Goal: Check status: Check status

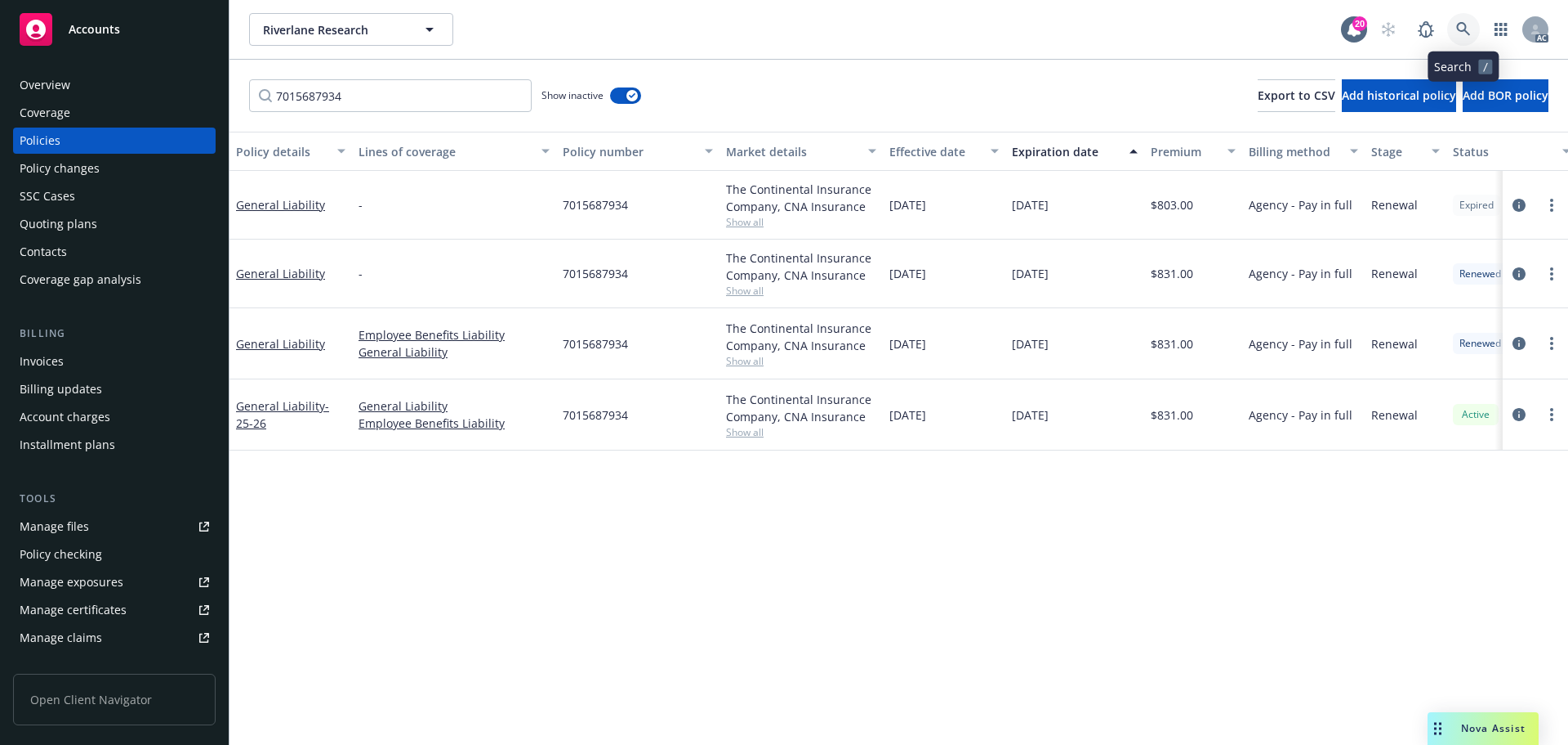
click at [1469, 26] on icon at bounding box center [1464, 29] width 15 height 15
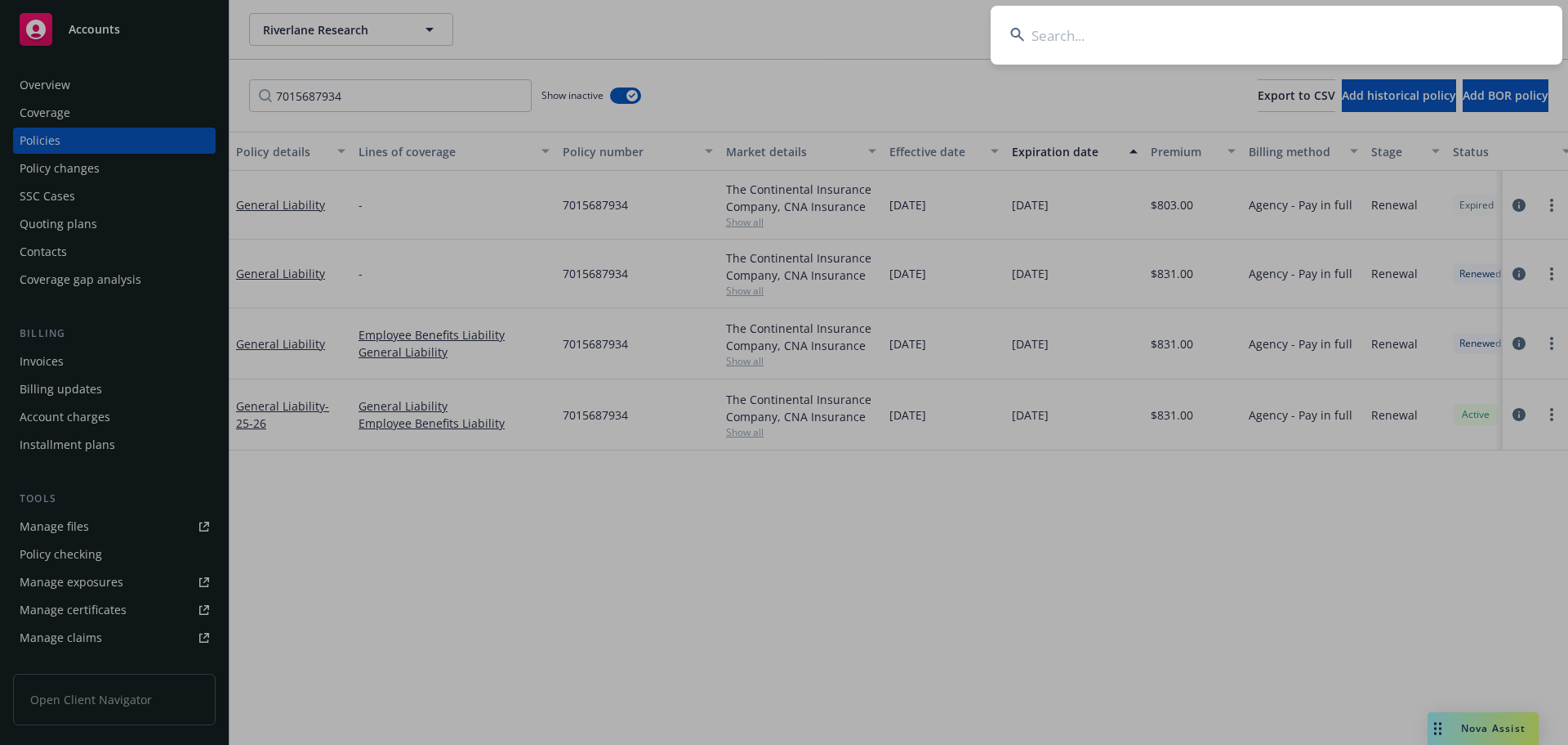
click at [1109, 48] on input at bounding box center [1277, 35] width 572 height 59
click at [1075, 46] on input at bounding box center [1277, 35] width 572 height 59
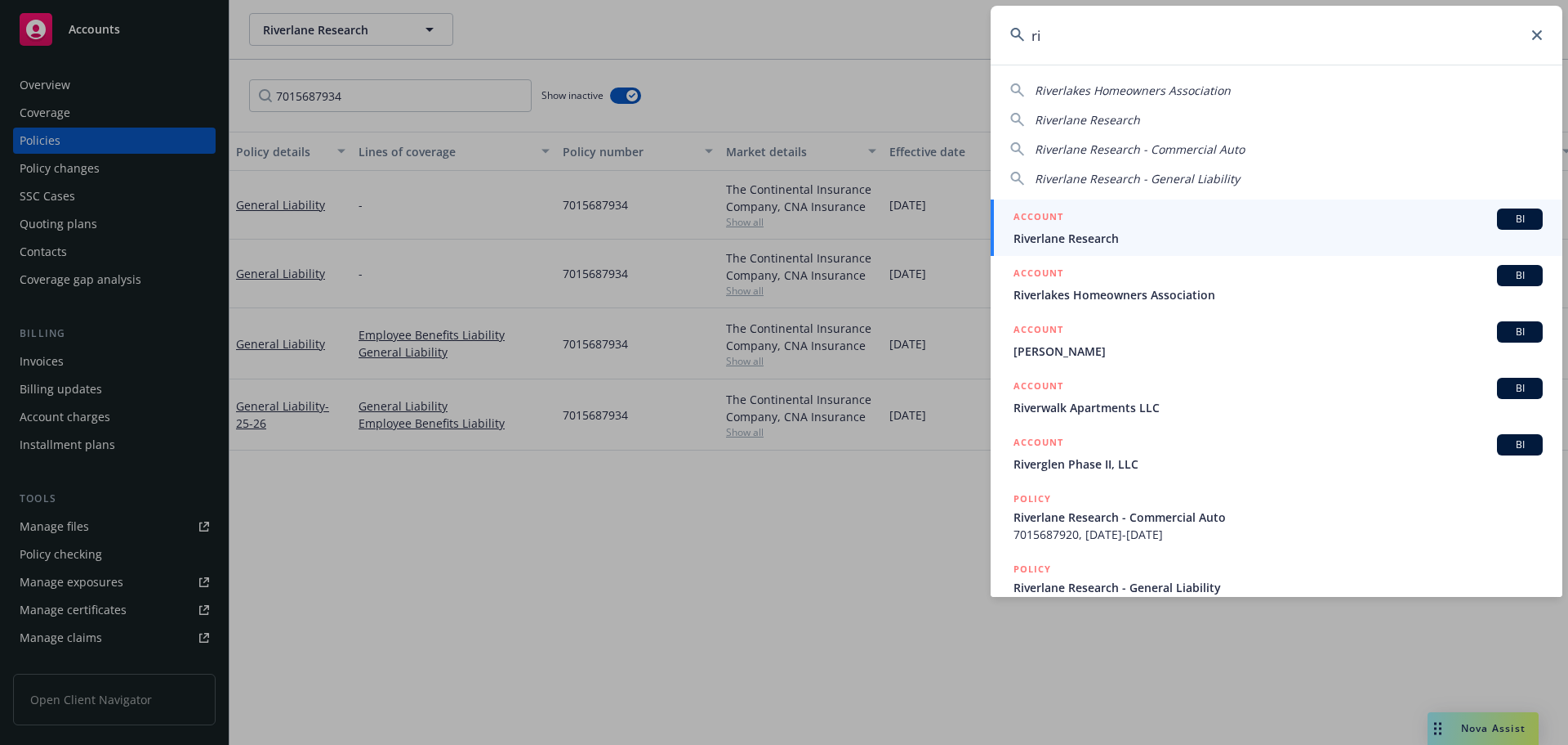
type input "r"
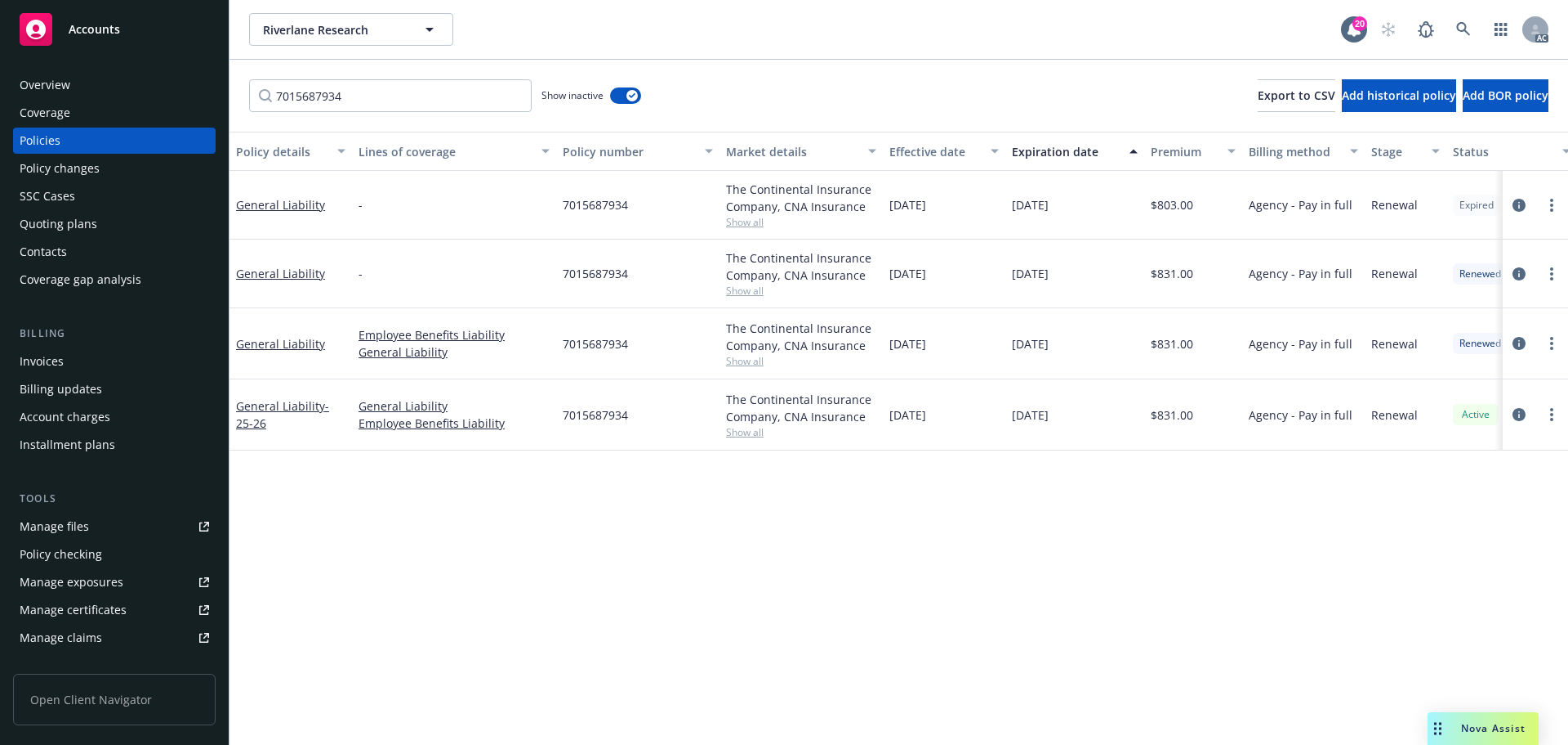
drag, startPoint x: 117, startPoint y: 170, endPoint x: 208, endPoint y: 164, distance: 91.2
click at [117, 170] on div "Policy changes" at bounding box center [114, 168] width 190 height 26
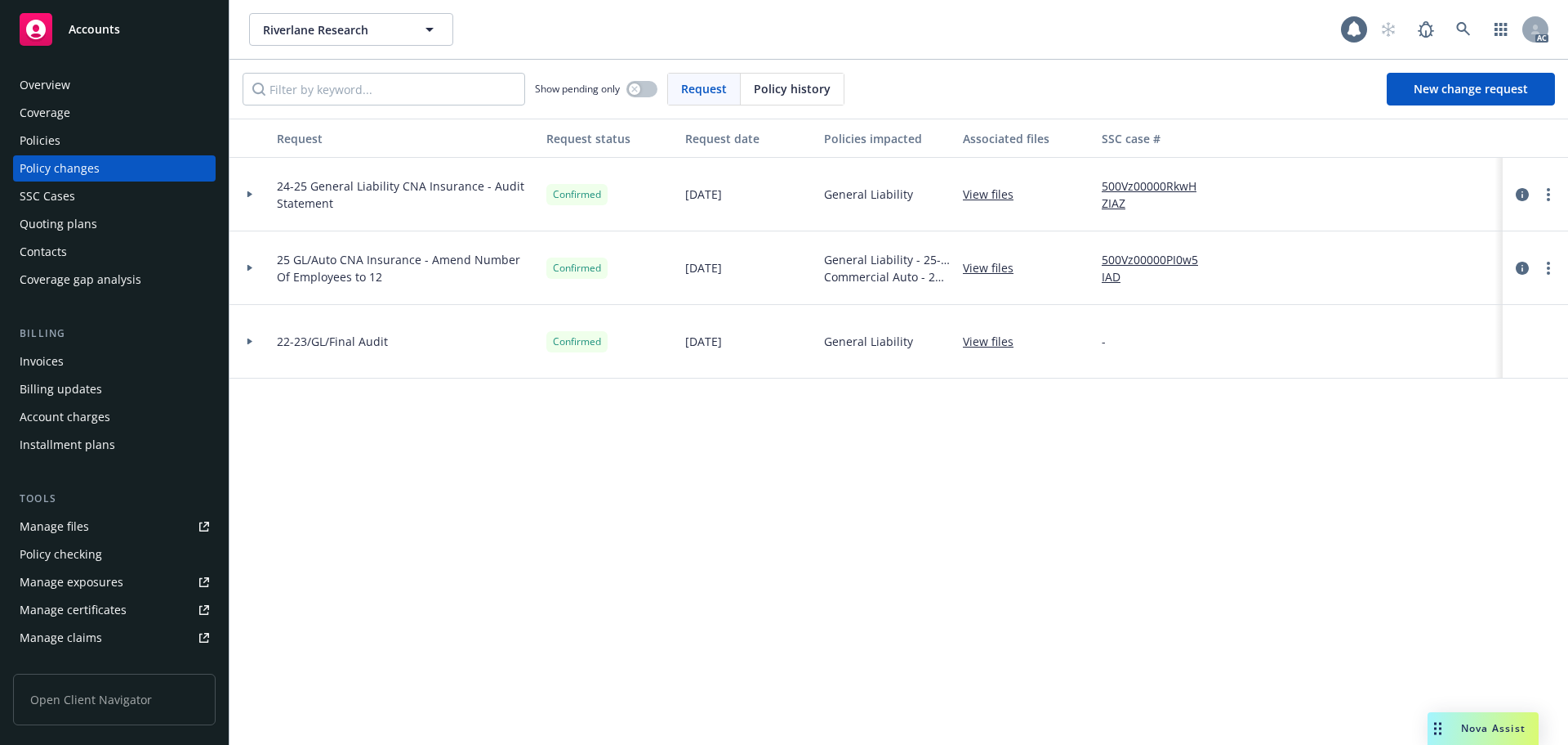
click at [767, 89] on span "Policy history" at bounding box center [792, 88] width 77 height 17
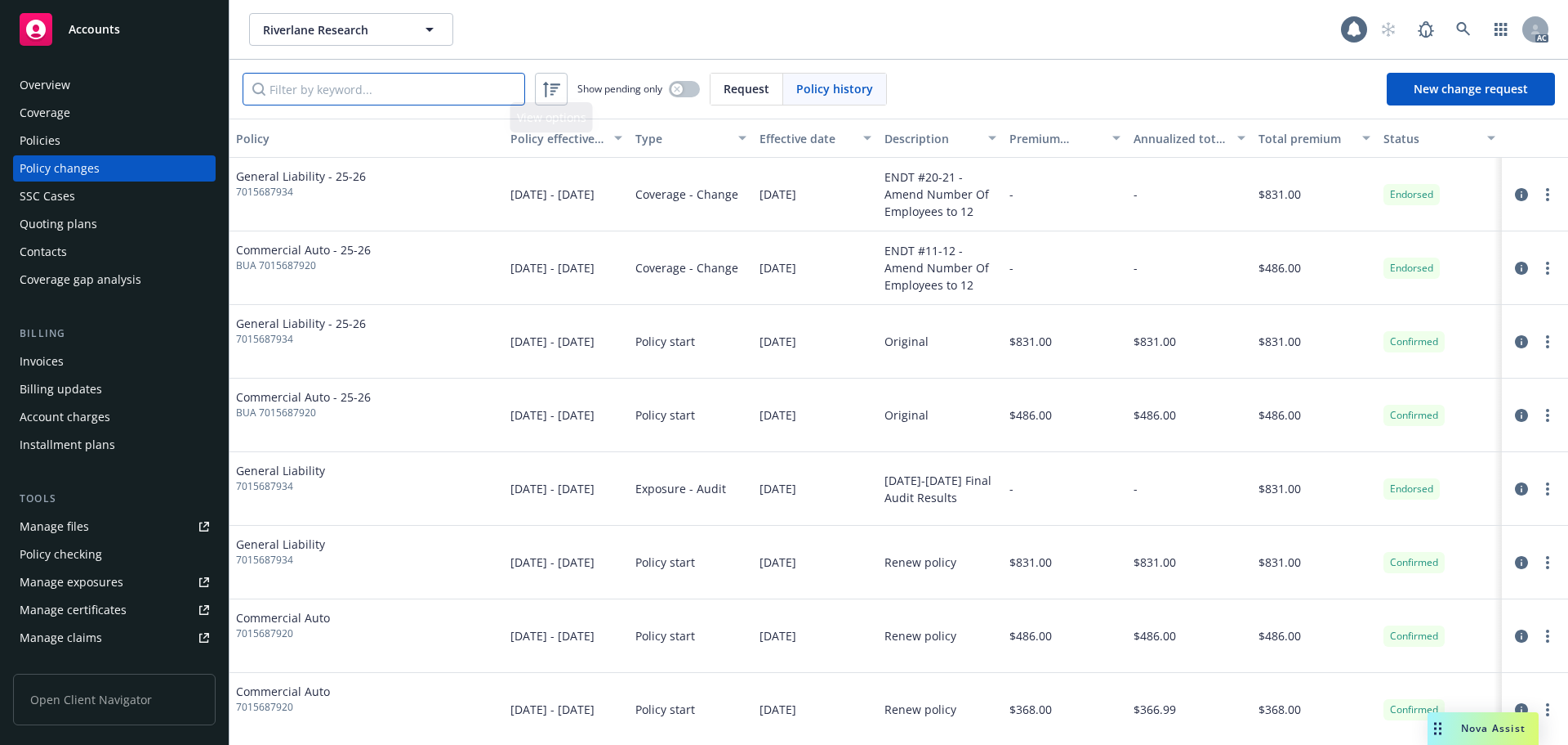
click at [493, 94] on input "Filter by keyword..." at bounding box center [383, 89] width 282 height 33
click at [404, 91] on input "Filter by keyword..." at bounding box center [383, 89] width 282 height 33
paste input "7015687920"
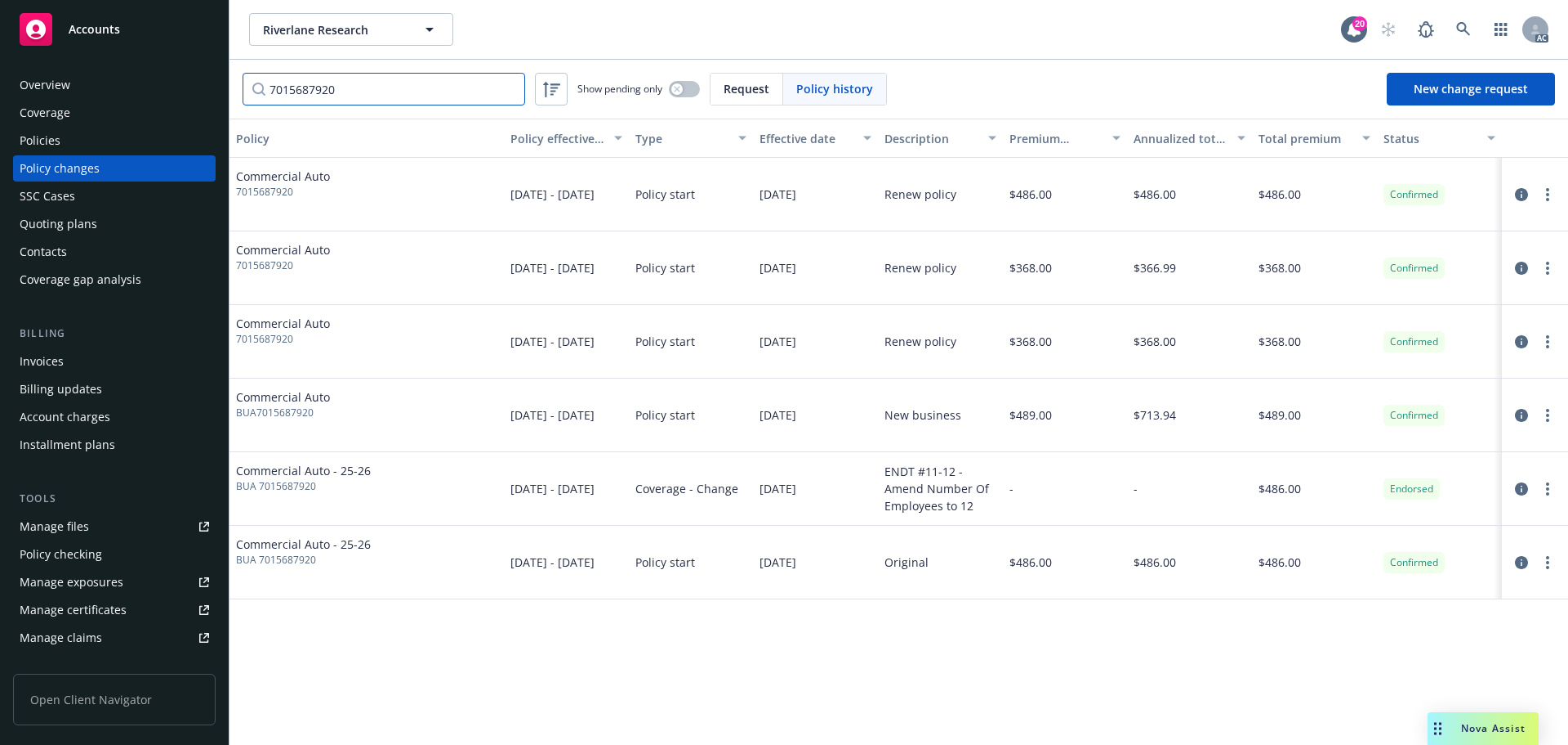
type input "7015687920"
click at [107, 363] on div "Invoices" at bounding box center [114, 361] width 190 height 26
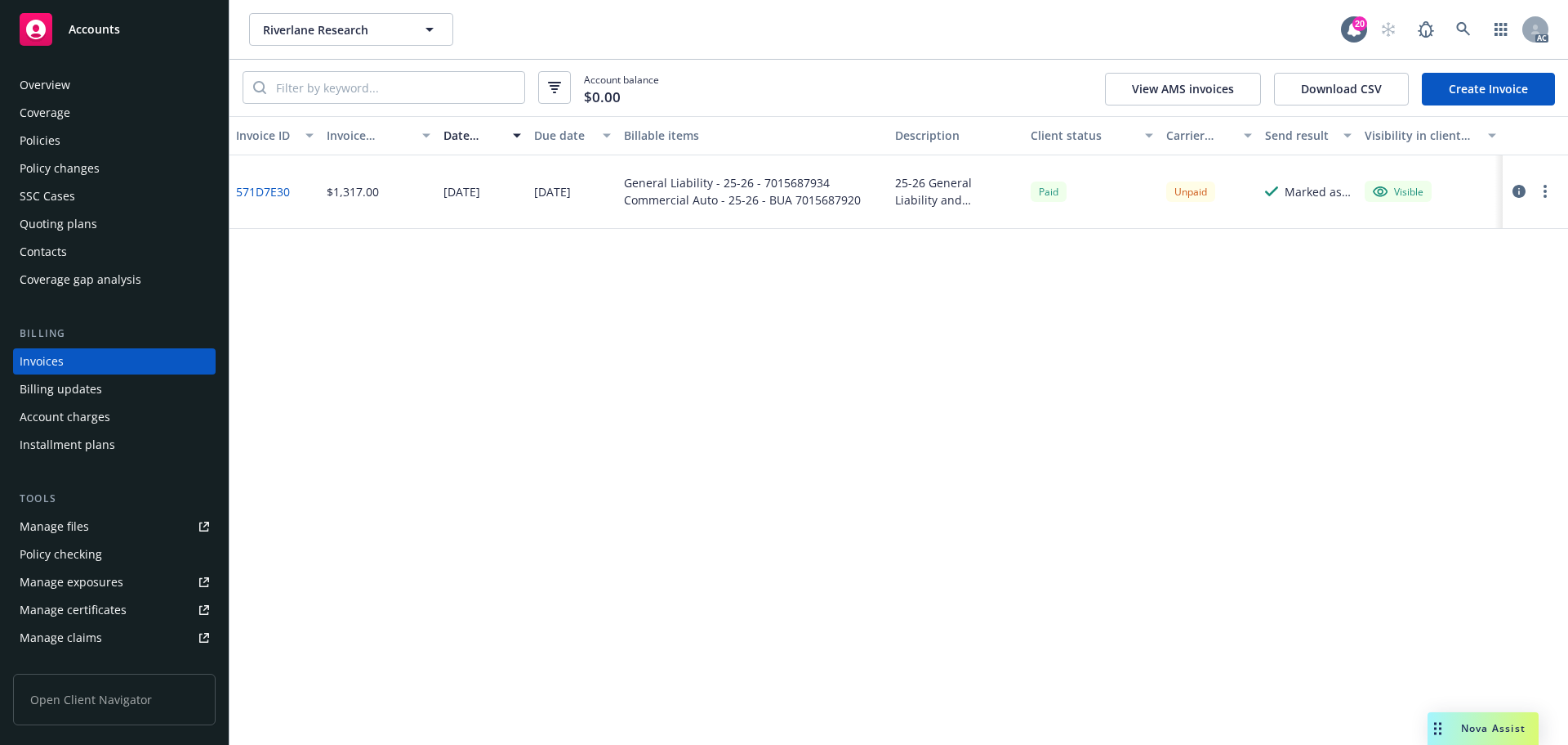
click at [94, 163] on div "Policy changes" at bounding box center [60, 168] width 80 height 26
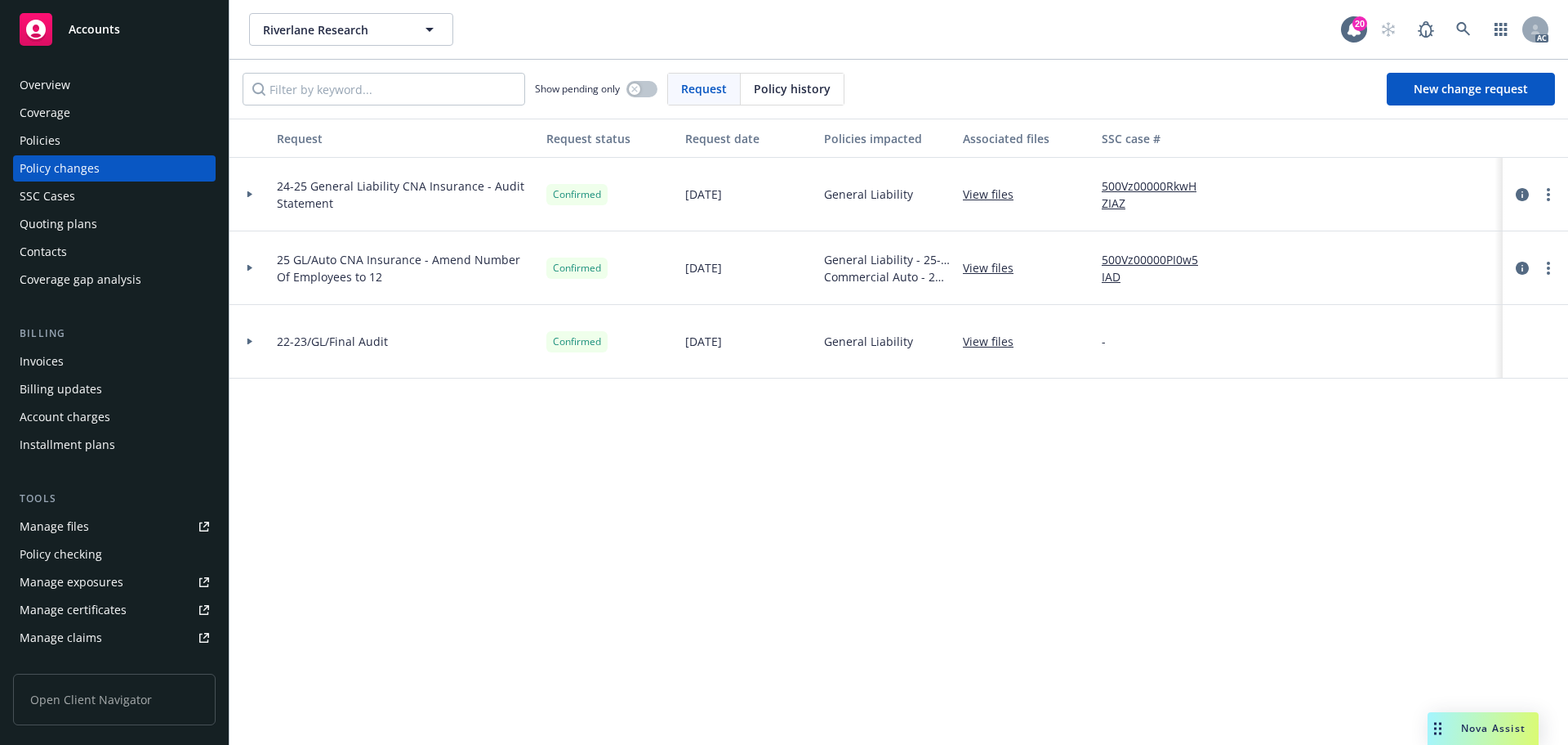
click at [774, 92] on span "Policy history" at bounding box center [792, 88] width 77 height 17
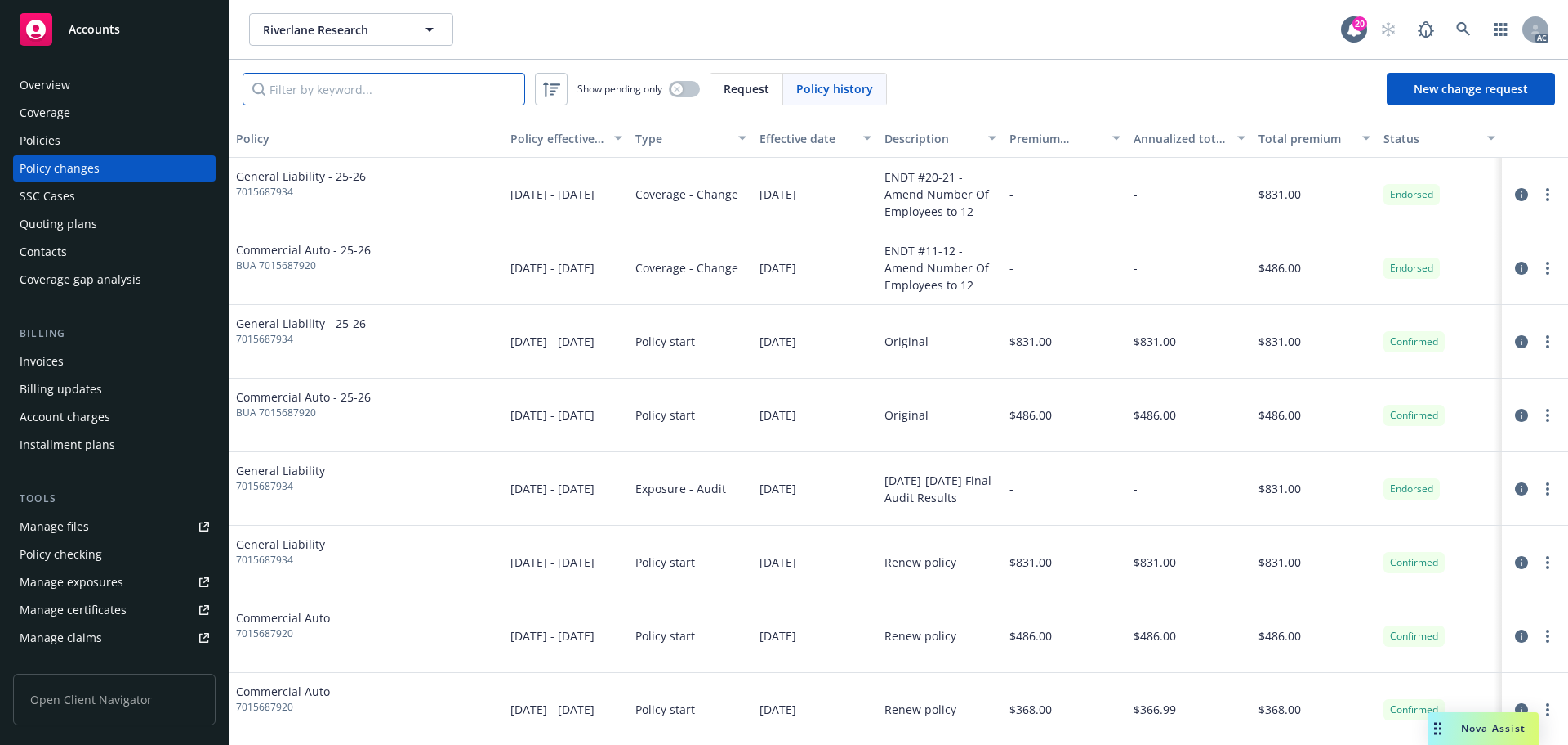
click at [451, 94] on input "Filter by keyword..." at bounding box center [383, 89] width 282 height 33
paste input "7015687920"
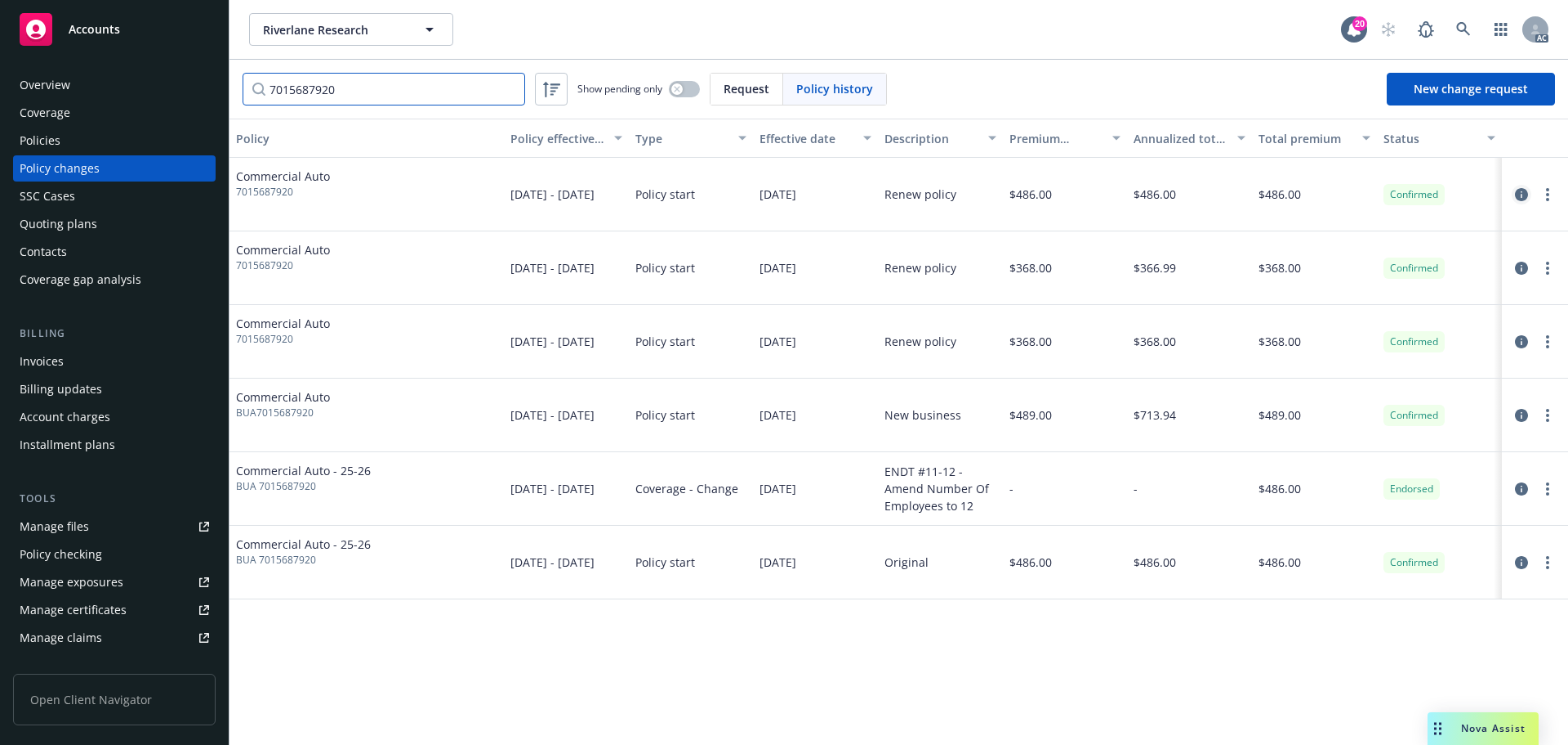
type input "7015687920"
click at [1524, 195] on icon "circleInformation" at bounding box center [1522, 194] width 13 height 13
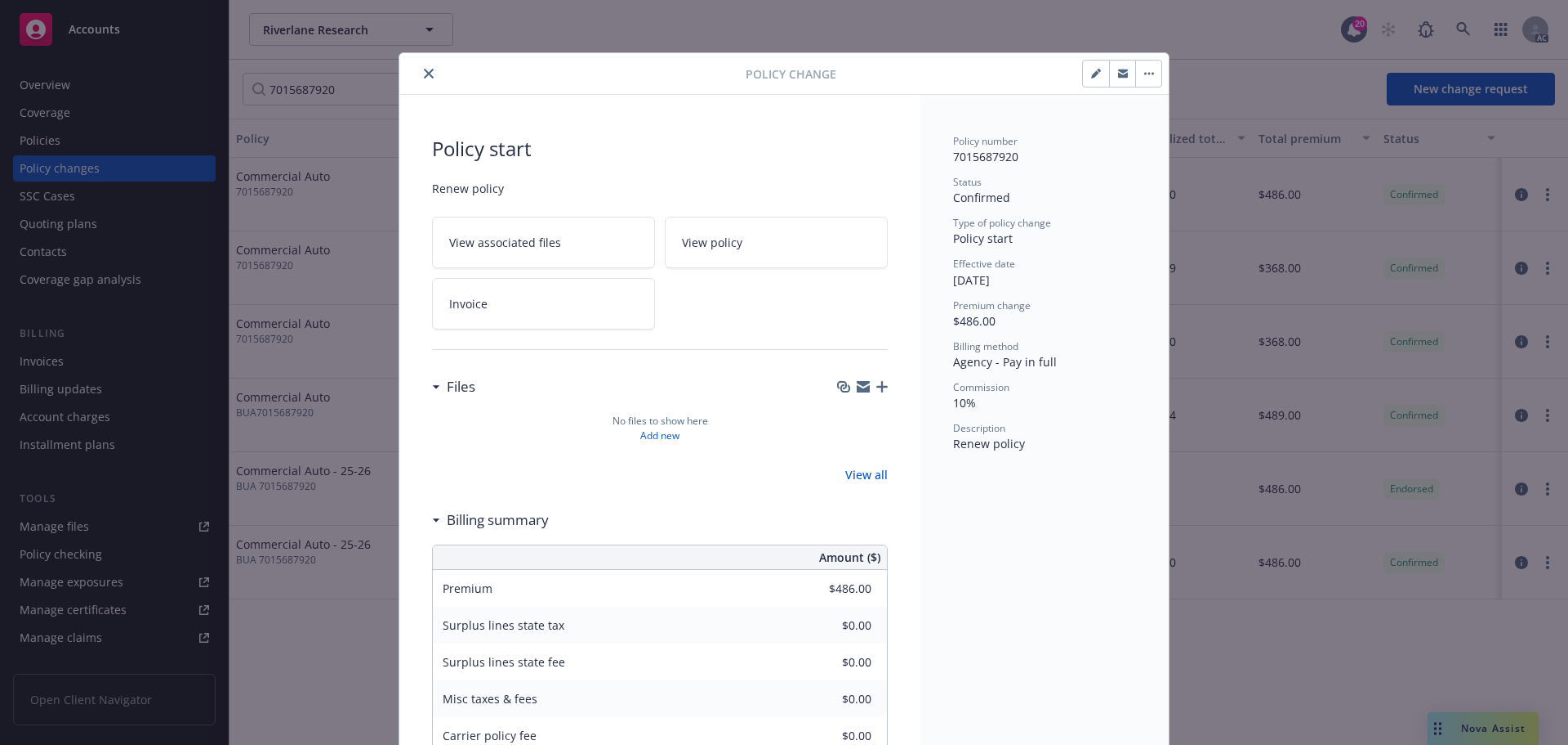
click at [628, 300] on icon at bounding box center [633, 303] width 9 height 9
click at [630, 304] on icon at bounding box center [633, 303] width 10 height 10
click at [424, 74] on icon "close" at bounding box center [429, 74] width 10 height 10
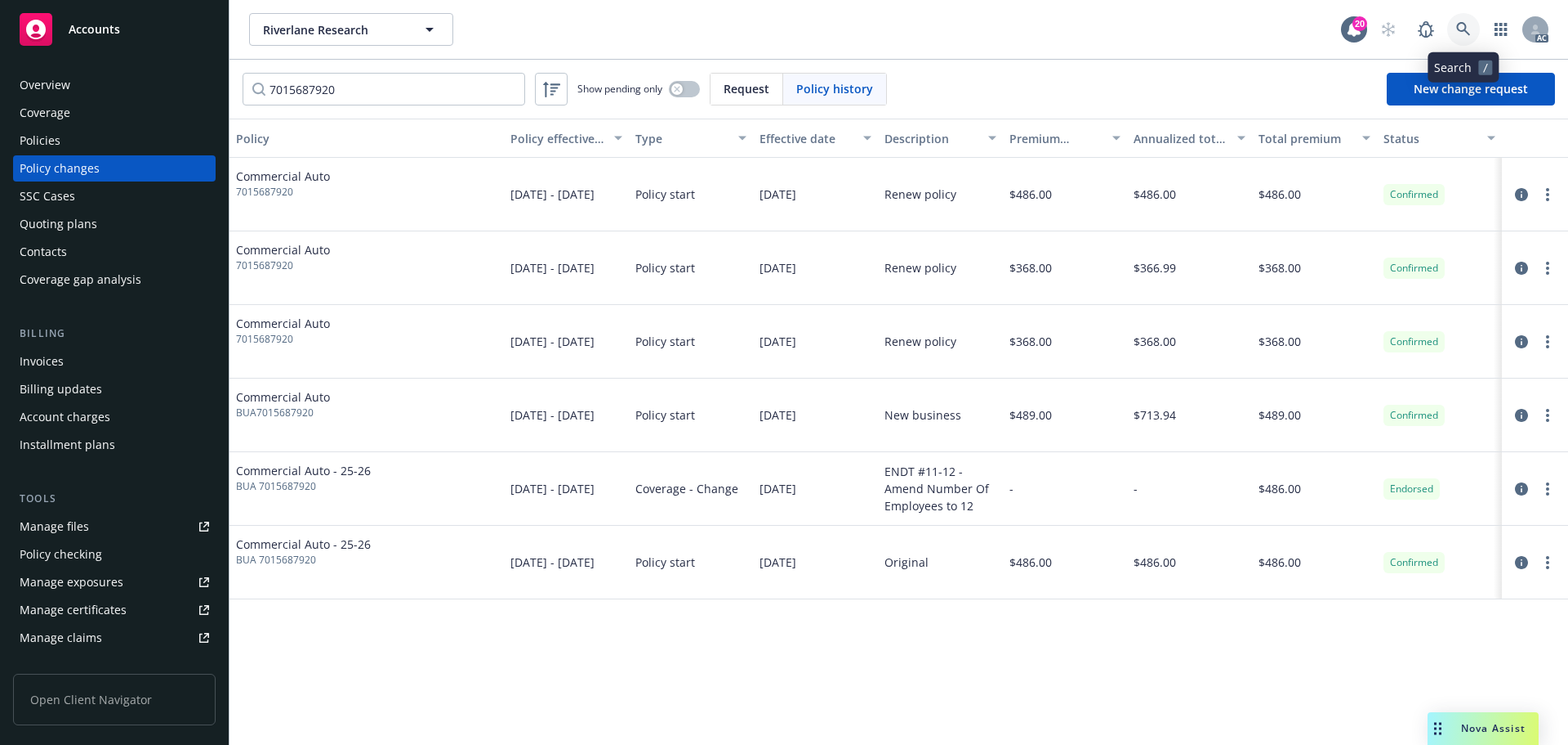
click at [1462, 35] on icon at bounding box center [1464, 29] width 15 height 15
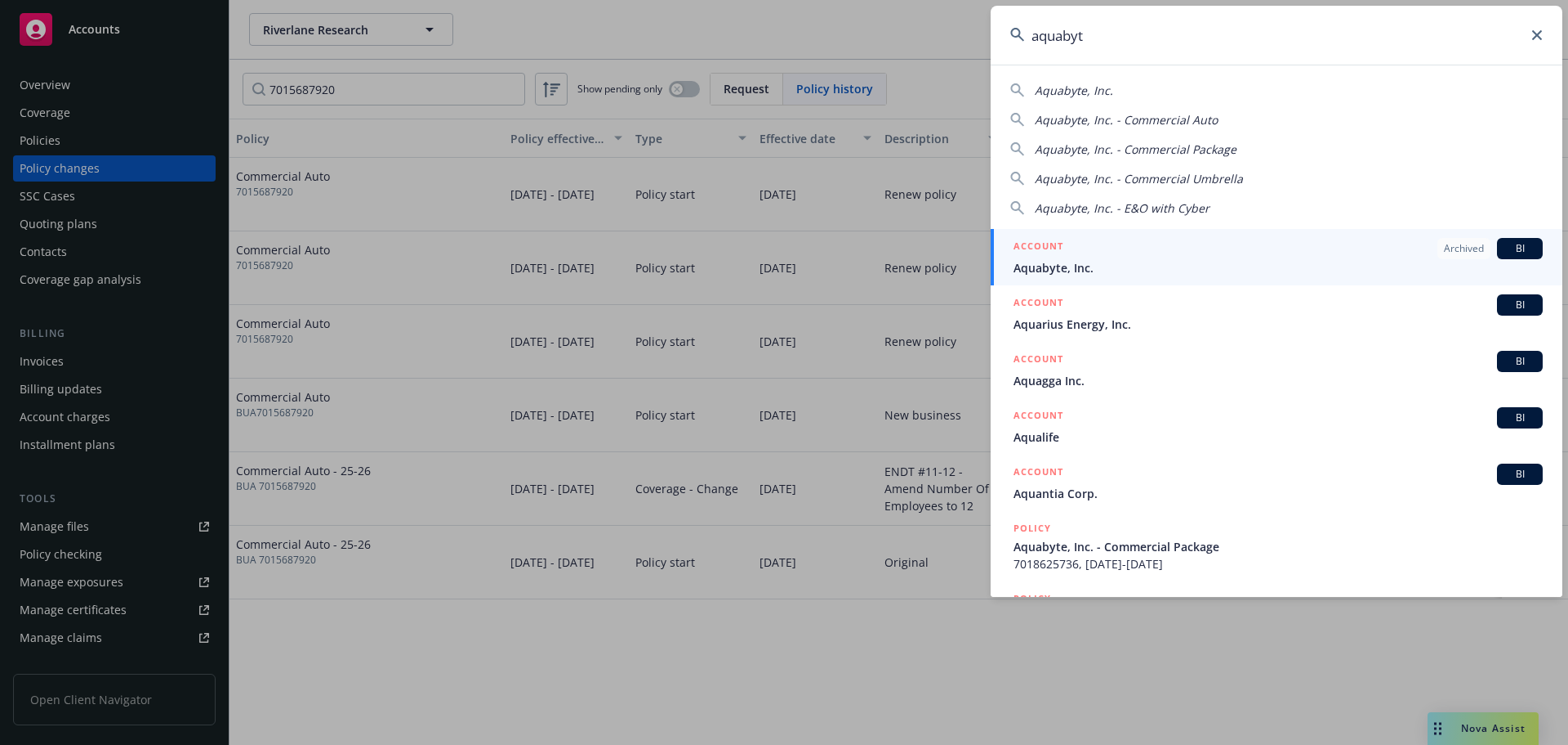
type input "aquabyte"
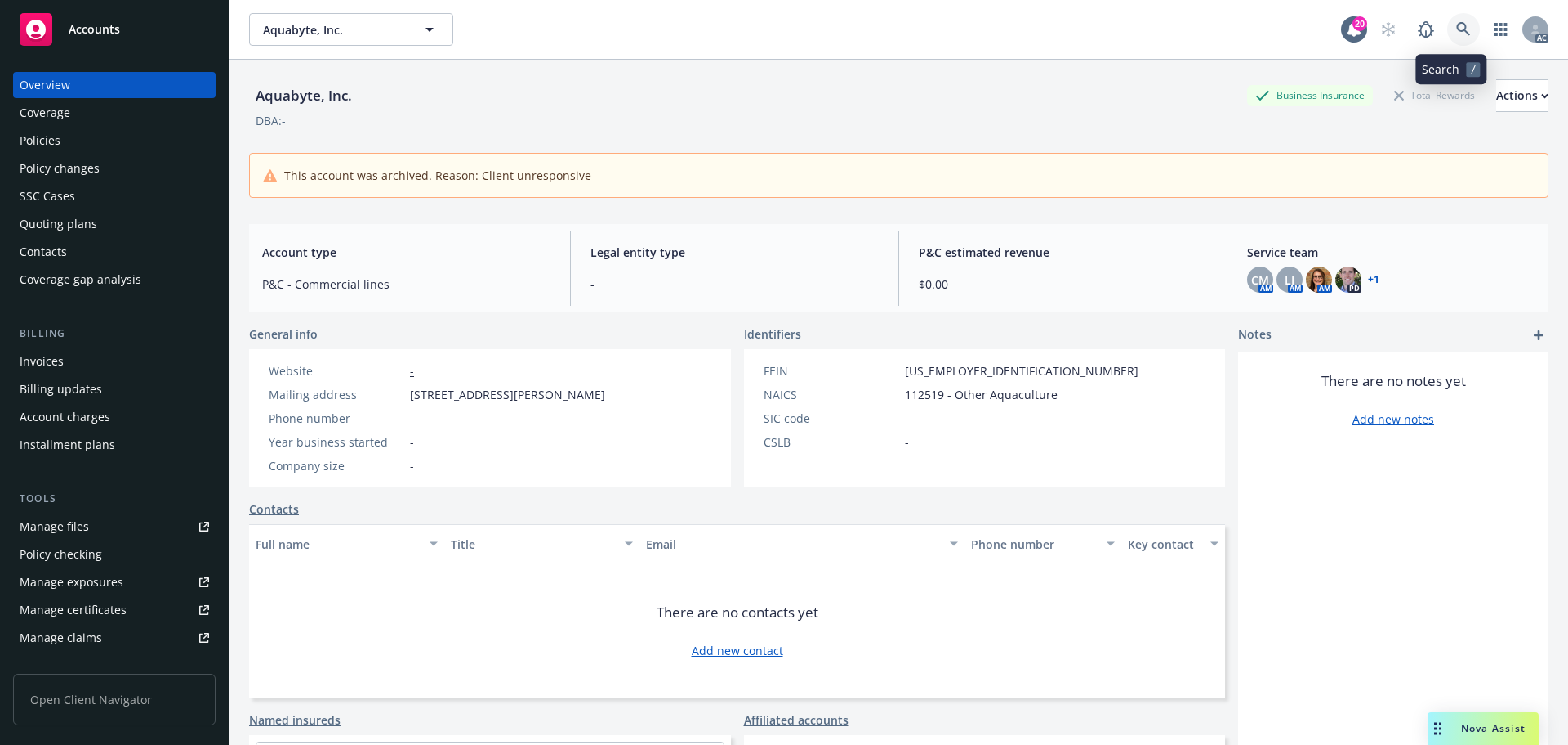
click at [1456, 25] on icon at bounding box center [1463, 28] width 14 height 14
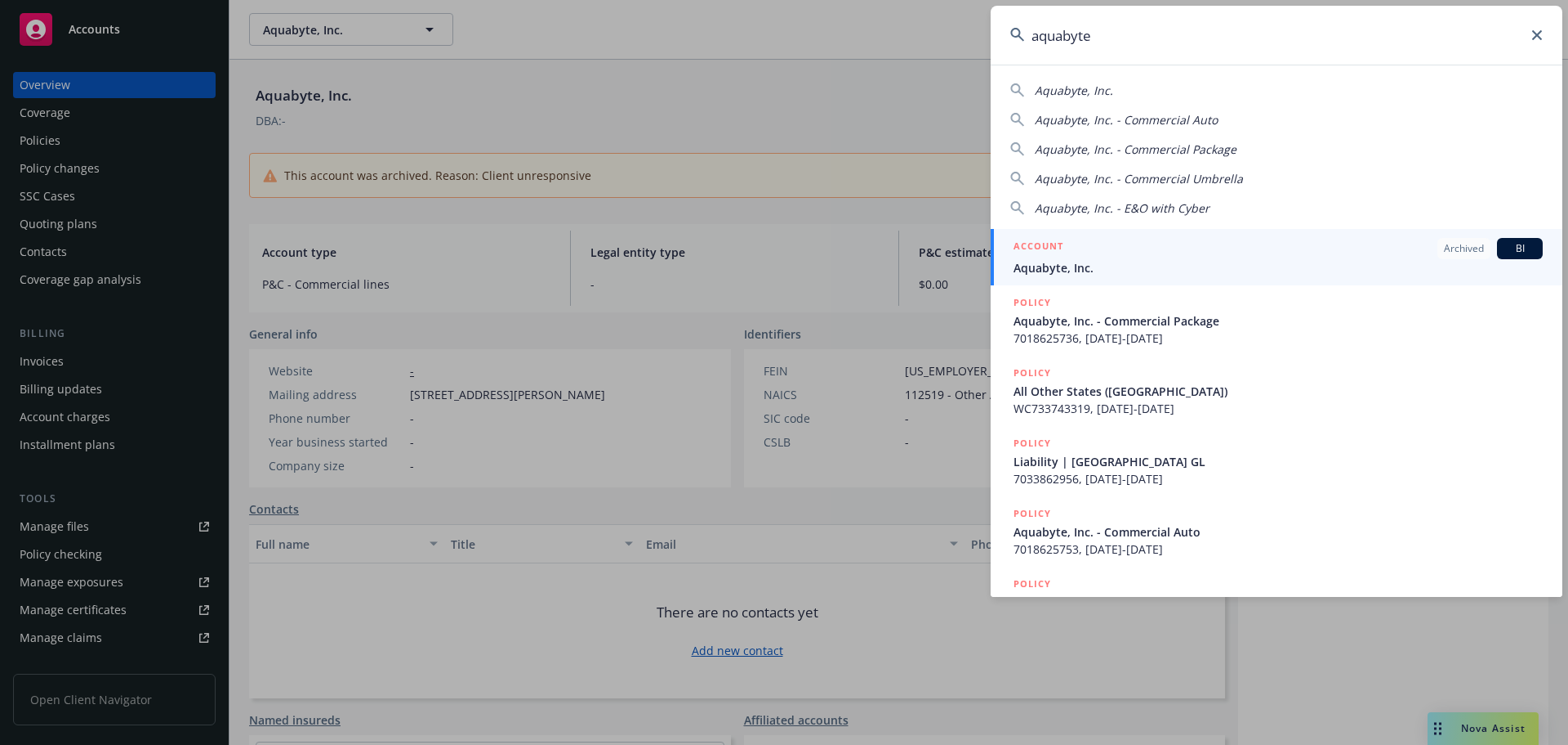
type input "aquabyte"
click at [1119, 269] on span "Aquabyte, Inc." at bounding box center [1277, 267] width 529 height 17
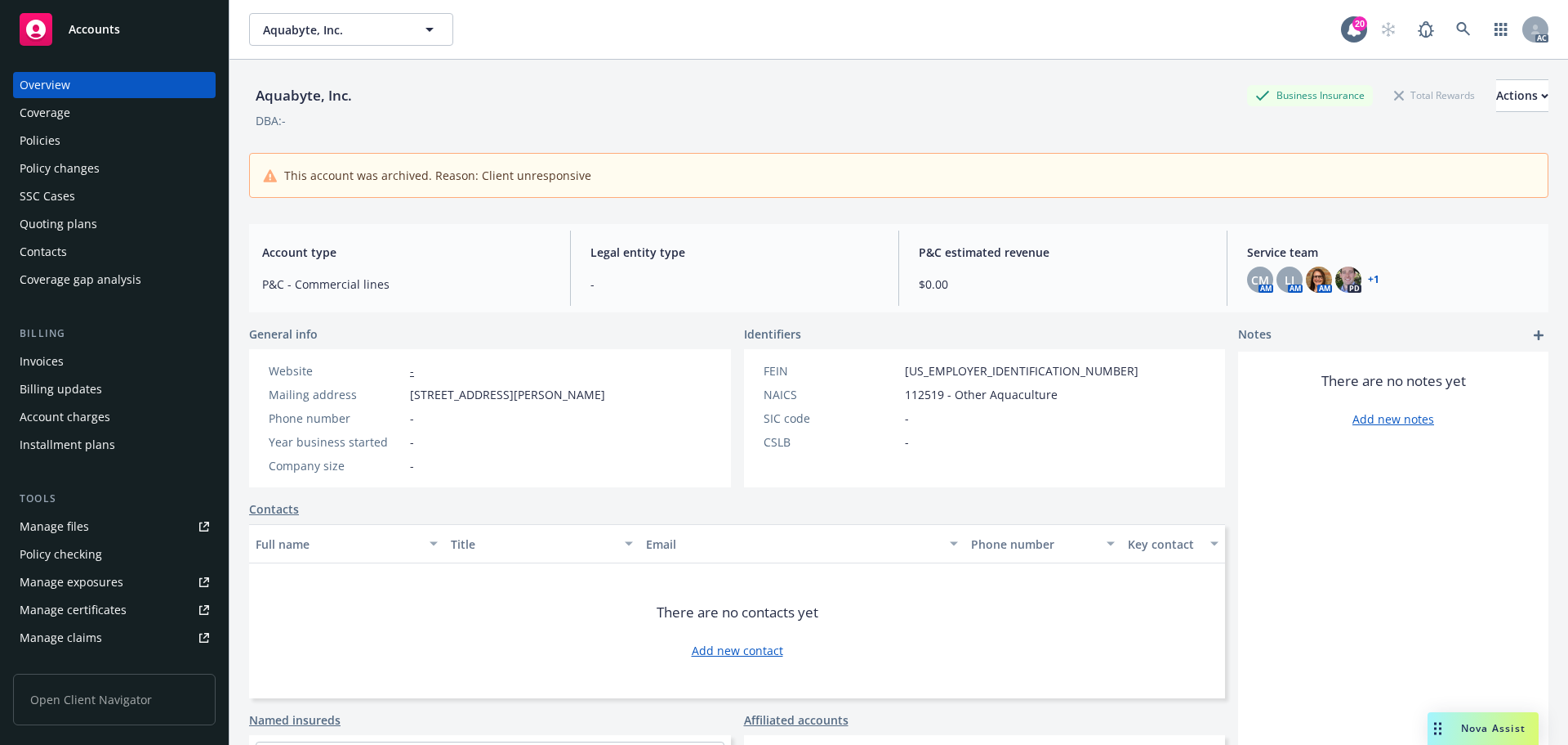
click at [76, 357] on div "Invoices" at bounding box center [114, 361] width 190 height 26
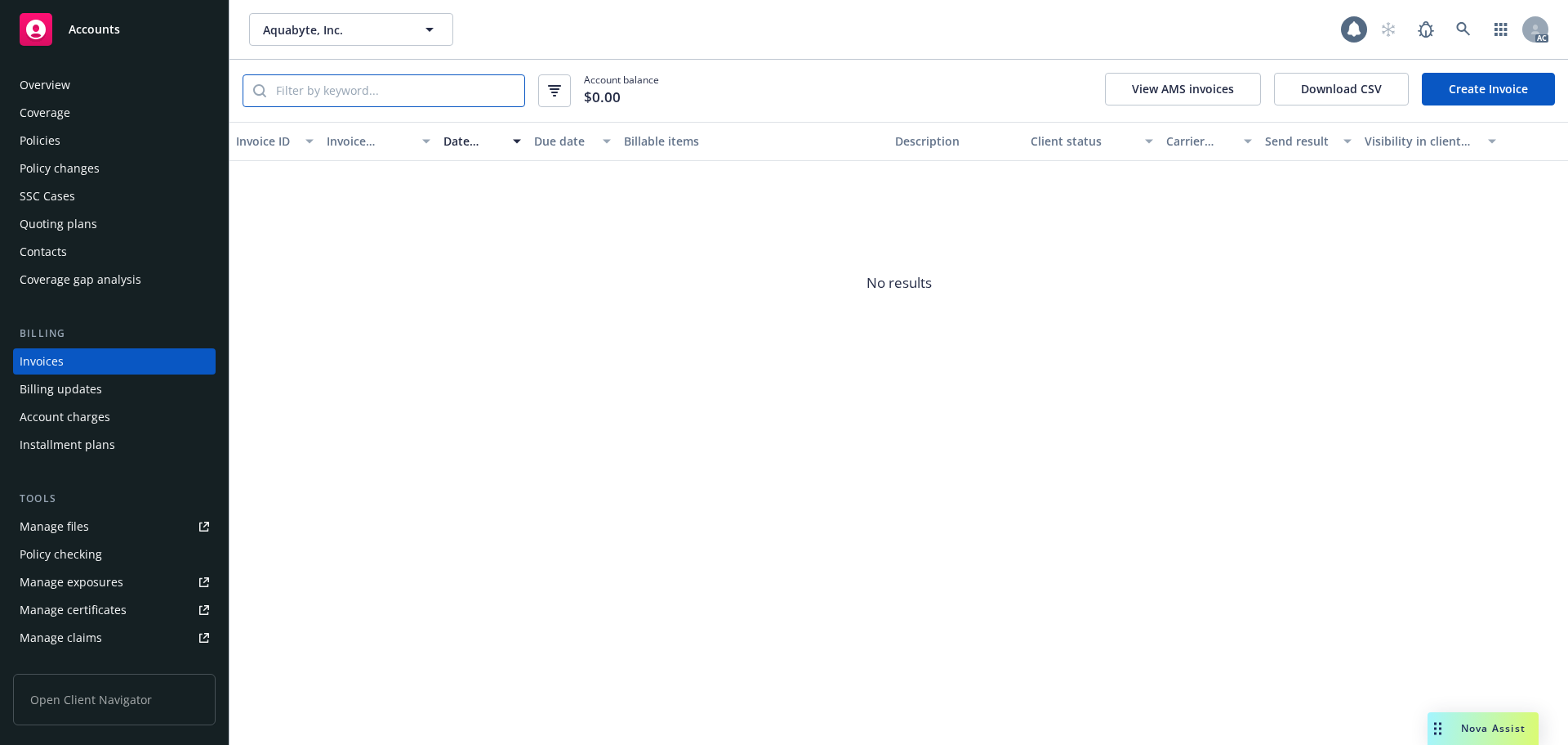
click at [446, 93] on input "search" at bounding box center [395, 91] width 258 height 31
click at [69, 149] on div "Policies" at bounding box center [114, 140] width 190 height 26
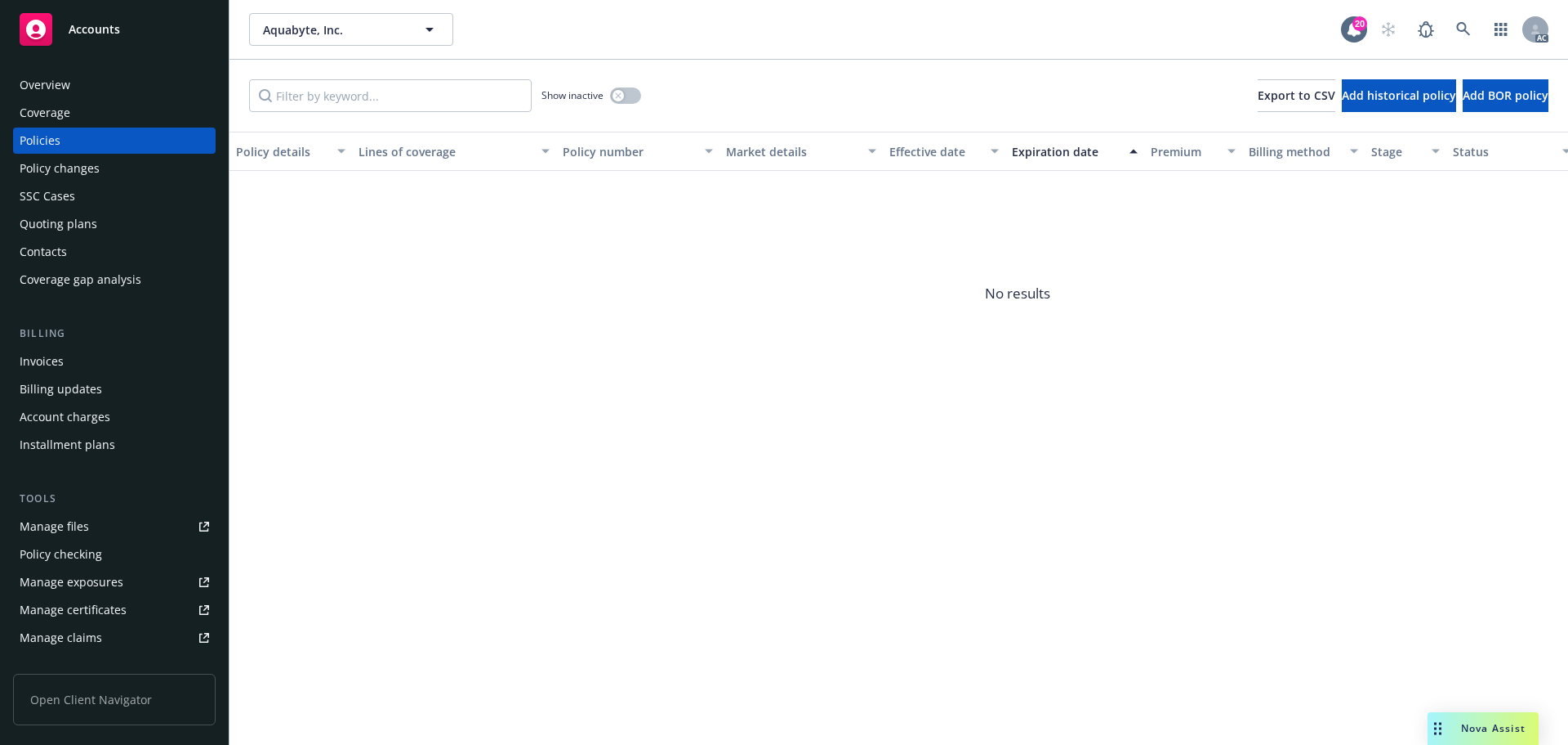
click at [111, 162] on div "Policy changes" at bounding box center [114, 168] width 190 height 26
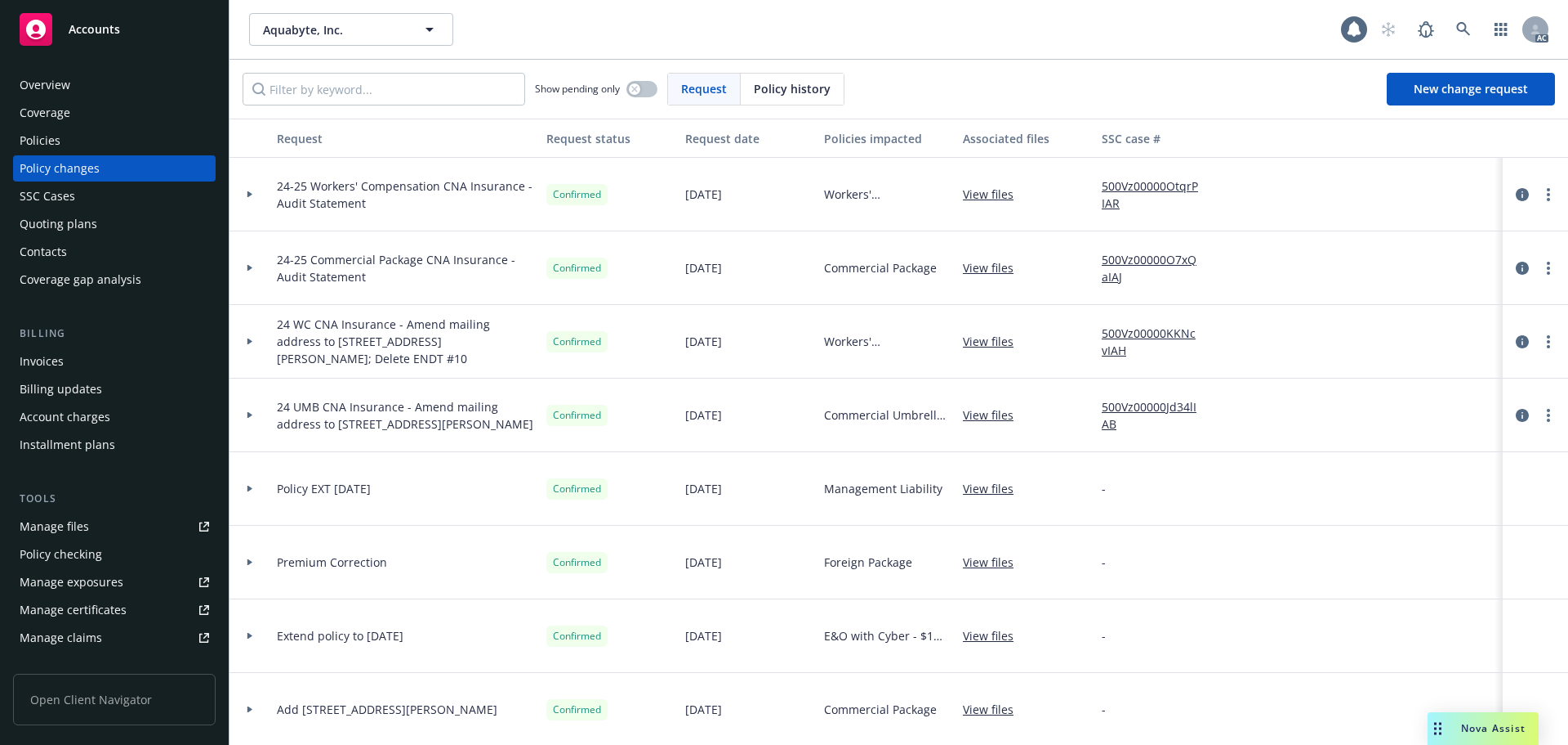
click at [767, 91] on span "Policy history" at bounding box center [792, 88] width 77 height 17
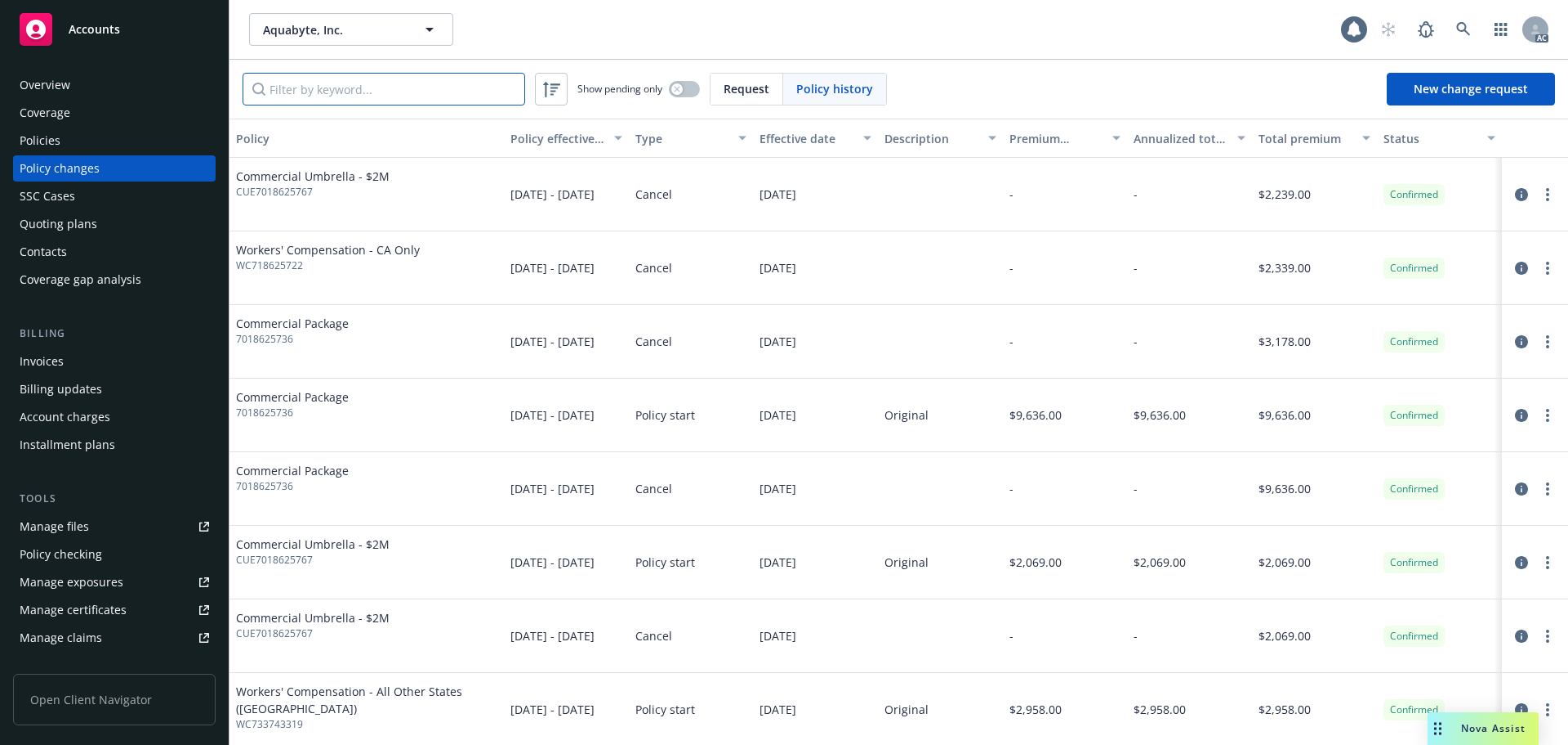
click at [385, 91] on input "Filter by keyword..." at bounding box center [383, 89] width 282 height 33
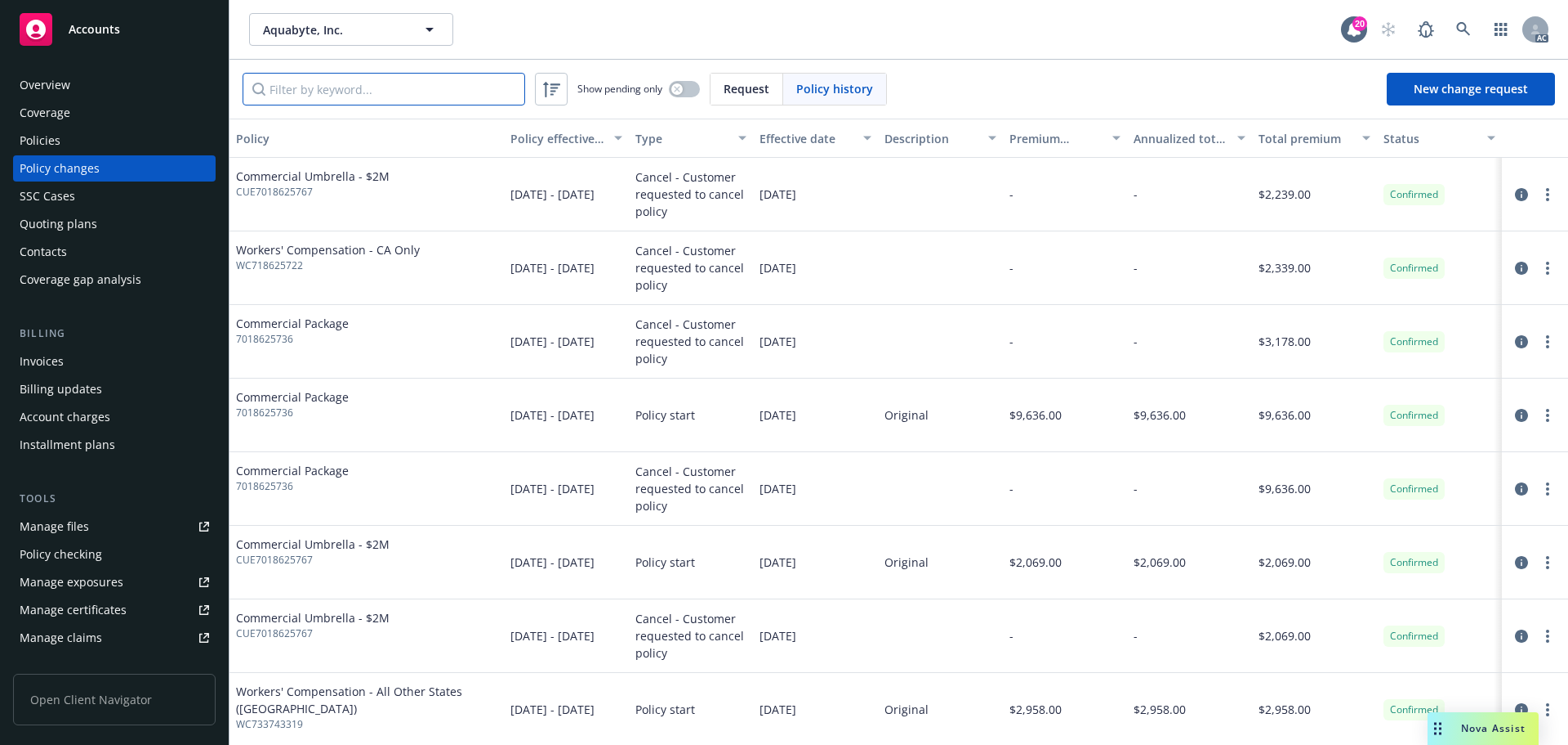
click at [437, 85] on input "Filter by keyword..." at bounding box center [383, 89] width 282 height 33
paste input "7018625736"
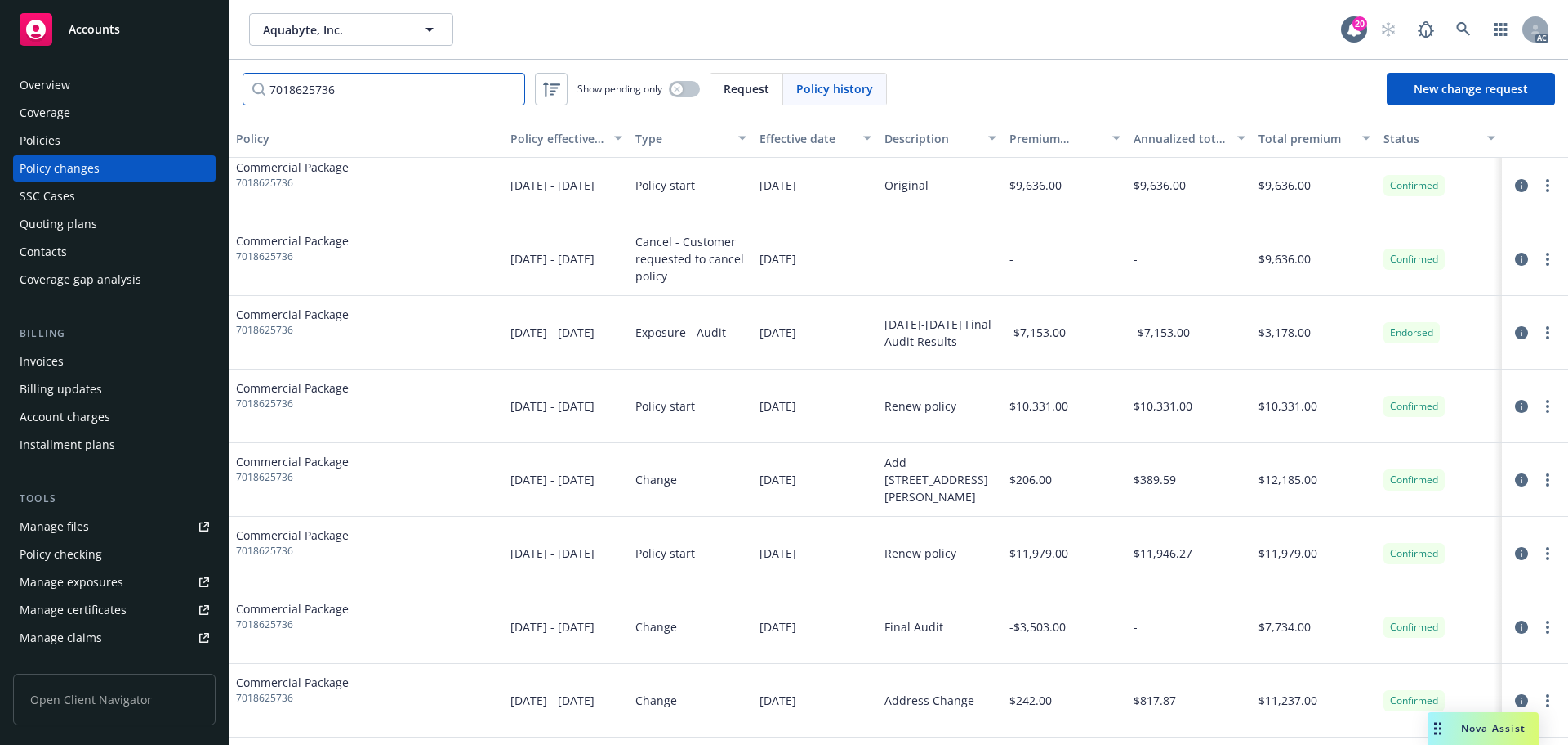
scroll to position [82, 0]
type input "7018625736"
click at [107, 143] on div "Policies" at bounding box center [114, 140] width 190 height 26
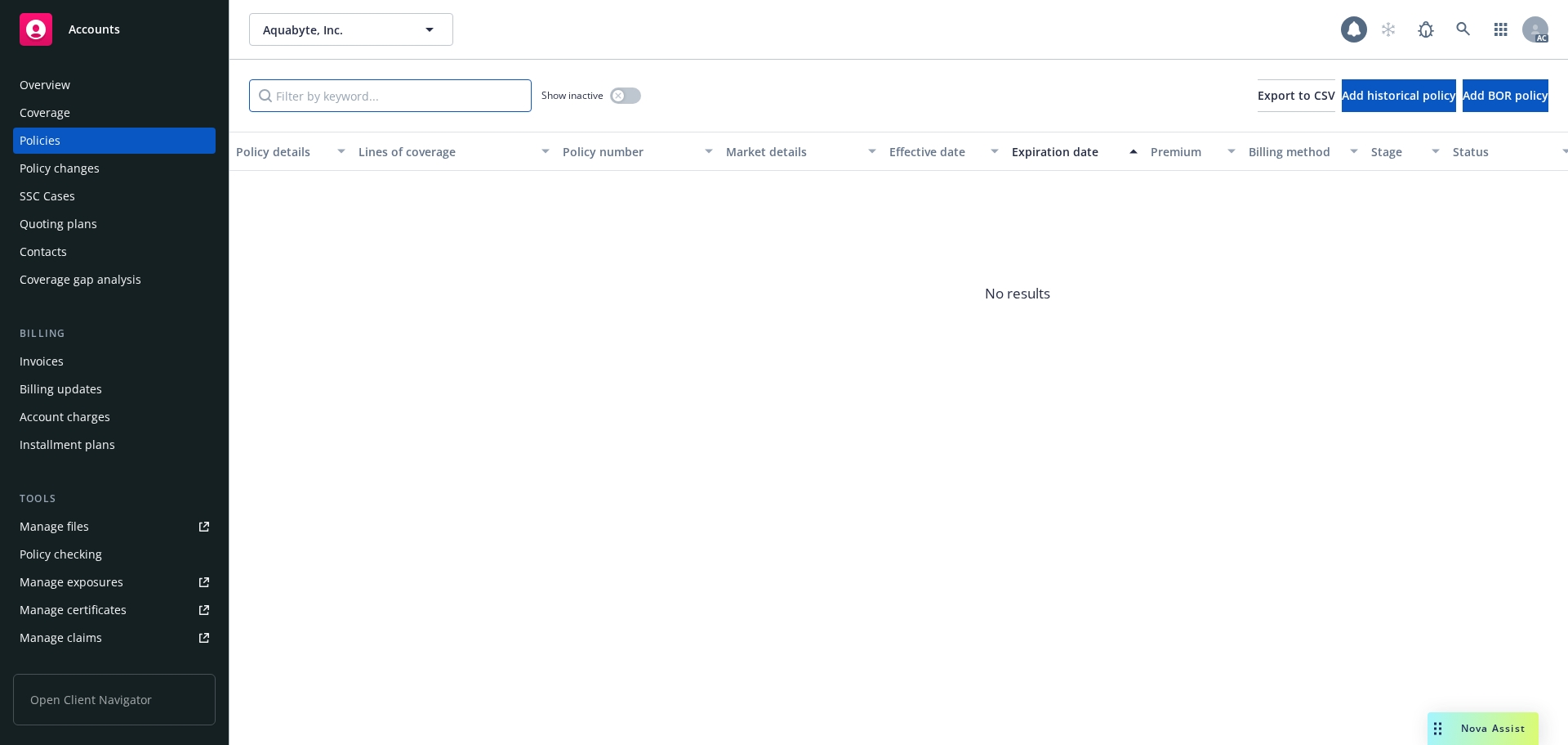
click at [343, 100] on input "Filter by keyword..." at bounding box center [390, 95] width 282 height 33
paste input "7018625736"
type input "7018625736"
click at [626, 94] on button "button" at bounding box center [626, 95] width 31 height 16
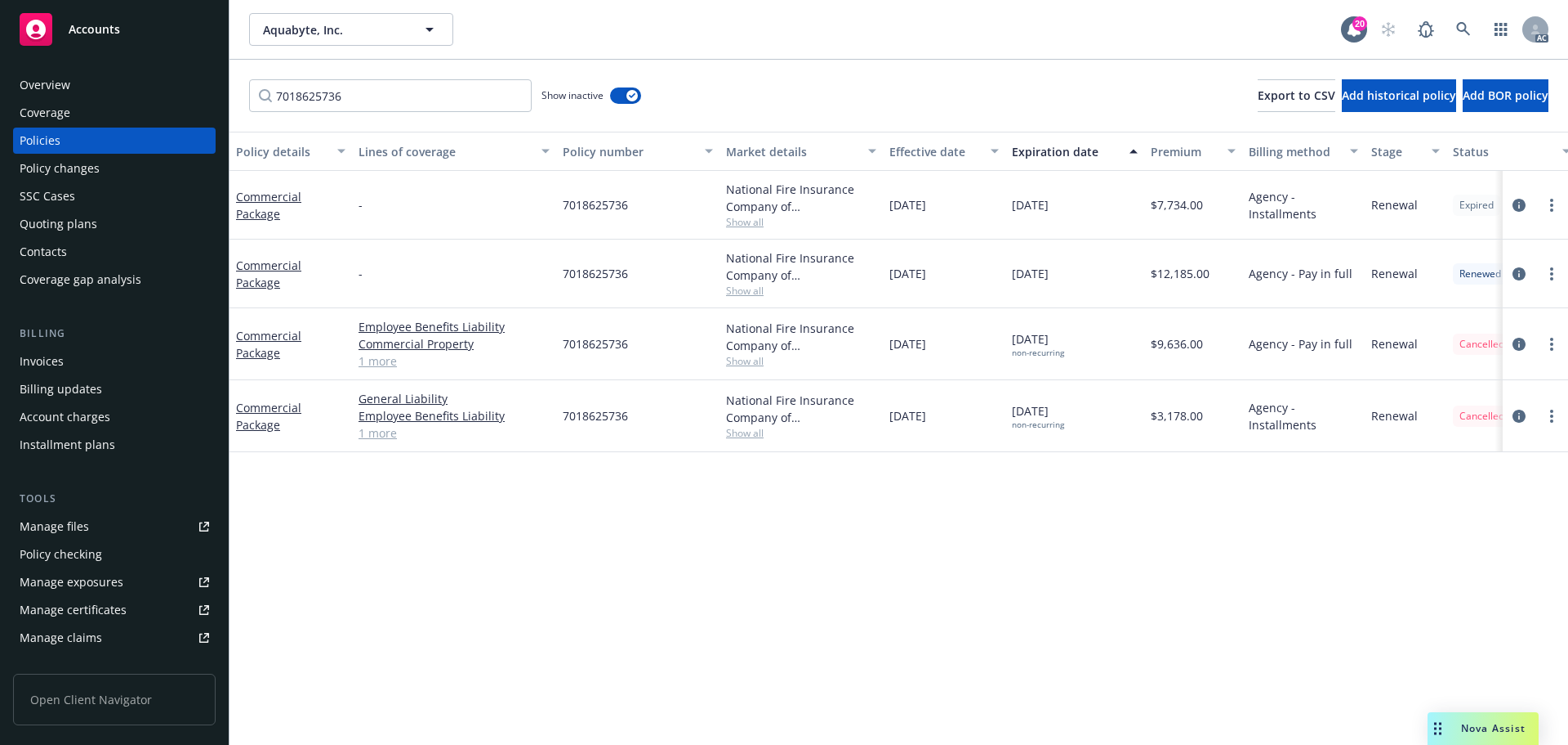
click at [1175, 426] on div "$3,178.00" at bounding box center [1193, 415] width 98 height 72
drag, startPoint x: 1185, startPoint y: 417, endPoint x: 1151, endPoint y: 421, distance: 34.2
click at [1151, 421] on div "$3,178.00" at bounding box center [1193, 415] width 98 height 72
click at [1514, 416] on icon "circleInformation" at bounding box center [1519, 416] width 13 height 13
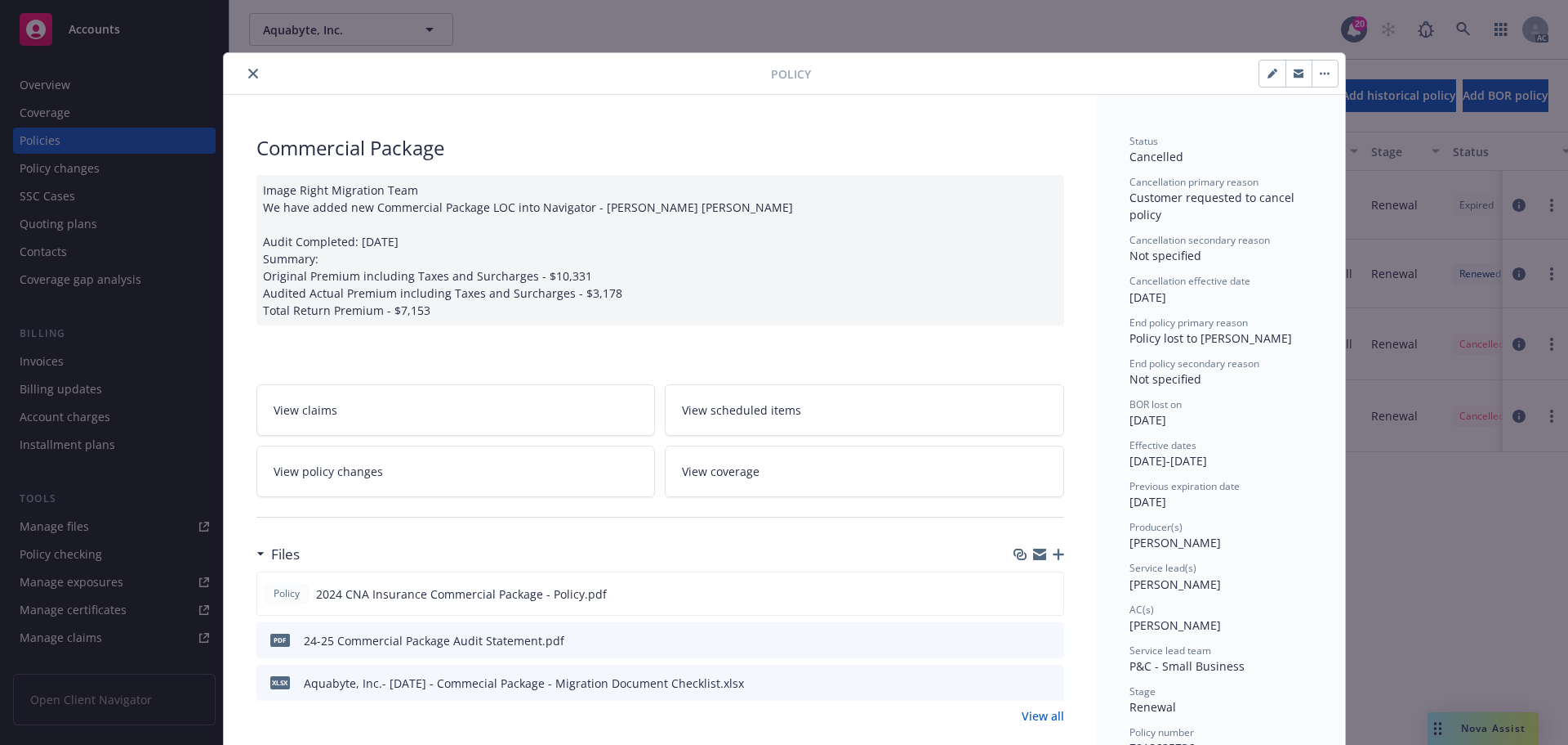
click at [249, 72] on icon "close" at bounding box center [253, 74] width 10 height 10
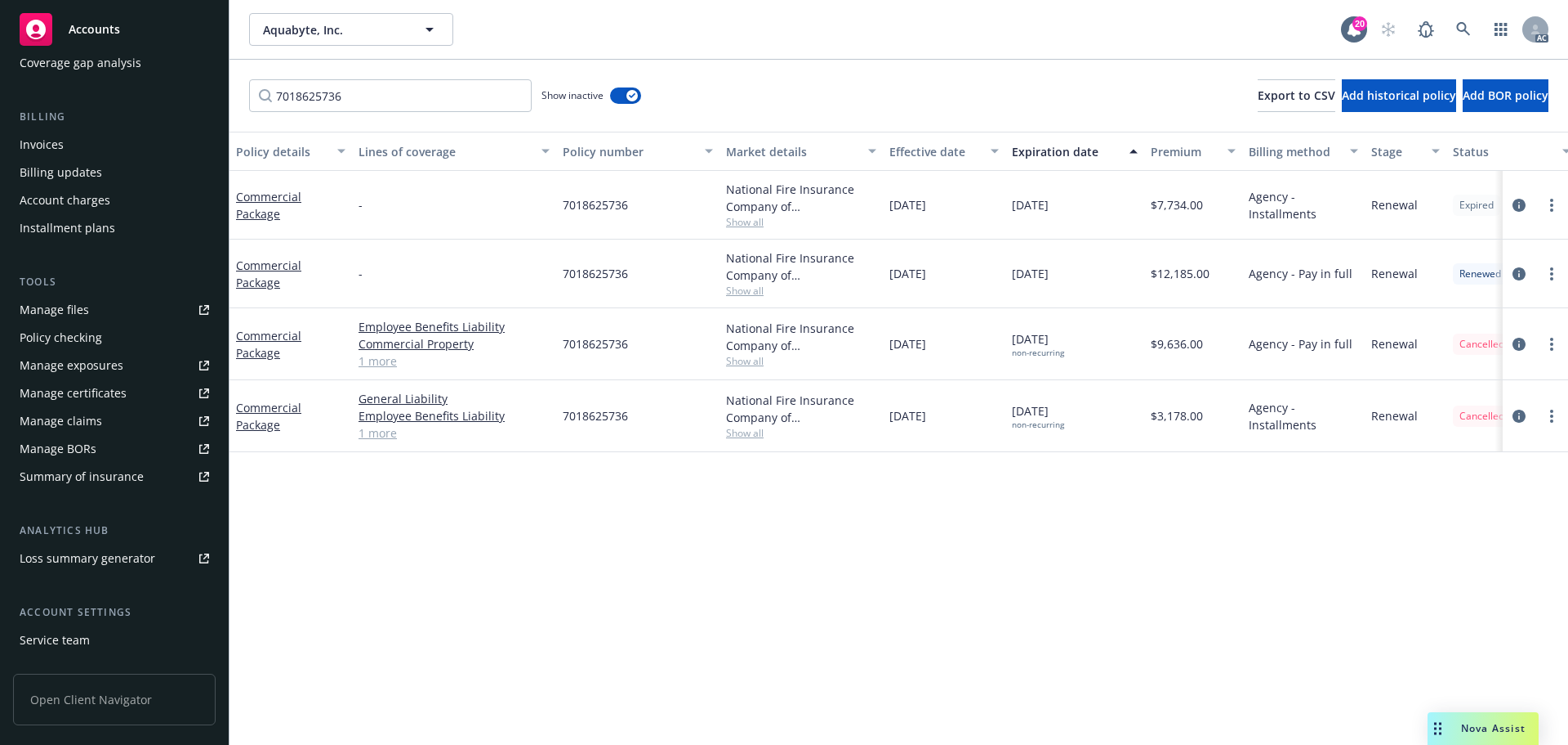
scroll to position [321, 0]
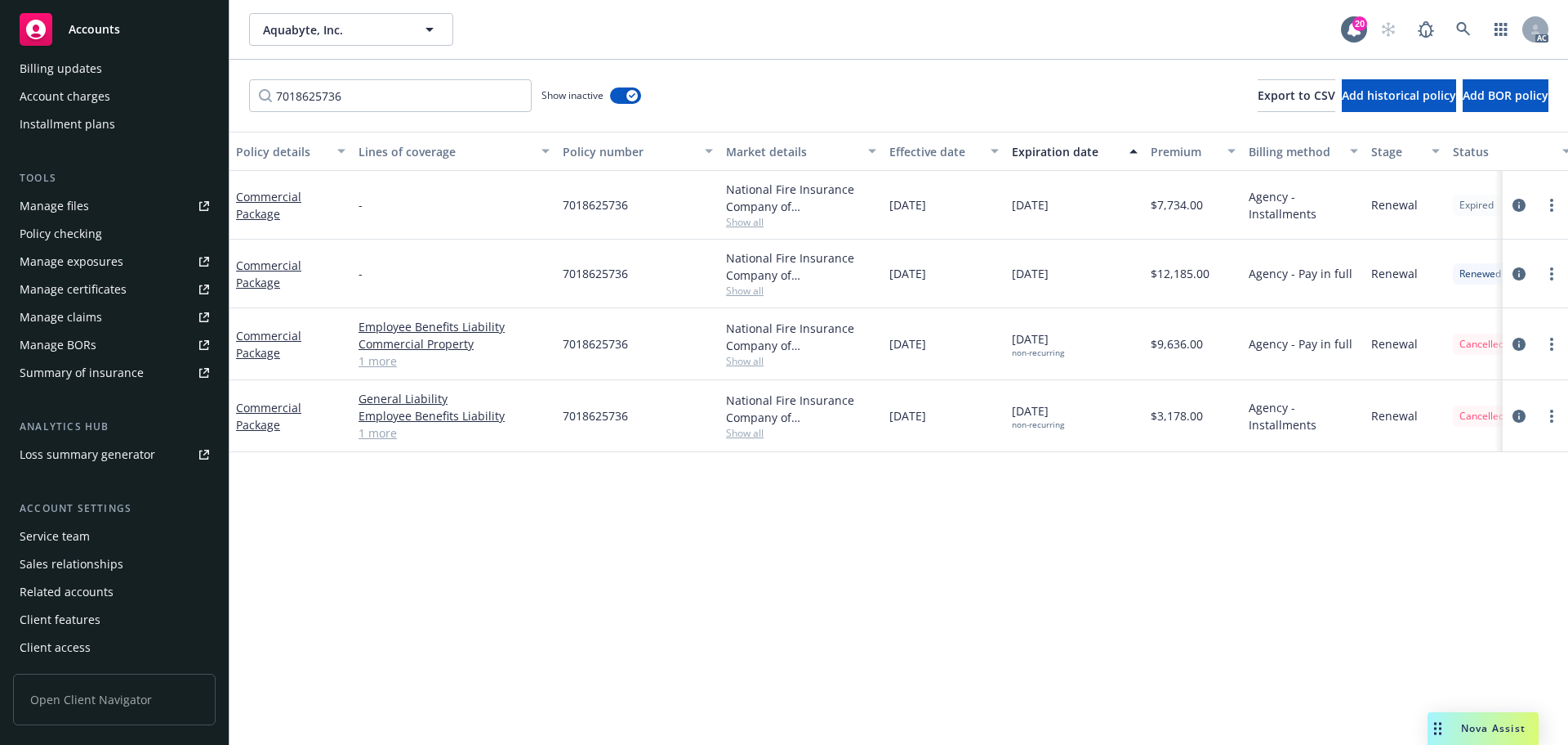
click at [85, 536] on div "Service team" at bounding box center [54, 536] width 70 height 26
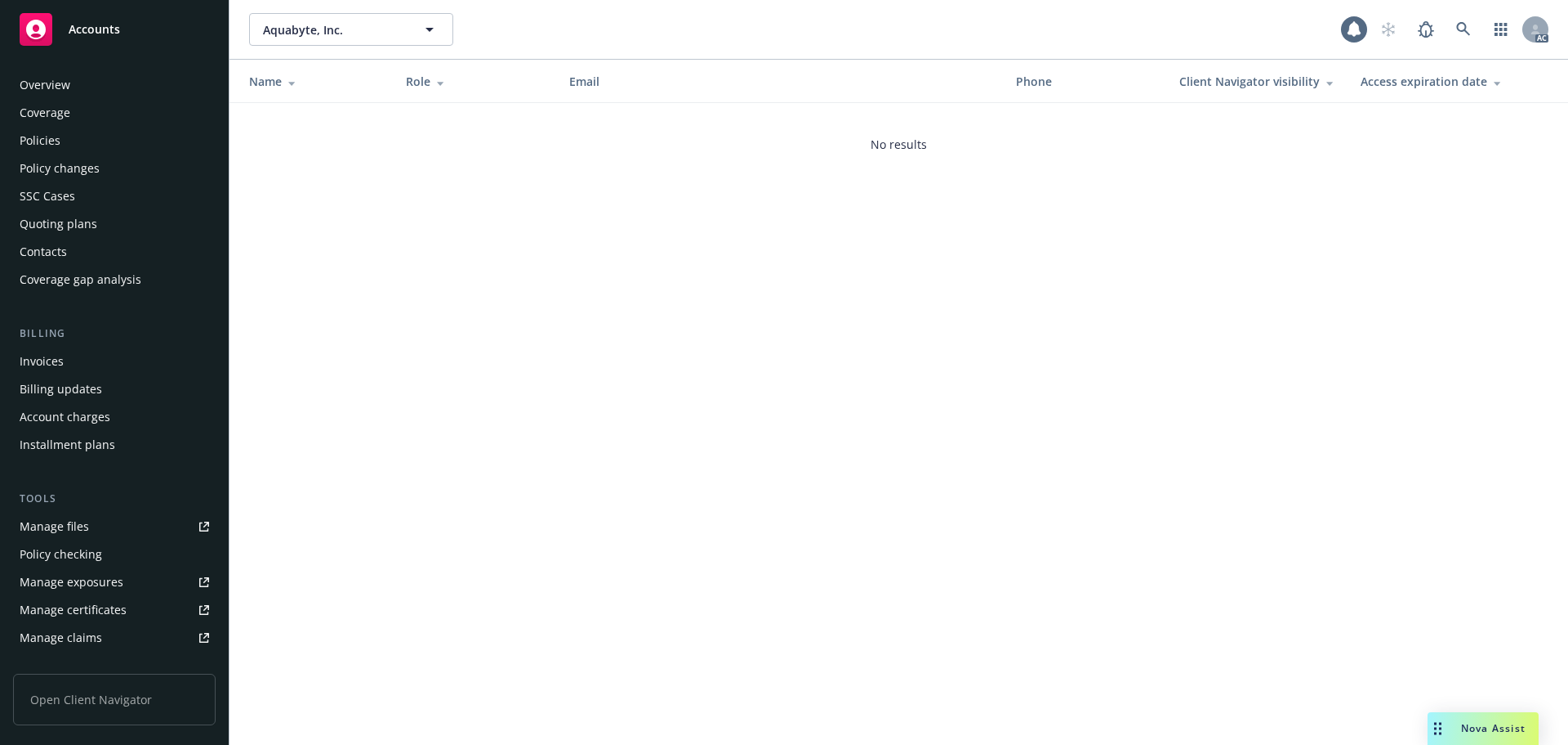
scroll to position [321, 0]
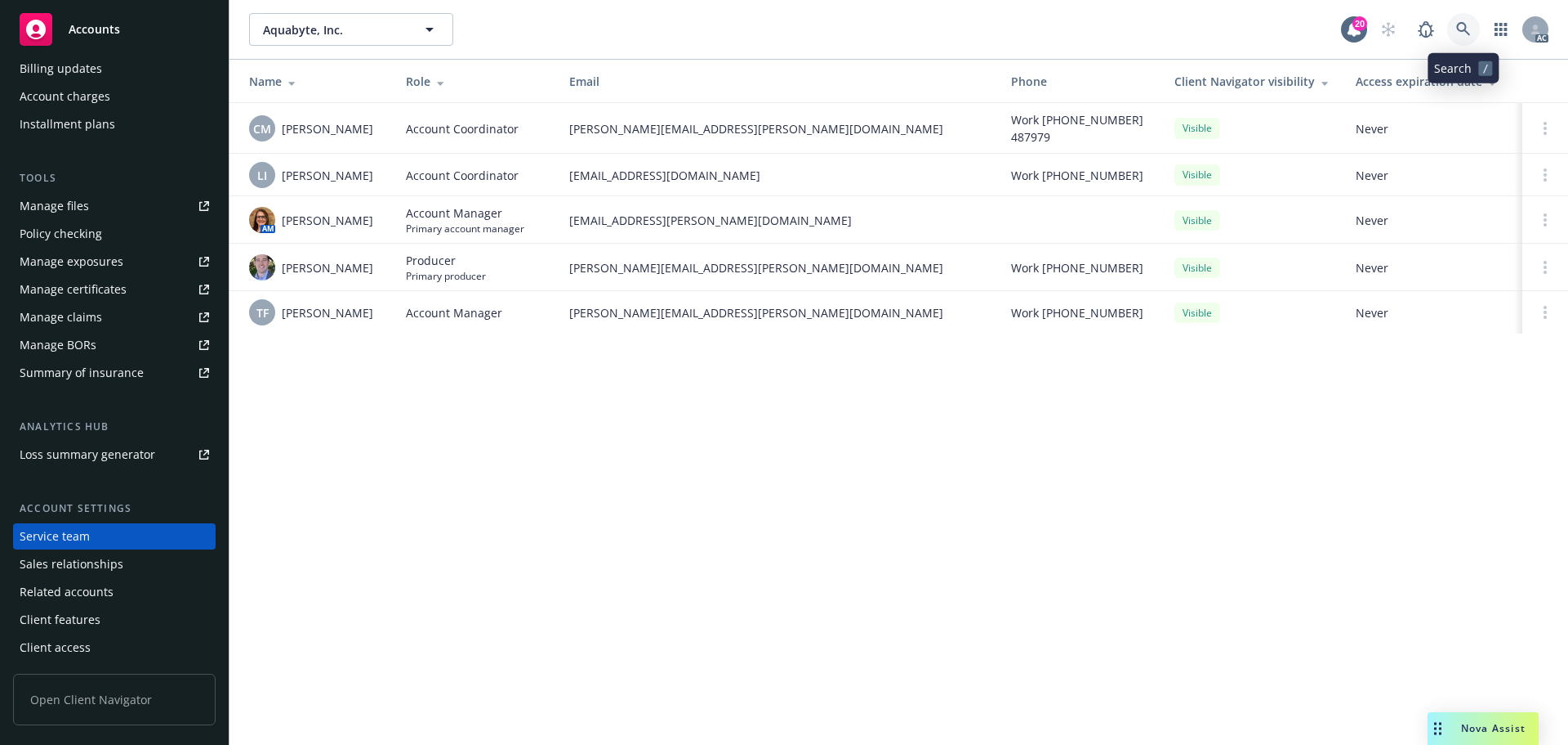
click at [1473, 23] on link at bounding box center [1464, 29] width 33 height 33
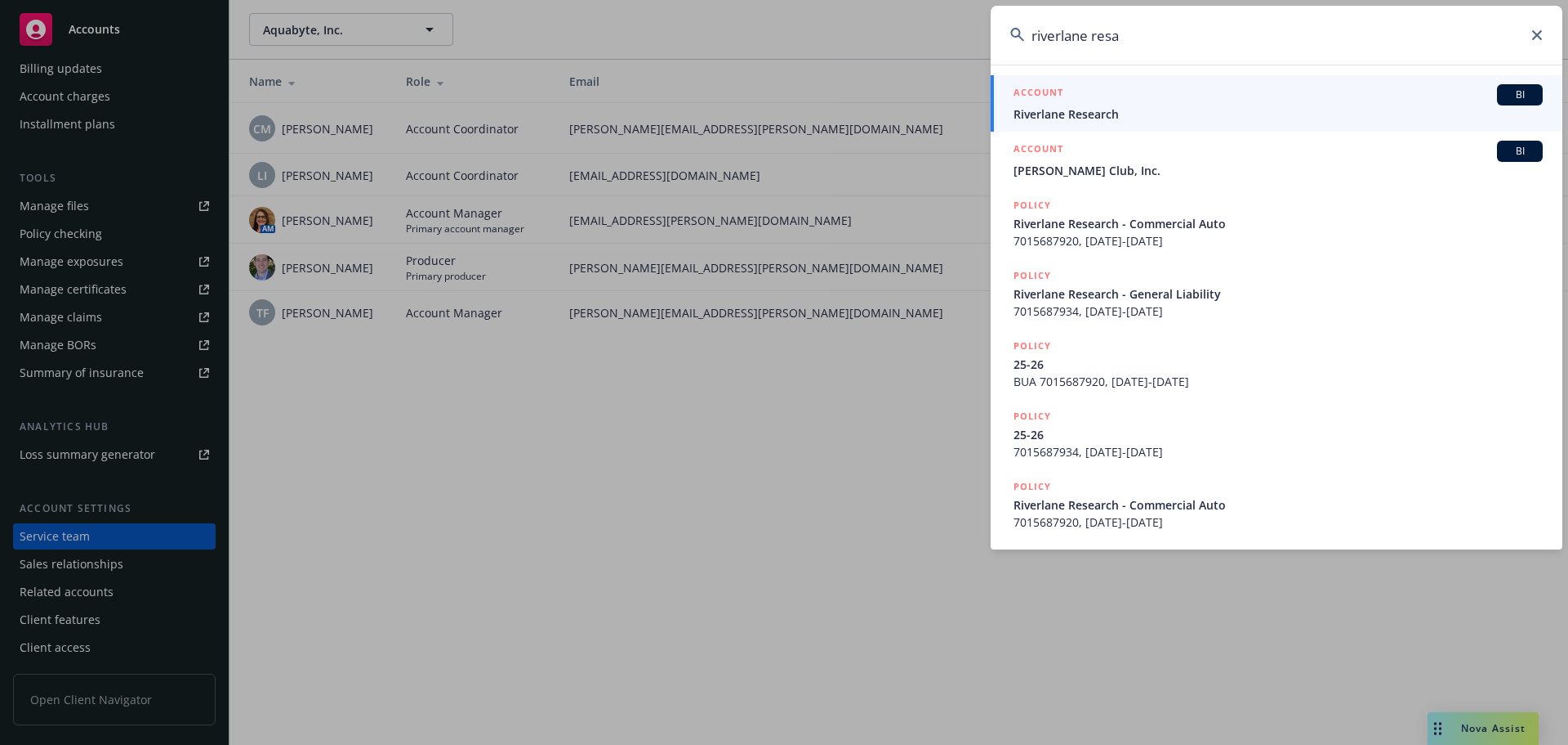
type input "riverlane resa"
drag, startPoint x: 1297, startPoint y: 108, endPoint x: 1202, endPoint y: 188, distance: 124.2
click at [1296, 110] on span "Riverlane Research" at bounding box center [1277, 114] width 529 height 17
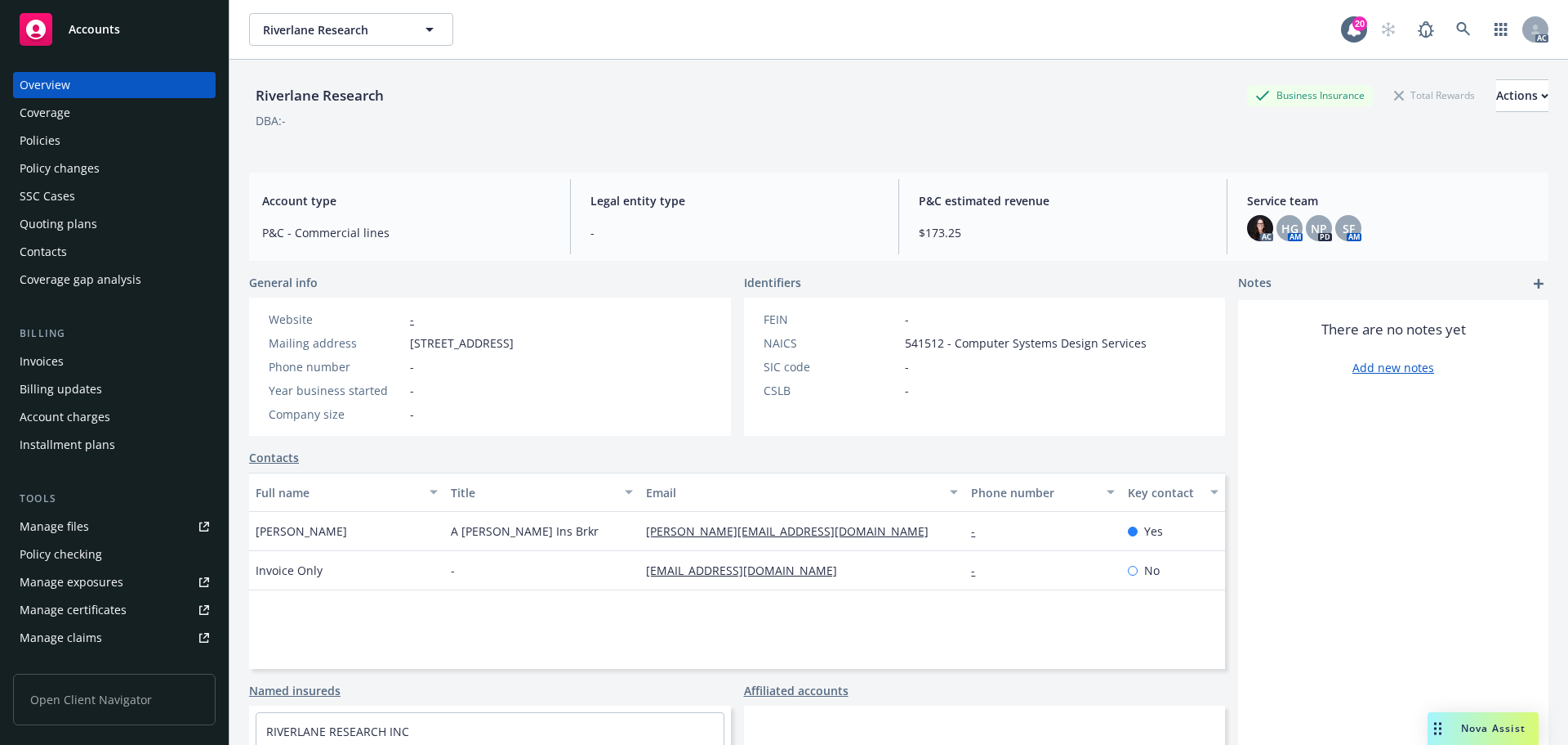
click at [74, 172] on div "Policy changes" at bounding box center [60, 168] width 80 height 26
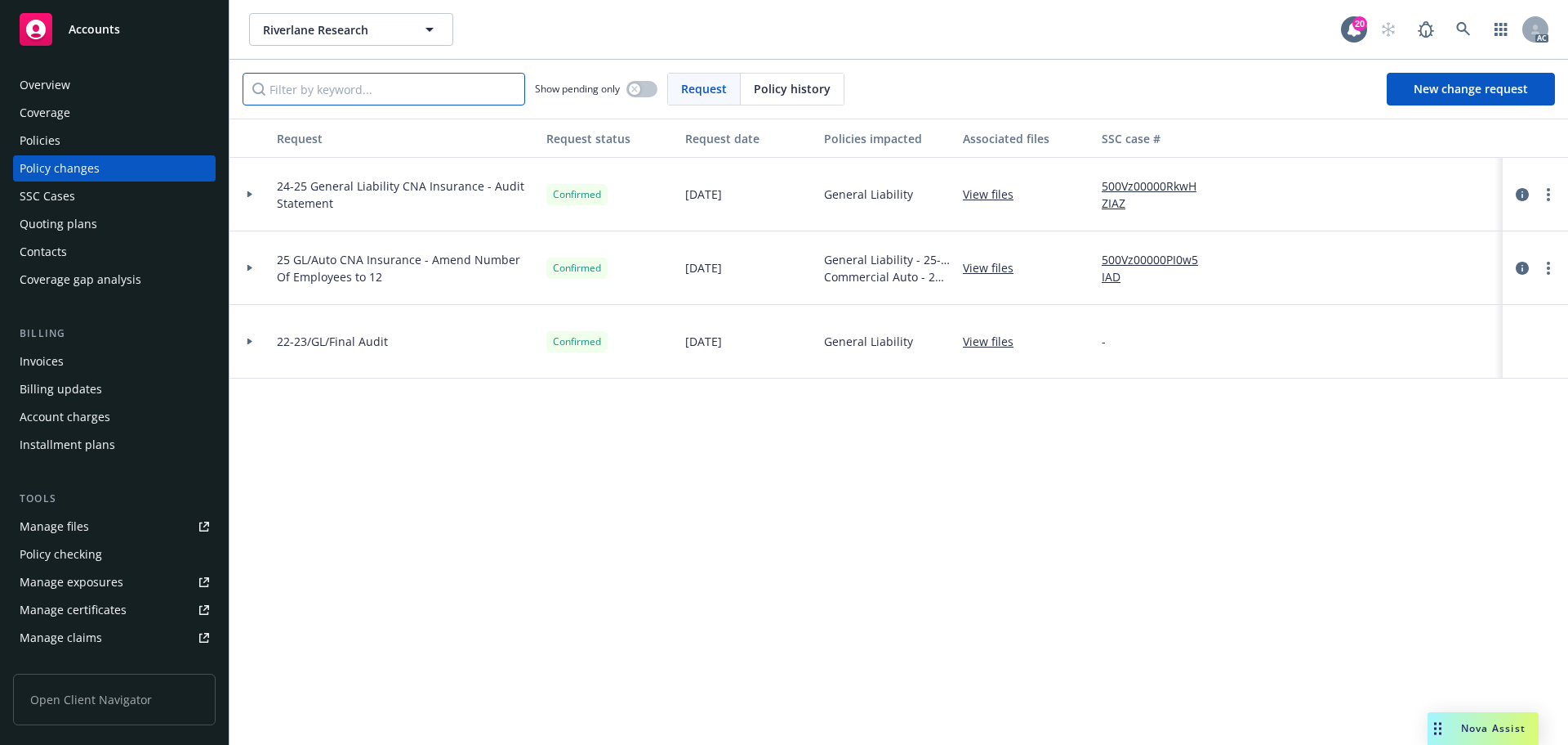
click at [470, 100] on input "Filter by keyword..." at bounding box center [383, 89] width 282 height 33
paste input "7015687920"
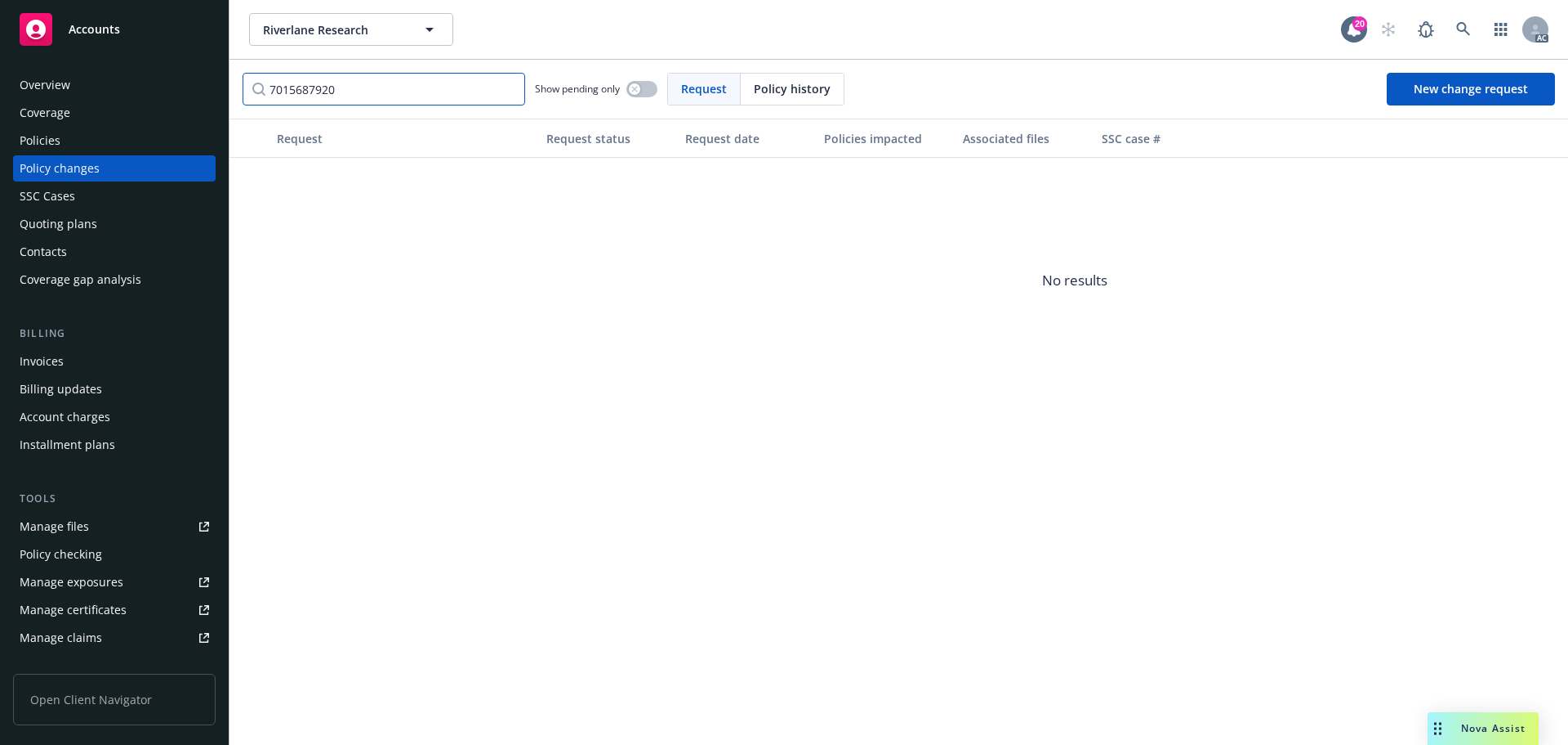
type input "7015687920"
click at [769, 85] on span "Policy history" at bounding box center [792, 88] width 77 height 17
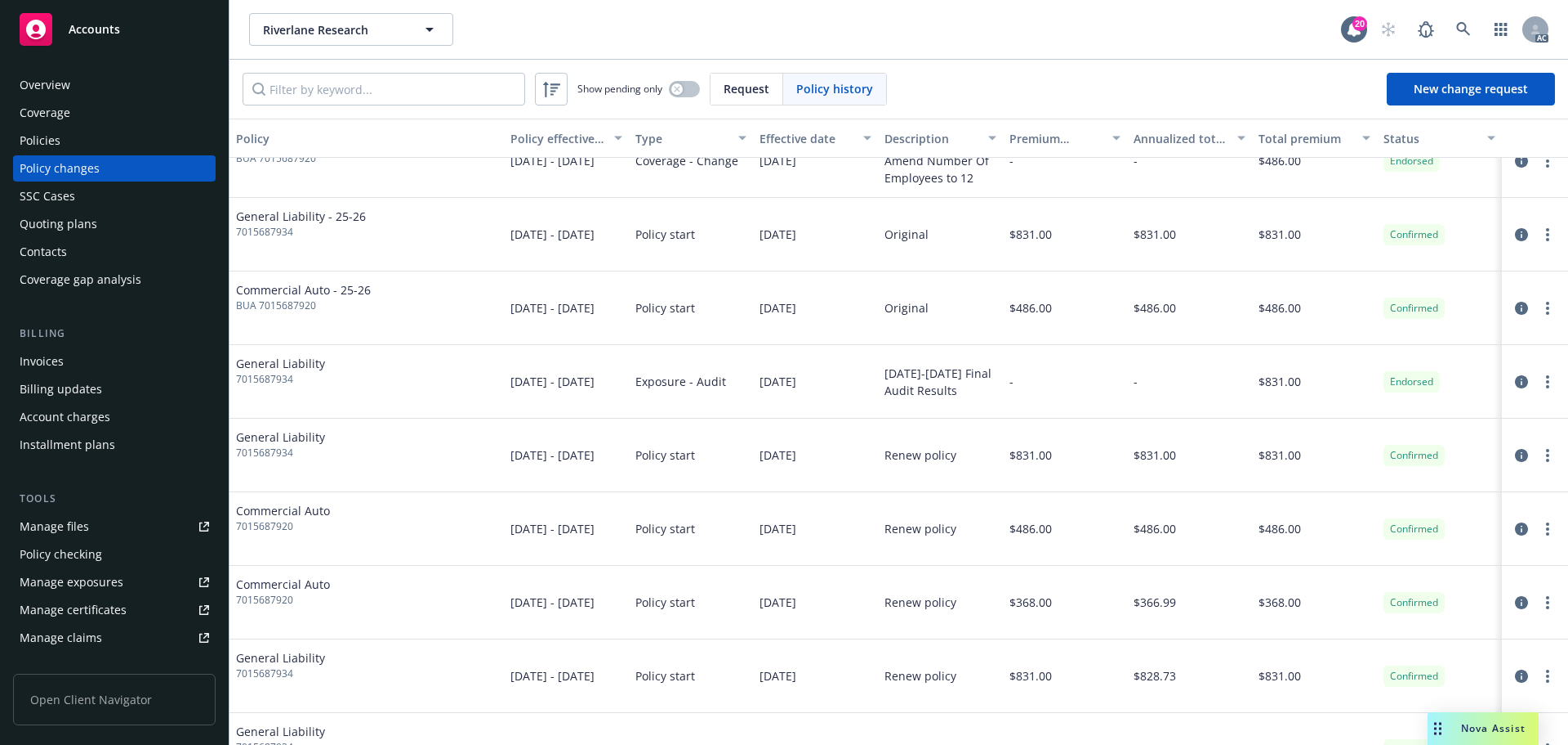
scroll to position [164, 0]
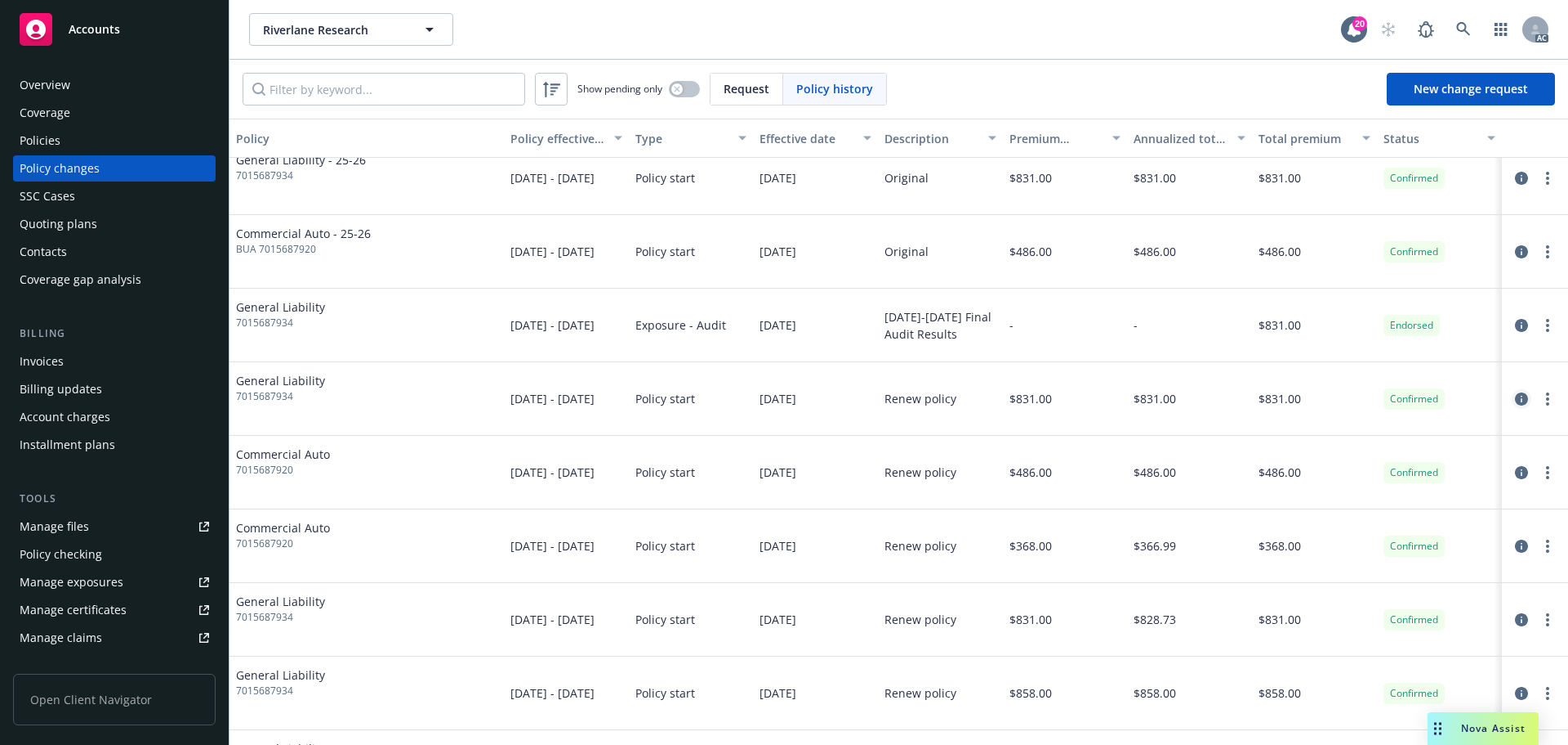
click at [1515, 398] on icon "circleInformation" at bounding box center [1522, 399] width 13 height 13
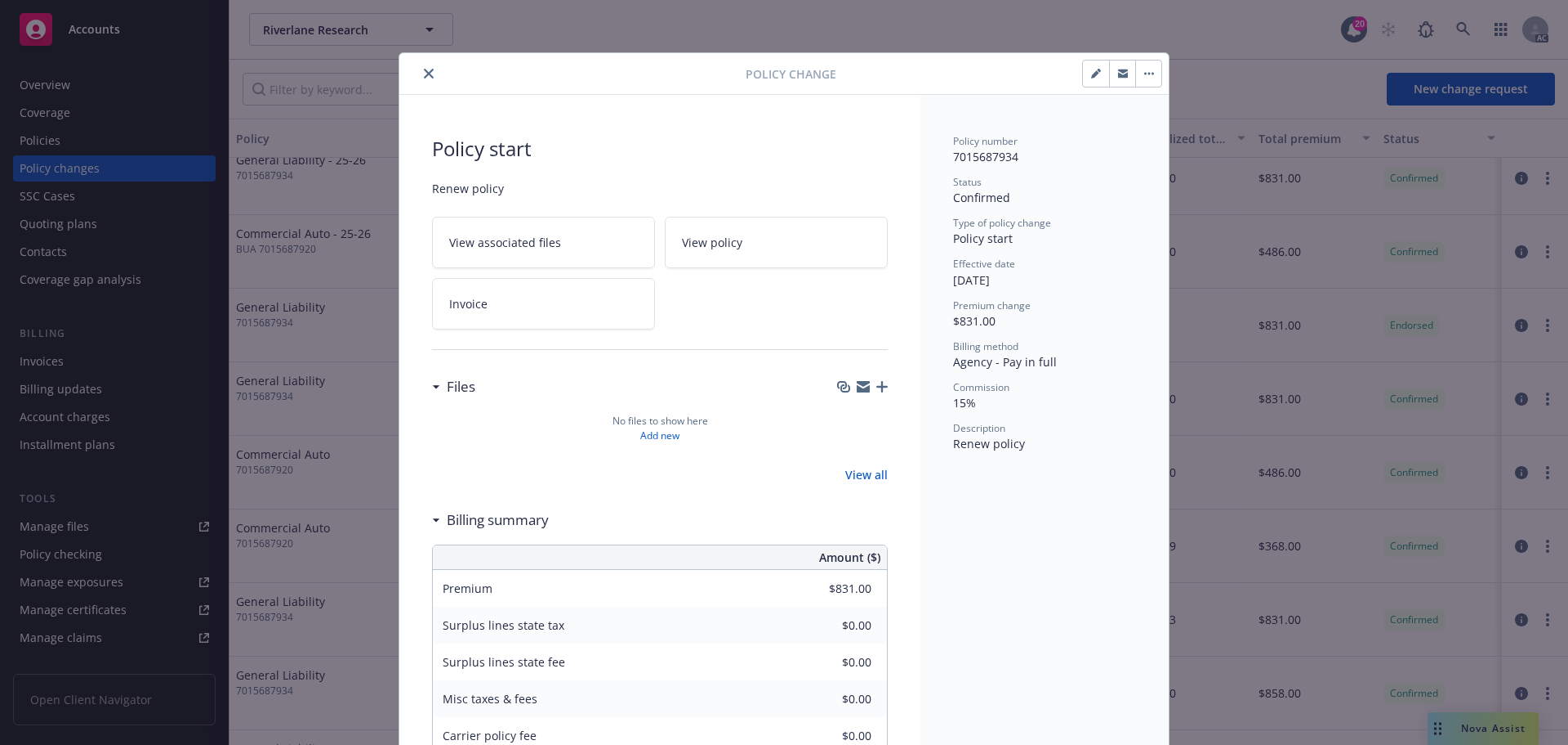
click at [574, 309] on link "Invoice" at bounding box center [544, 303] width 223 height 52
click at [424, 72] on icon "close" at bounding box center [429, 74] width 10 height 10
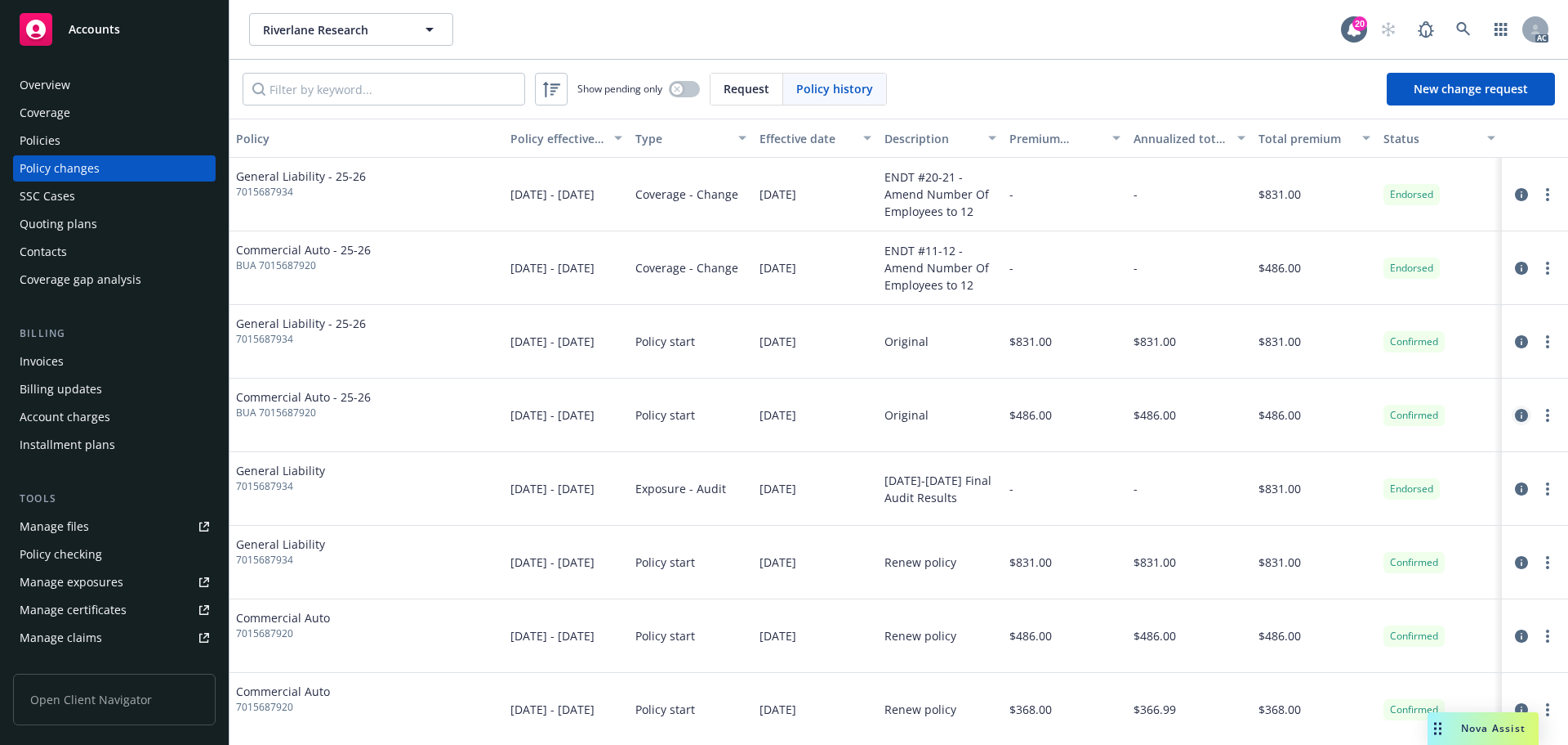
click at [1515, 414] on icon "circleInformation" at bounding box center [1522, 415] width 13 height 13
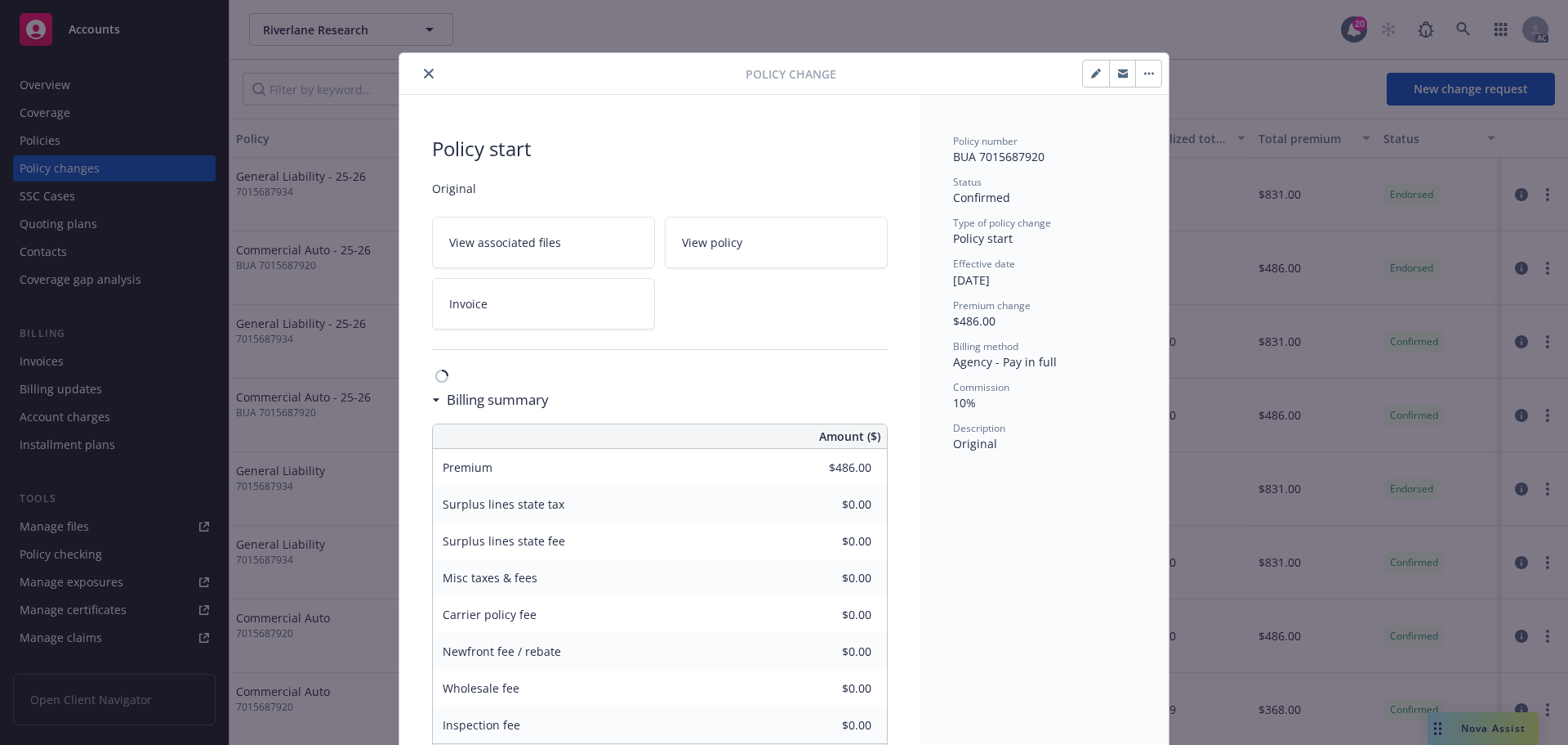
scroll to position [49, 0]
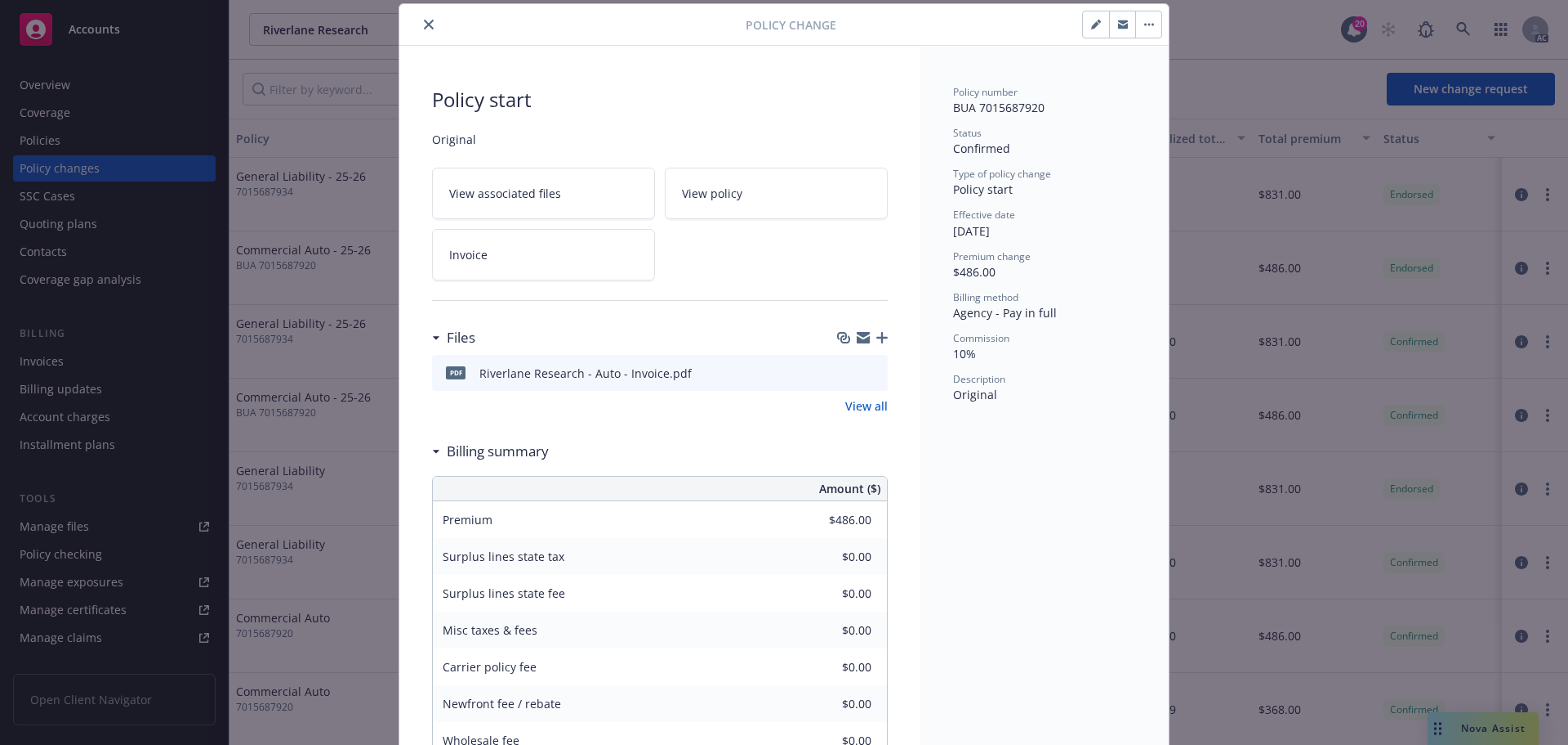
click at [570, 251] on link "Invoice" at bounding box center [544, 254] width 223 height 52
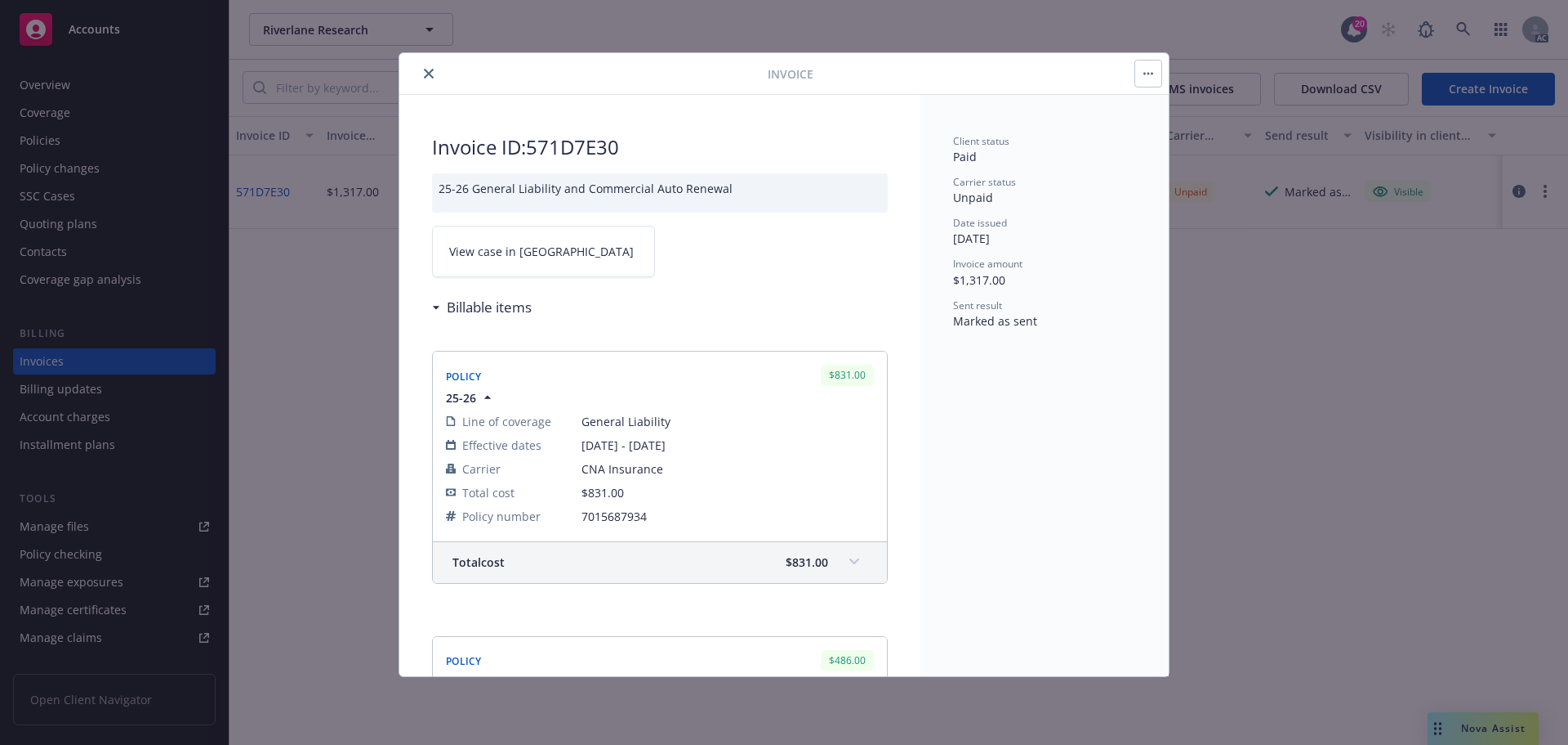
click at [427, 76] on icon "close" at bounding box center [429, 74] width 10 height 10
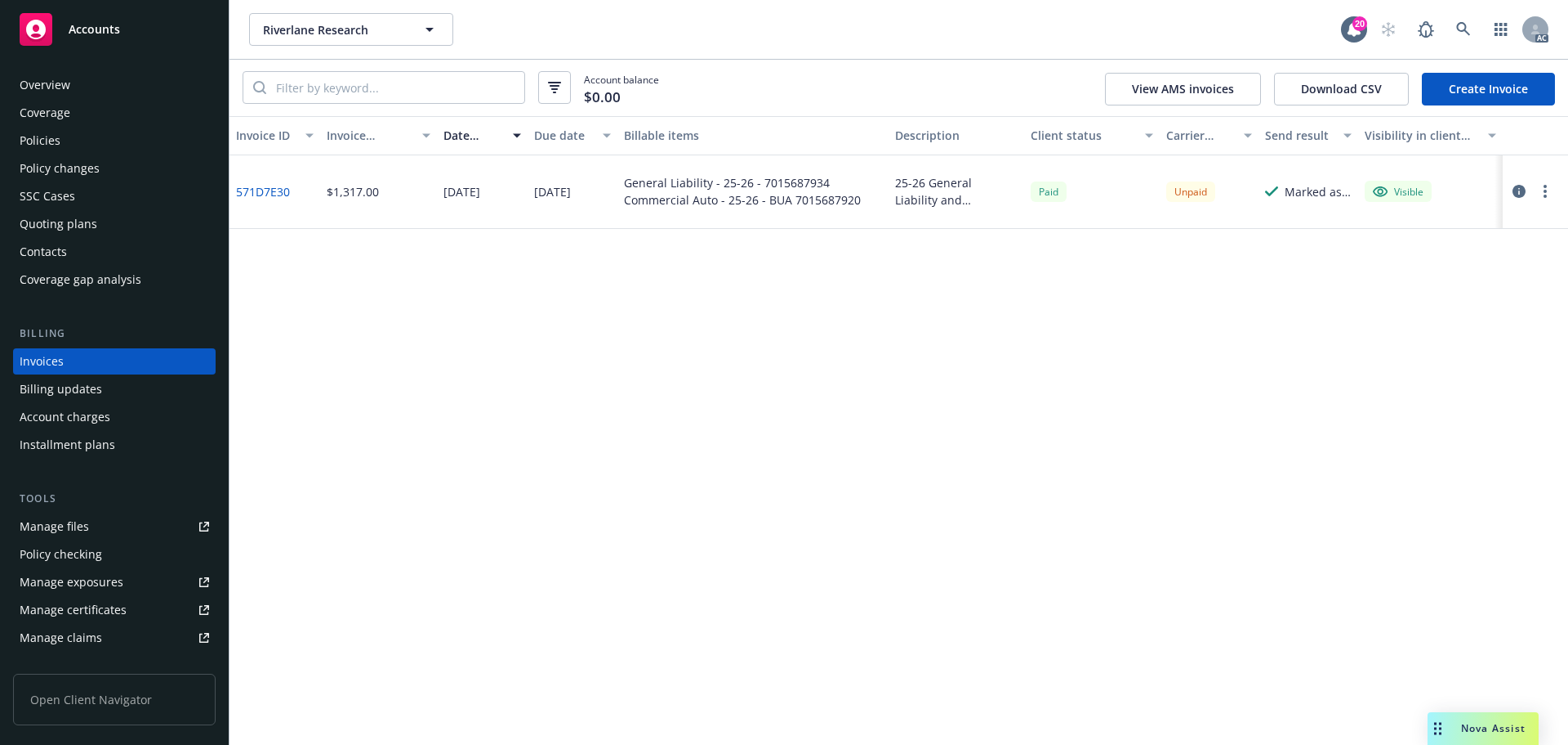
click at [69, 144] on div "Policies" at bounding box center [114, 140] width 190 height 26
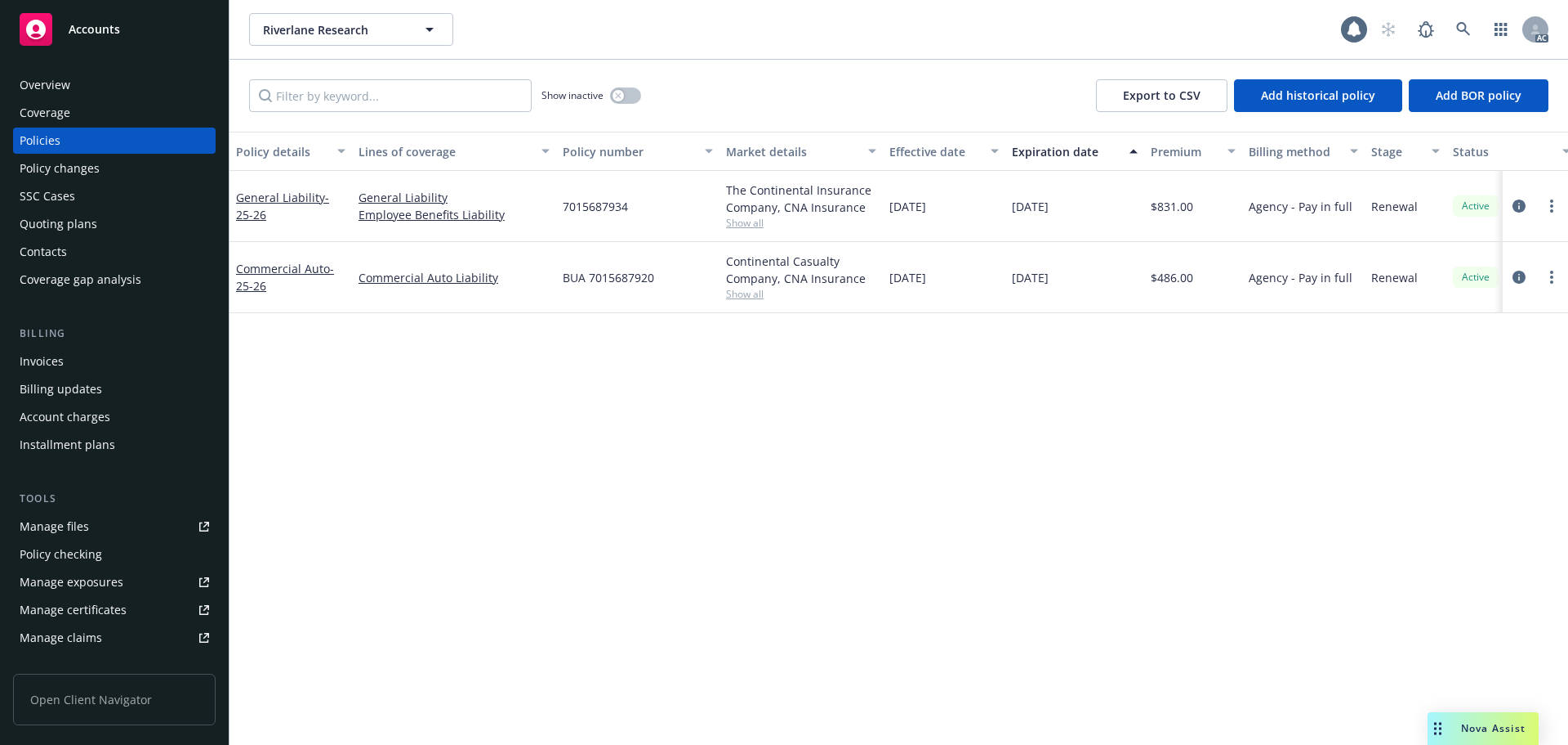
click at [64, 354] on div "Invoices" at bounding box center [114, 361] width 190 height 26
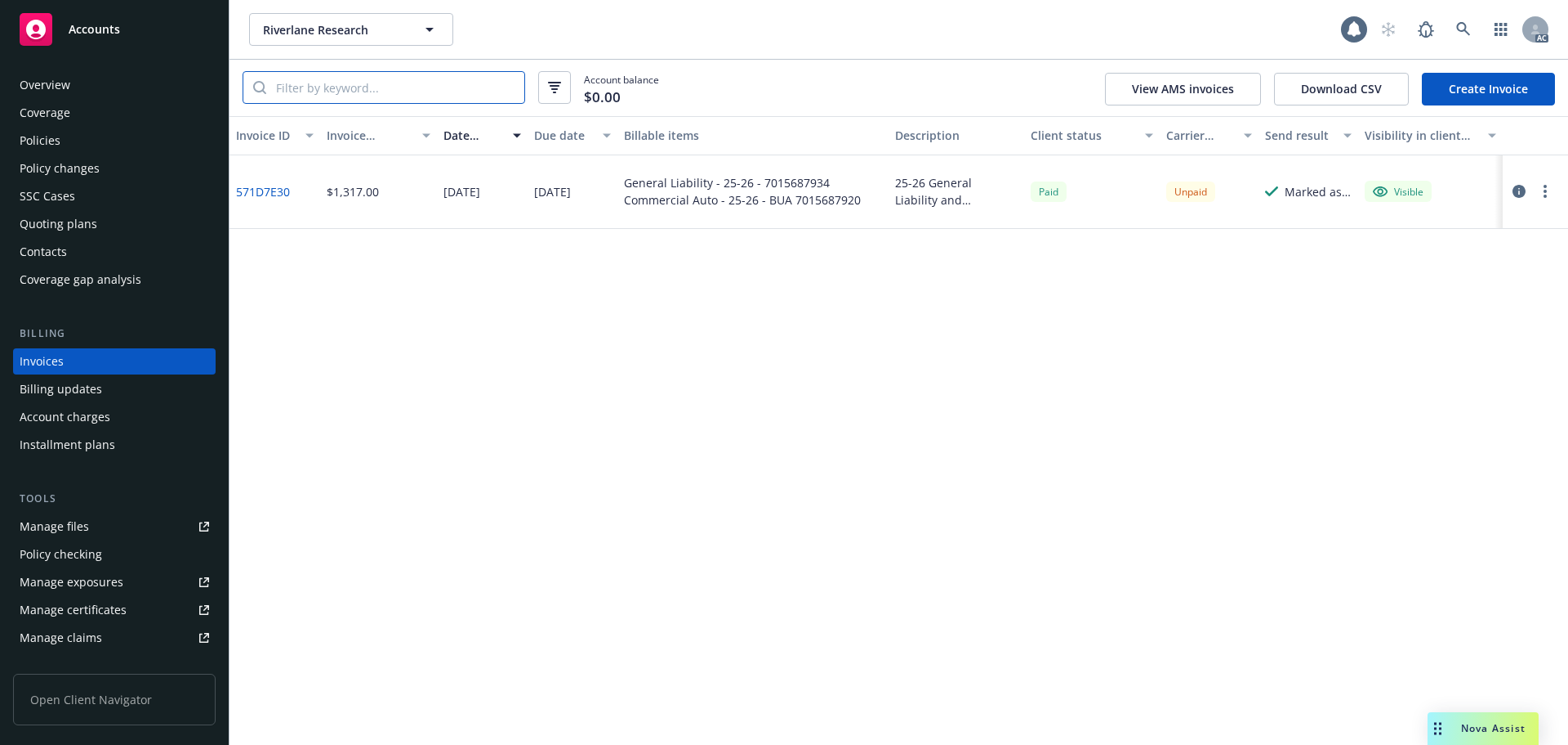
click at [376, 82] on input "search" at bounding box center [395, 87] width 258 height 31
click at [98, 159] on div "Policy changes" at bounding box center [114, 168] width 190 height 26
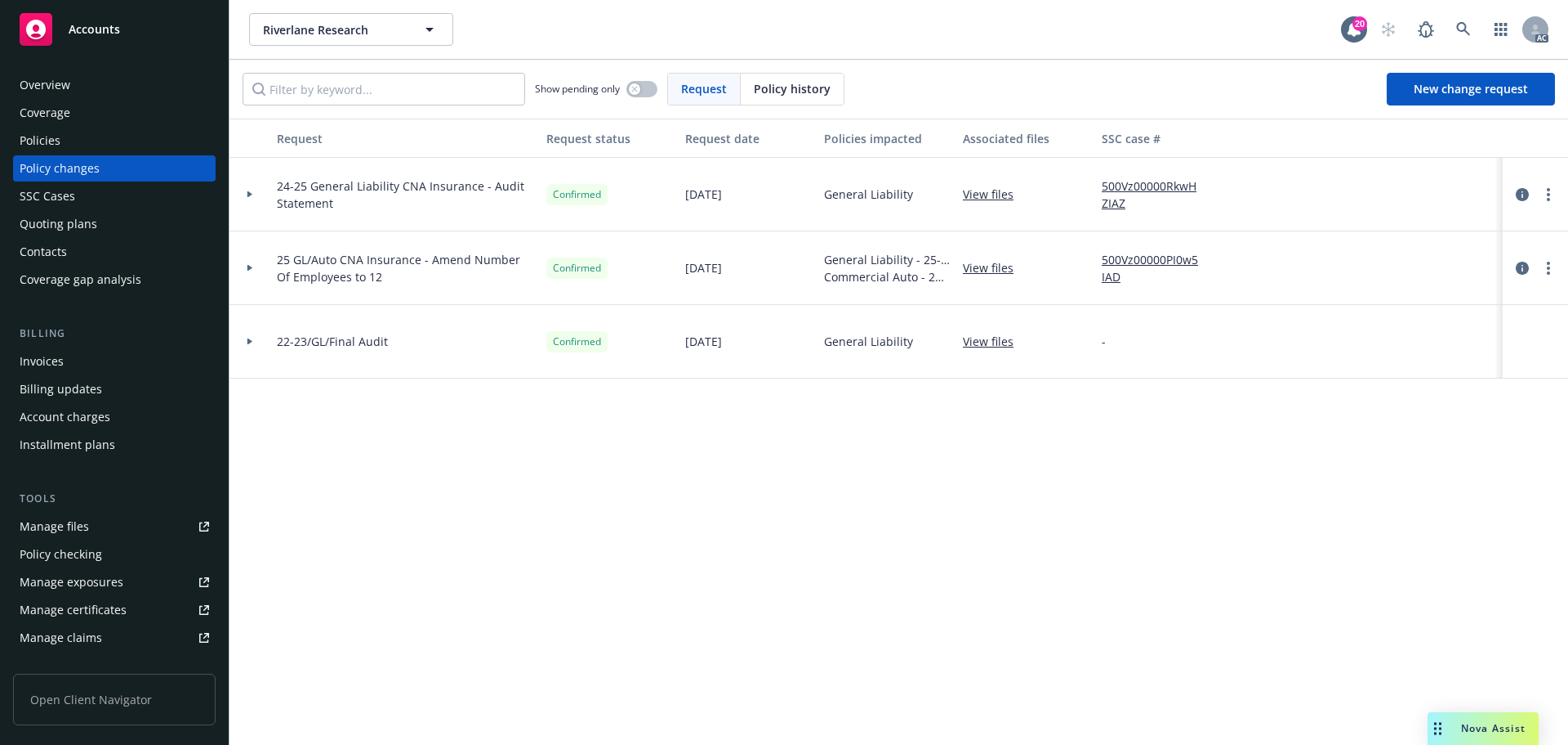
click at [778, 89] on span "Policy history" at bounding box center [792, 88] width 77 height 17
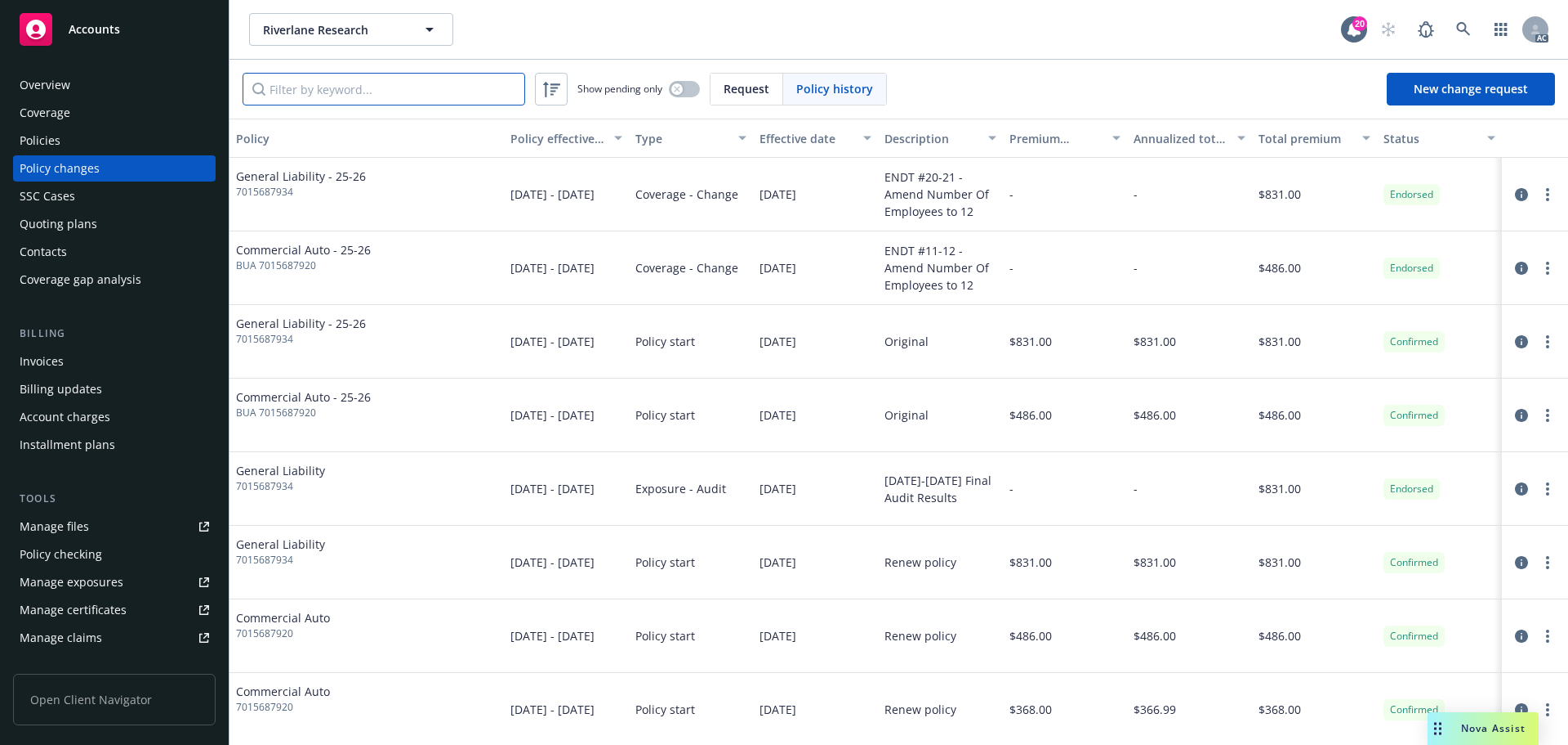
click at [411, 95] on input "Filter by keyword..." at bounding box center [383, 89] width 282 height 33
click at [1515, 411] on icon "circleInformation" at bounding box center [1522, 415] width 13 height 13
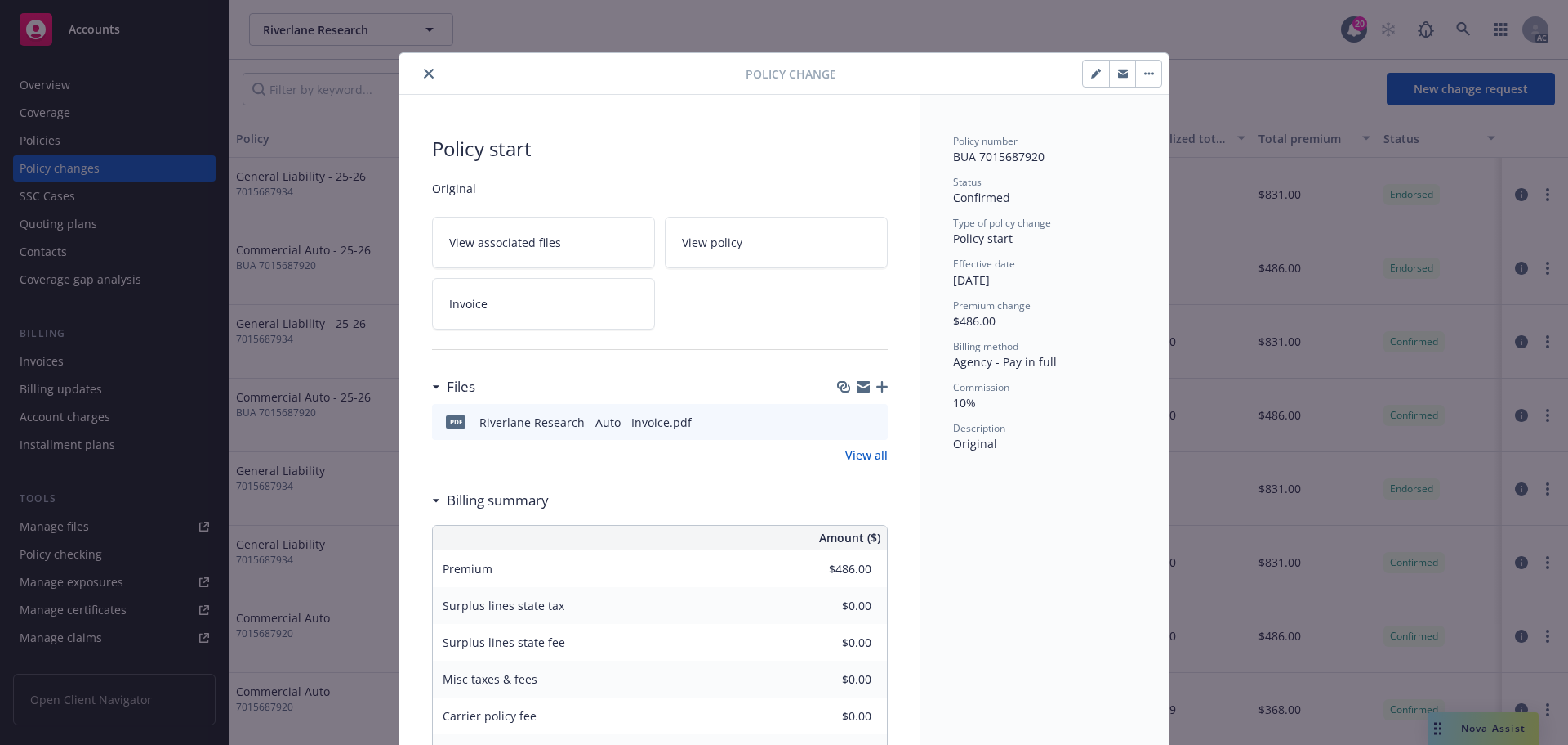
scroll to position [49, 0]
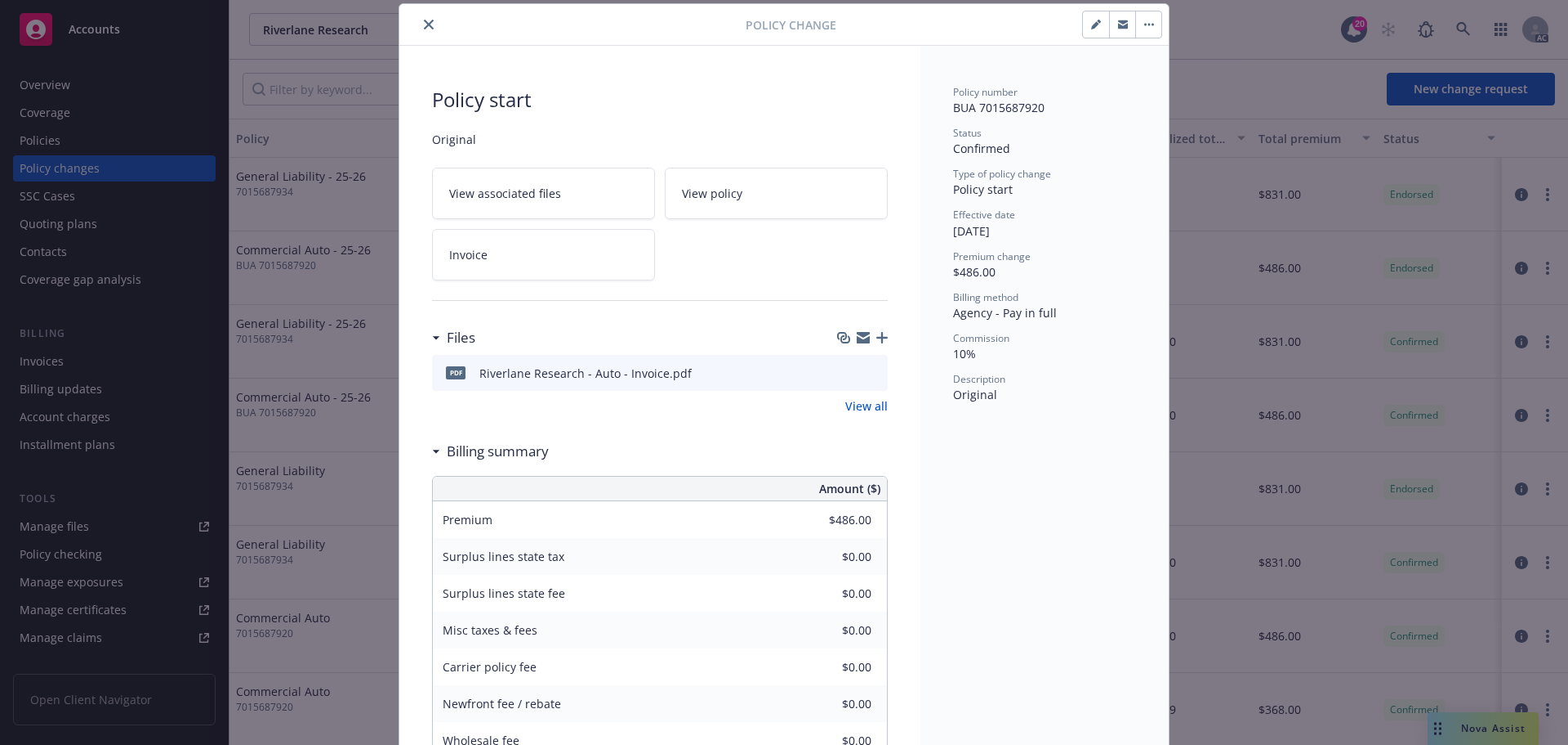
click at [424, 25] on icon "close" at bounding box center [429, 25] width 10 height 10
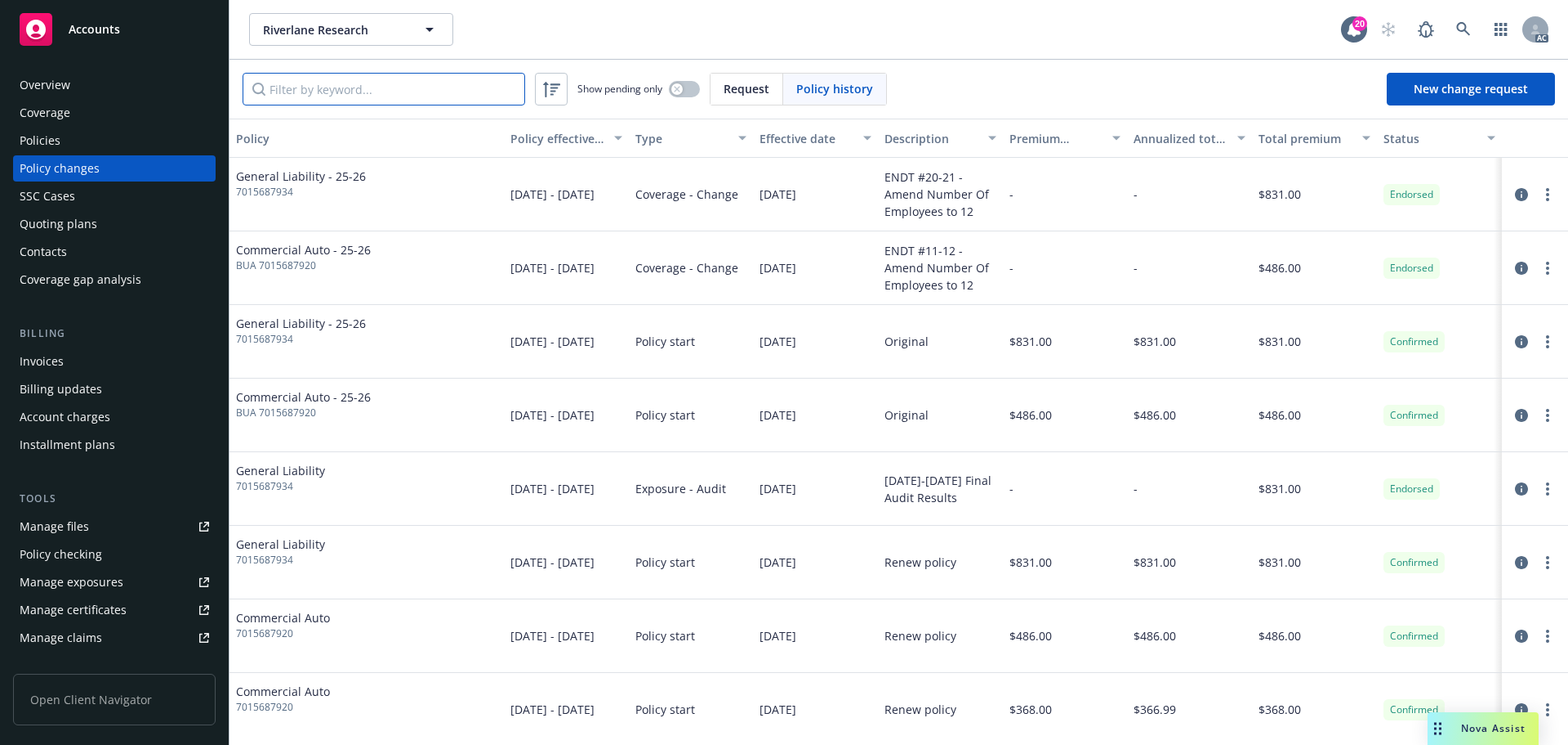
click at [354, 85] on input "Filter by keyword..." at bounding box center [383, 89] width 282 height 33
paste input "7015687920"
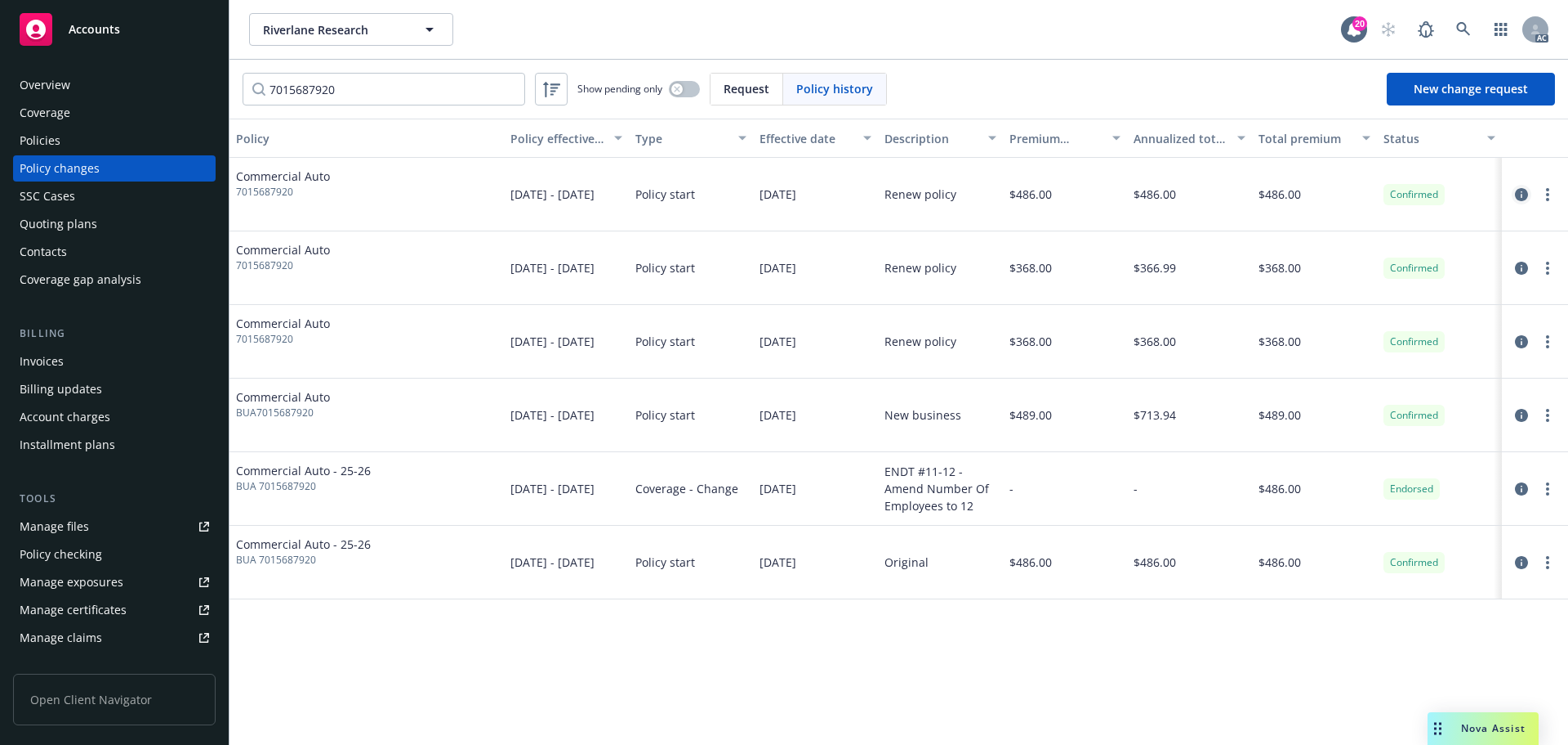
click at [1520, 190] on icon "circleInformation" at bounding box center [1522, 194] width 13 height 13
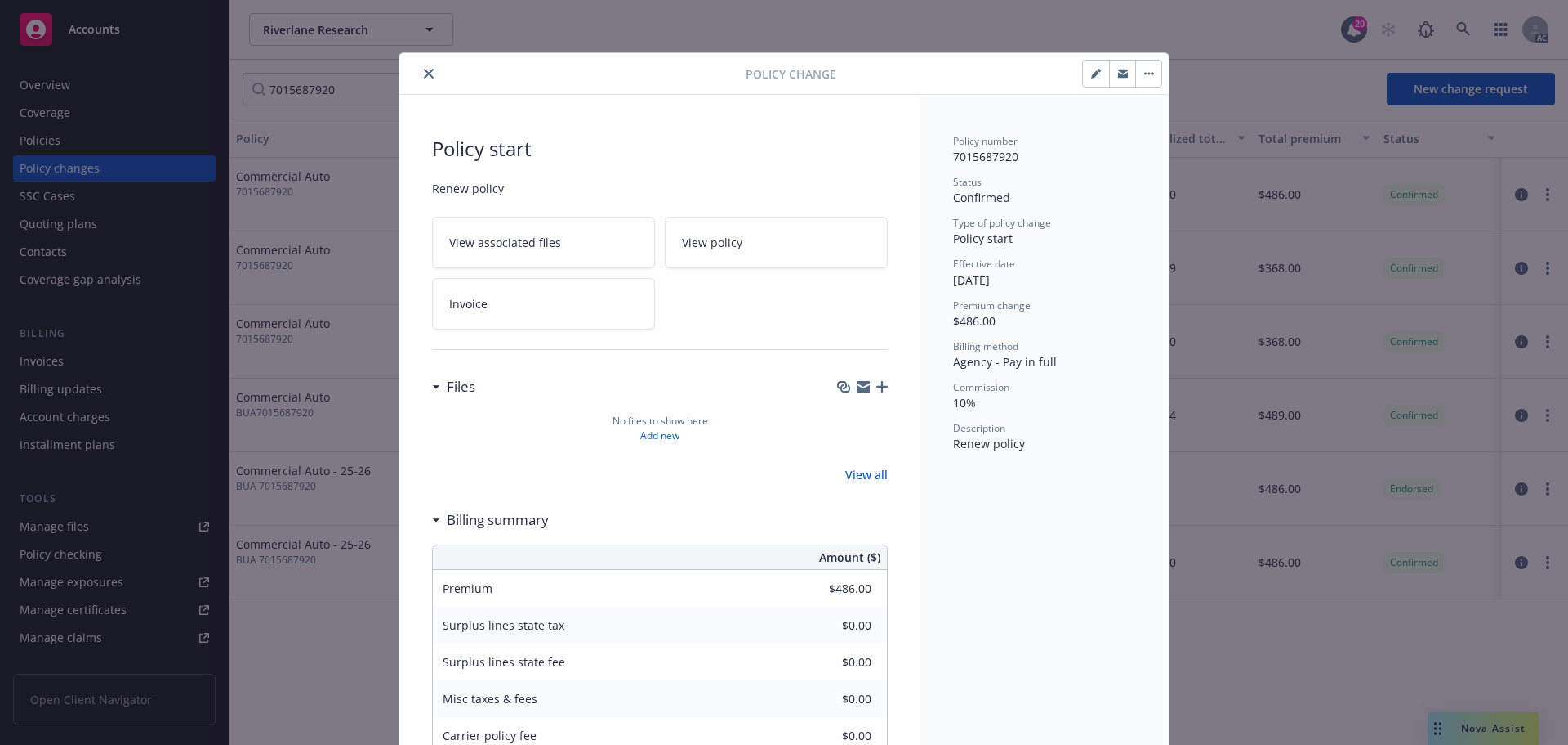
click at [533, 290] on link "Invoice" at bounding box center [544, 303] width 223 height 52
click at [429, 72] on button "close" at bounding box center [429, 74] width 20 height 20
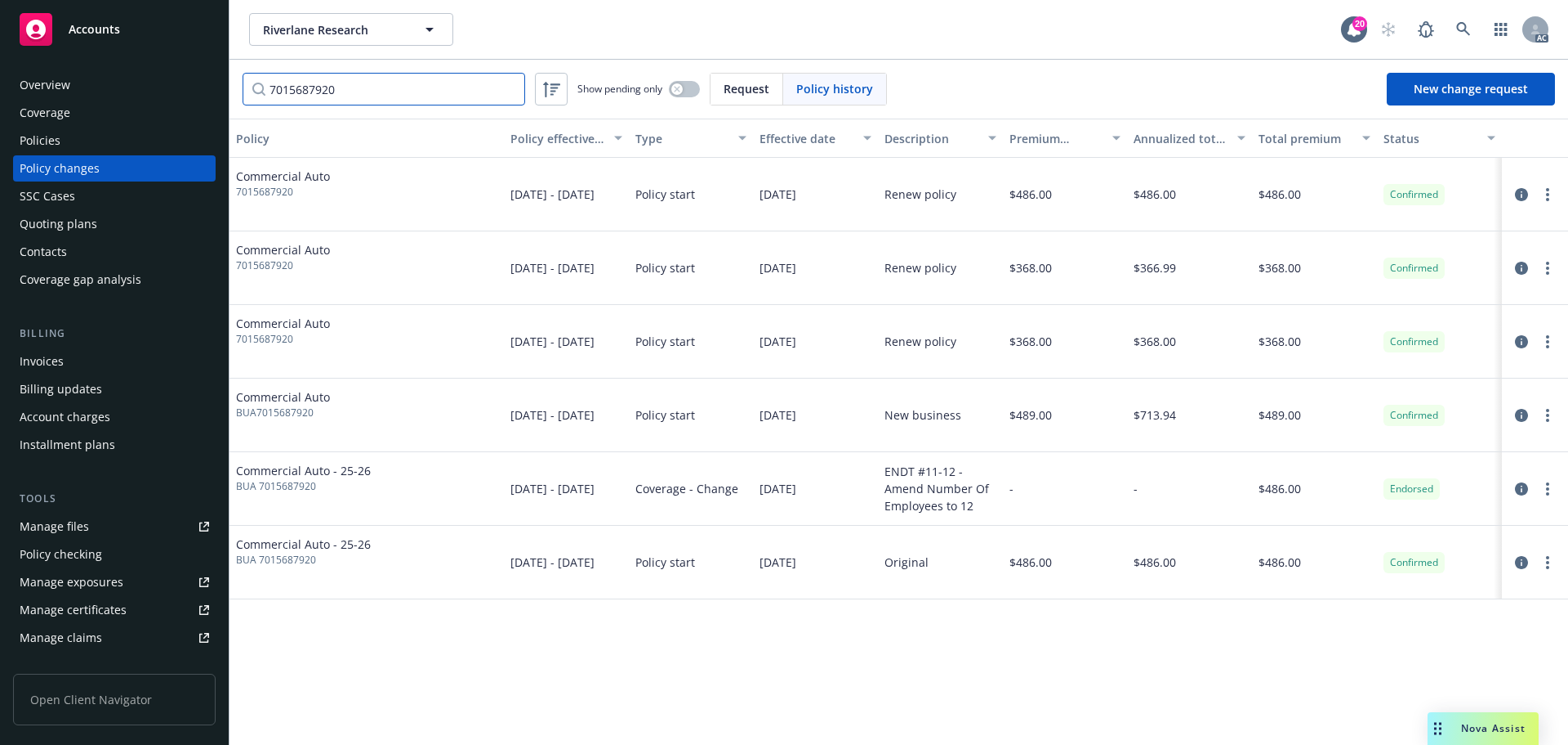
click at [354, 84] on input "7015687920" at bounding box center [383, 89] width 282 height 33
paste input "34"
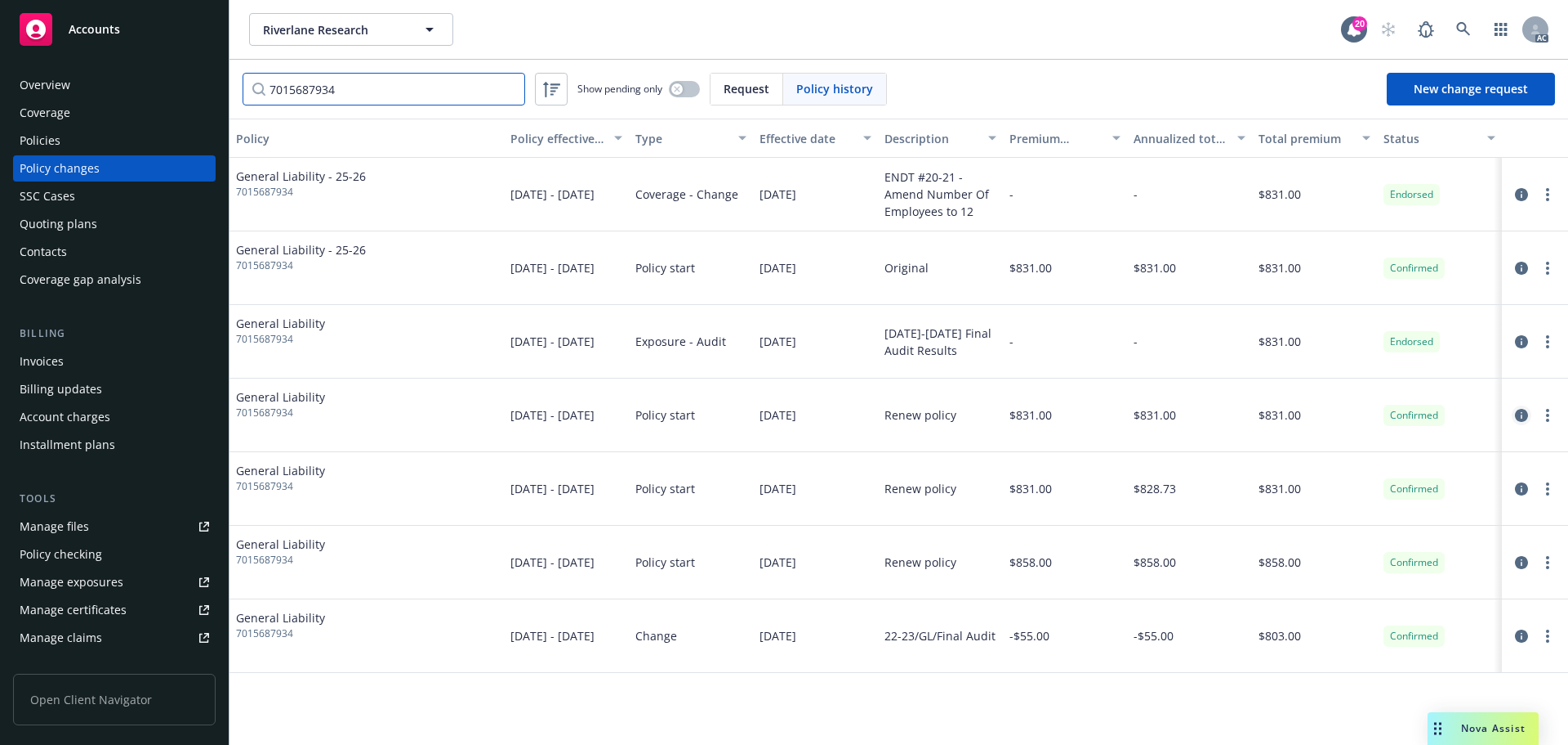
type input "7015687934"
click at [1517, 411] on icon "circleInformation" at bounding box center [1522, 415] width 13 height 13
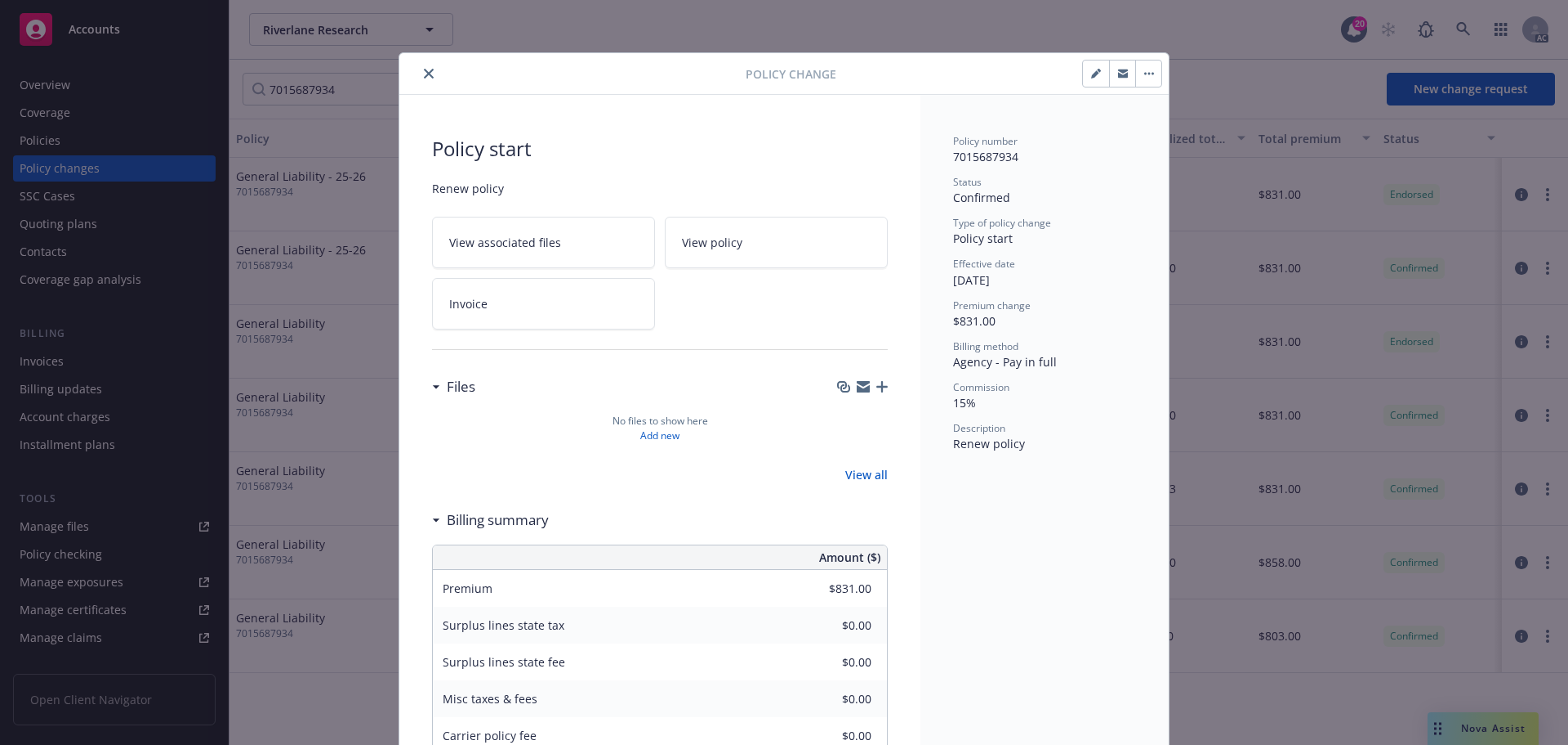
click at [520, 286] on link "Invoice" at bounding box center [544, 303] width 223 height 52
drag, startPoint x: 429, startPoint y: 72, endPoint x: 160, endPoint y: 174, distance: 287.7
click at [428, 72] on button "close" at bounding box center [429, 74] width 20 height 20
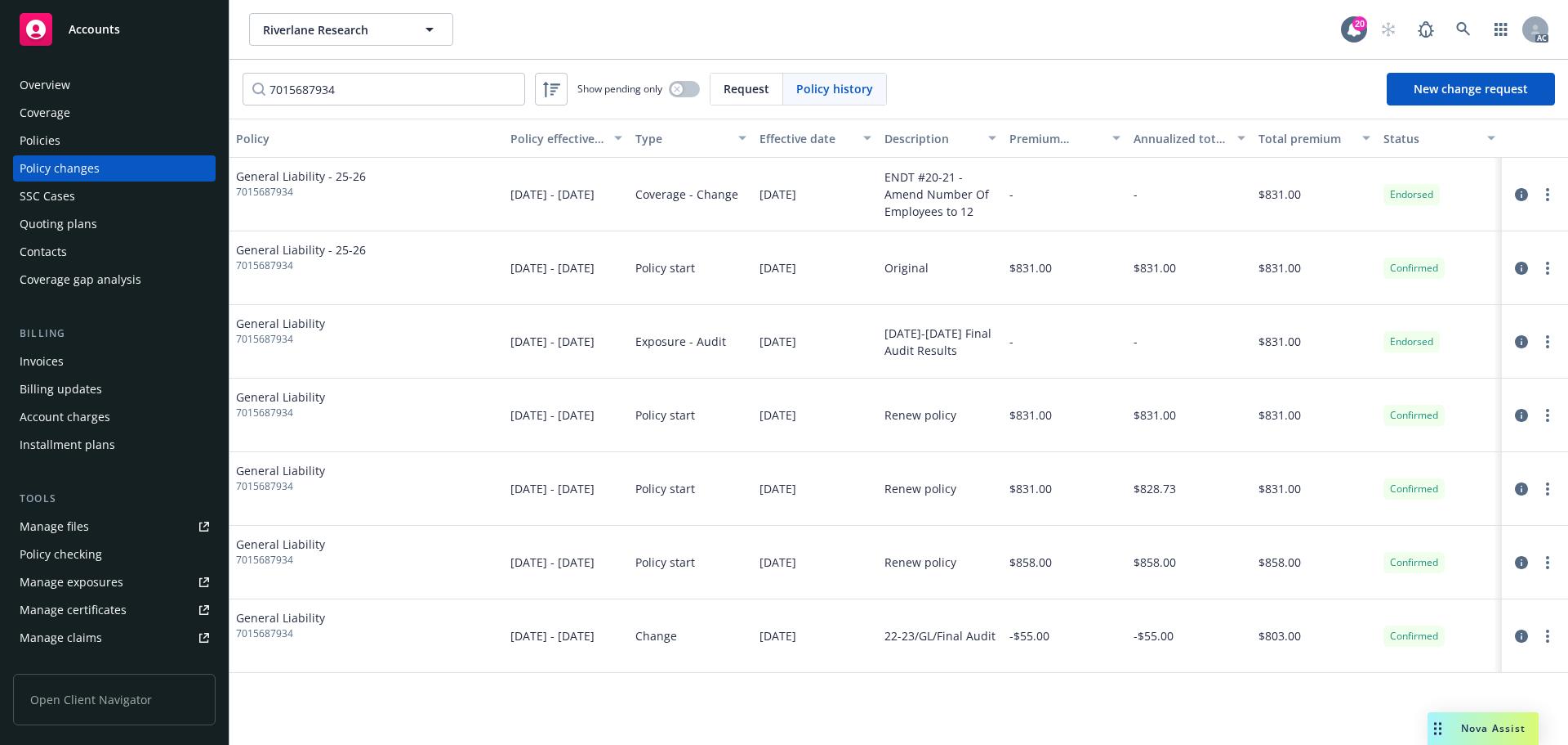
click at [59, 356] on div "Invoices" at bounding box center [42, 361] width 44 height 26
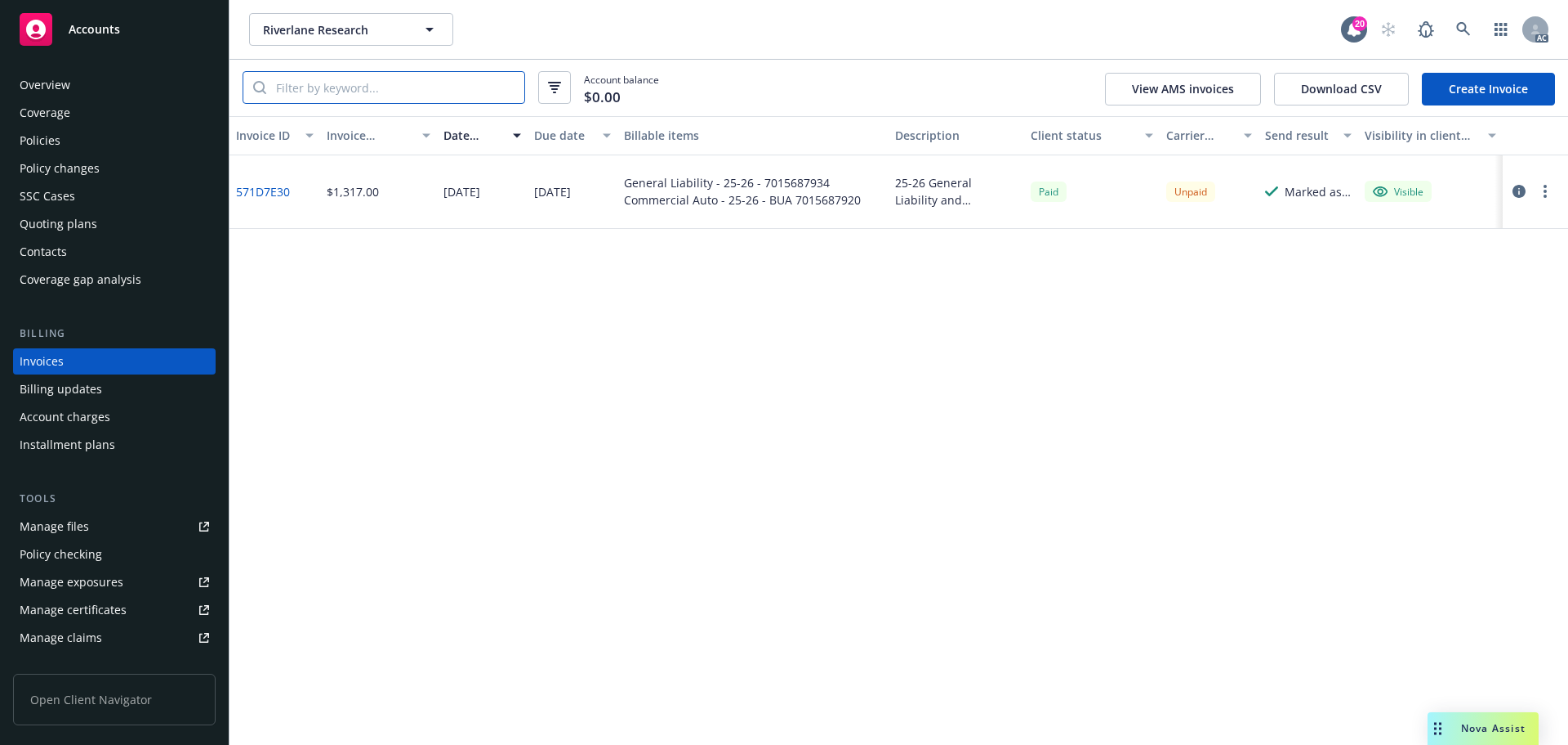
click at [444, 93] on input "search" at bounding box center [395, 87] width 258 height 31
paste input "7015687934"
type input "7015687934"
click at [272, 192] on link "571D7E30" at bounding box center [262, 192] width 54 height 17
click at [1472, 25] on link at bounding box center [1464, 29] width 33 height 33
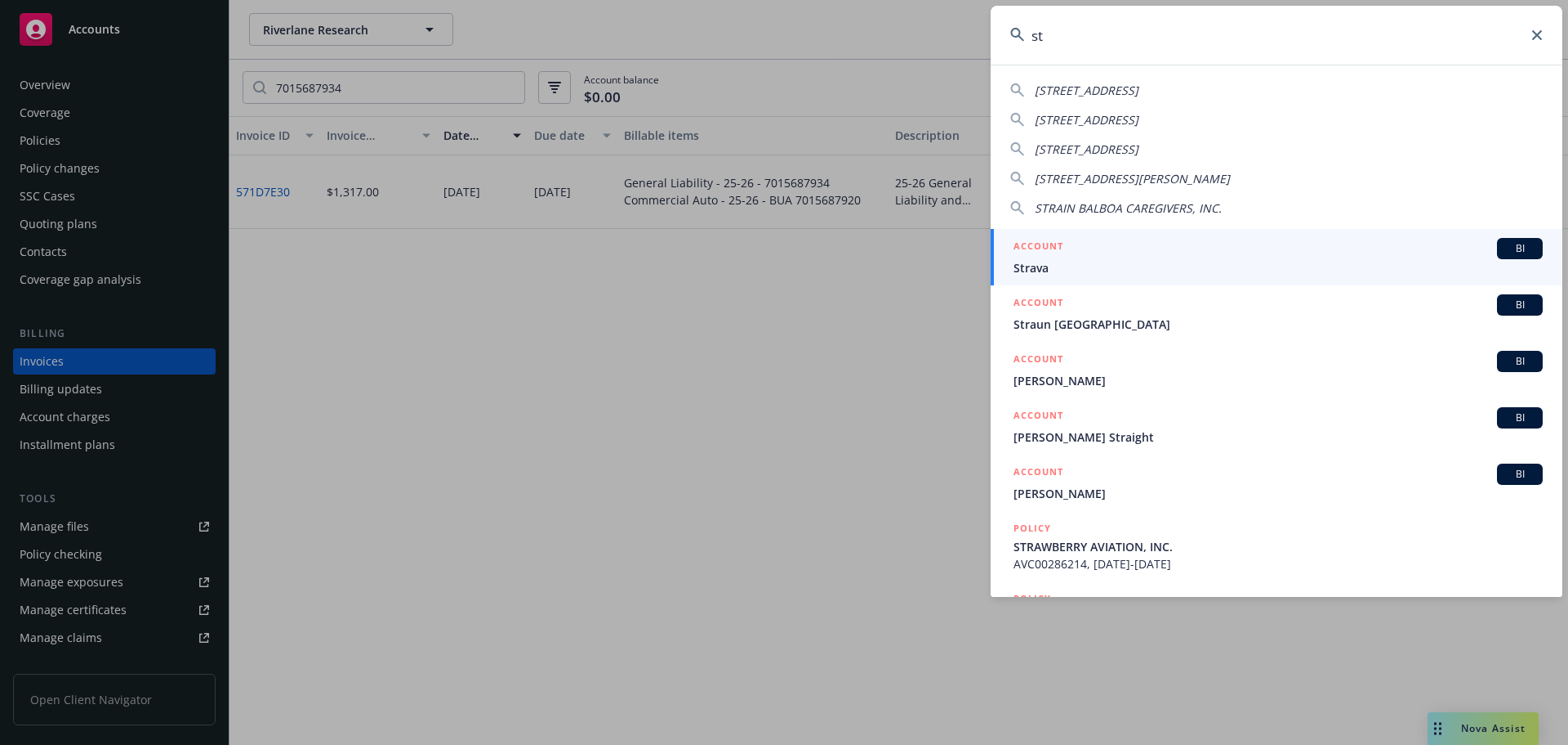
type input "s"
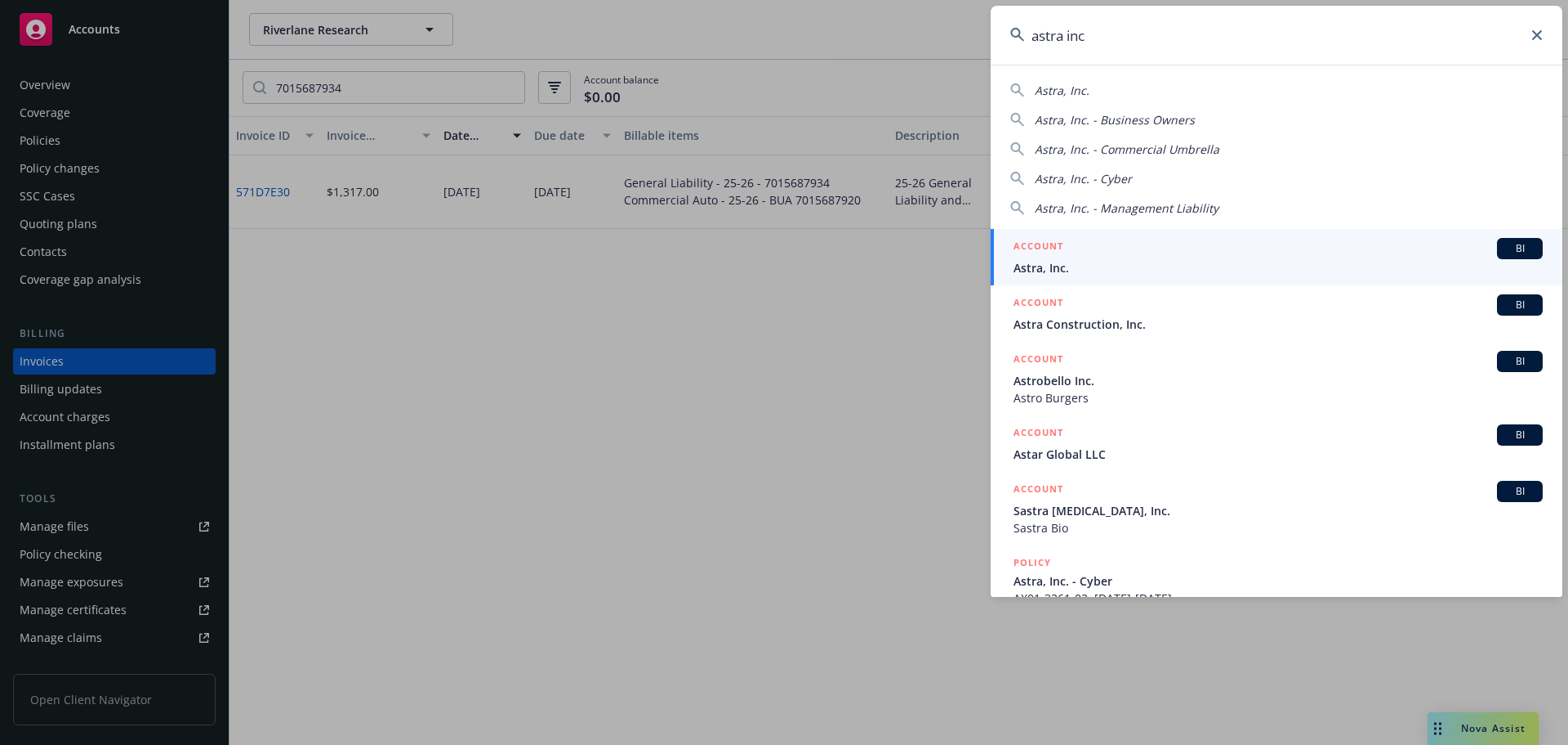
type input "astra inc"
click at [1152, 253] on div "ACCOUNT BI" at bounding box center [1277, 248] width 529 height 21
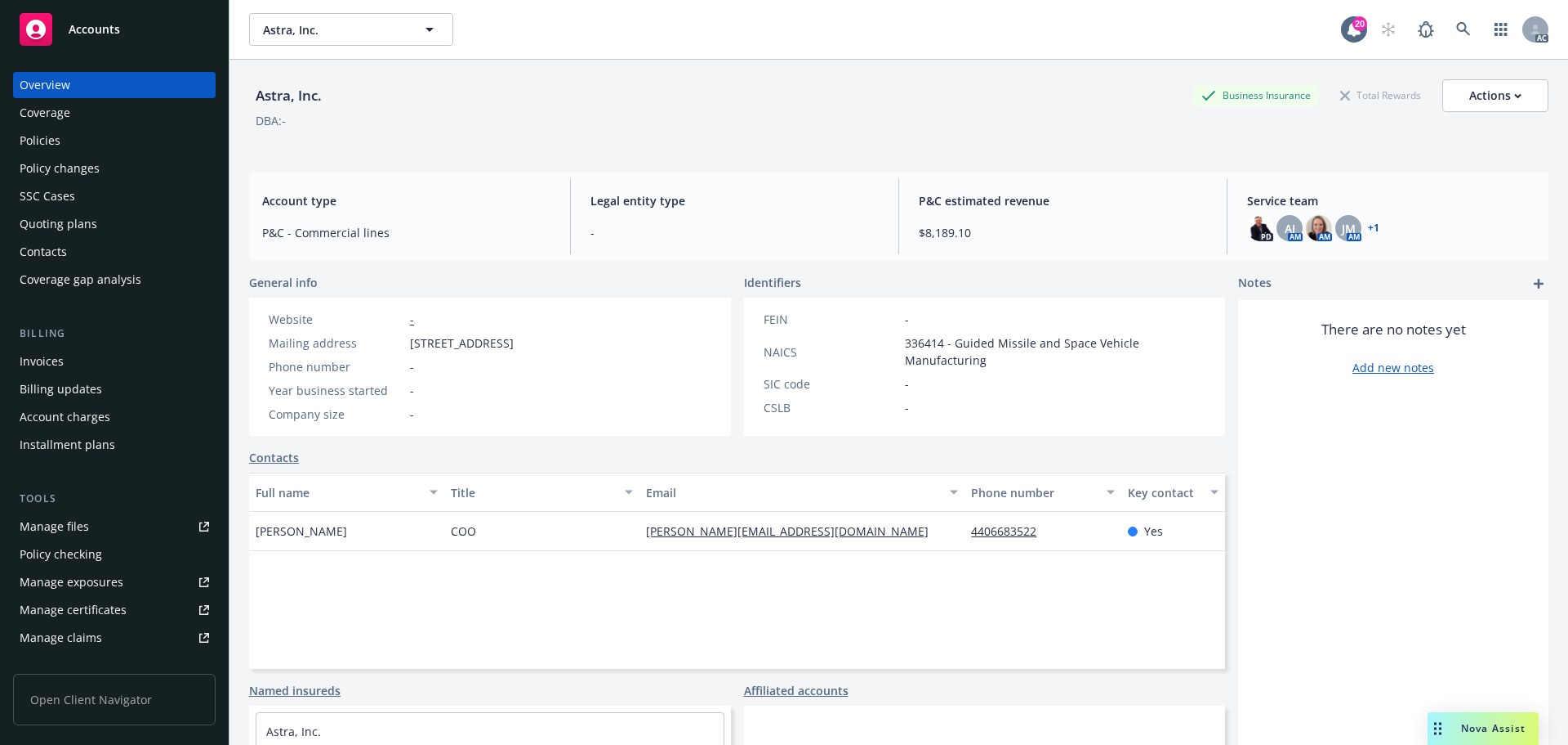
click at [69, 143] on div "Policies" at bounding box center [114, 140] width 190 height 26
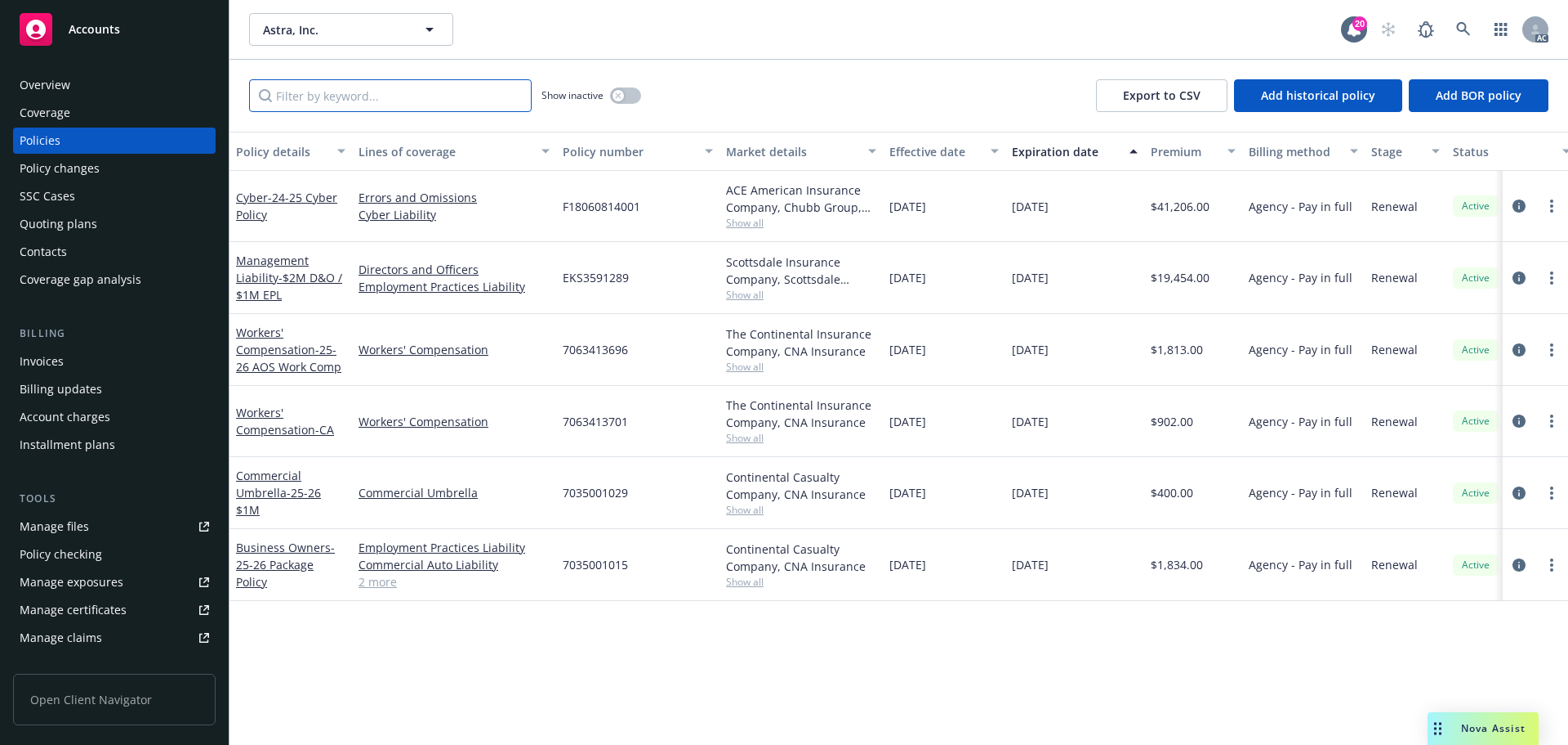
click at [352, 94] on input "Filter by keyword..." at bounding box center [390, 95] width 282 height 33
click at [631, 99] on button "button" at bounding box center [626, 95] width 31 height 16
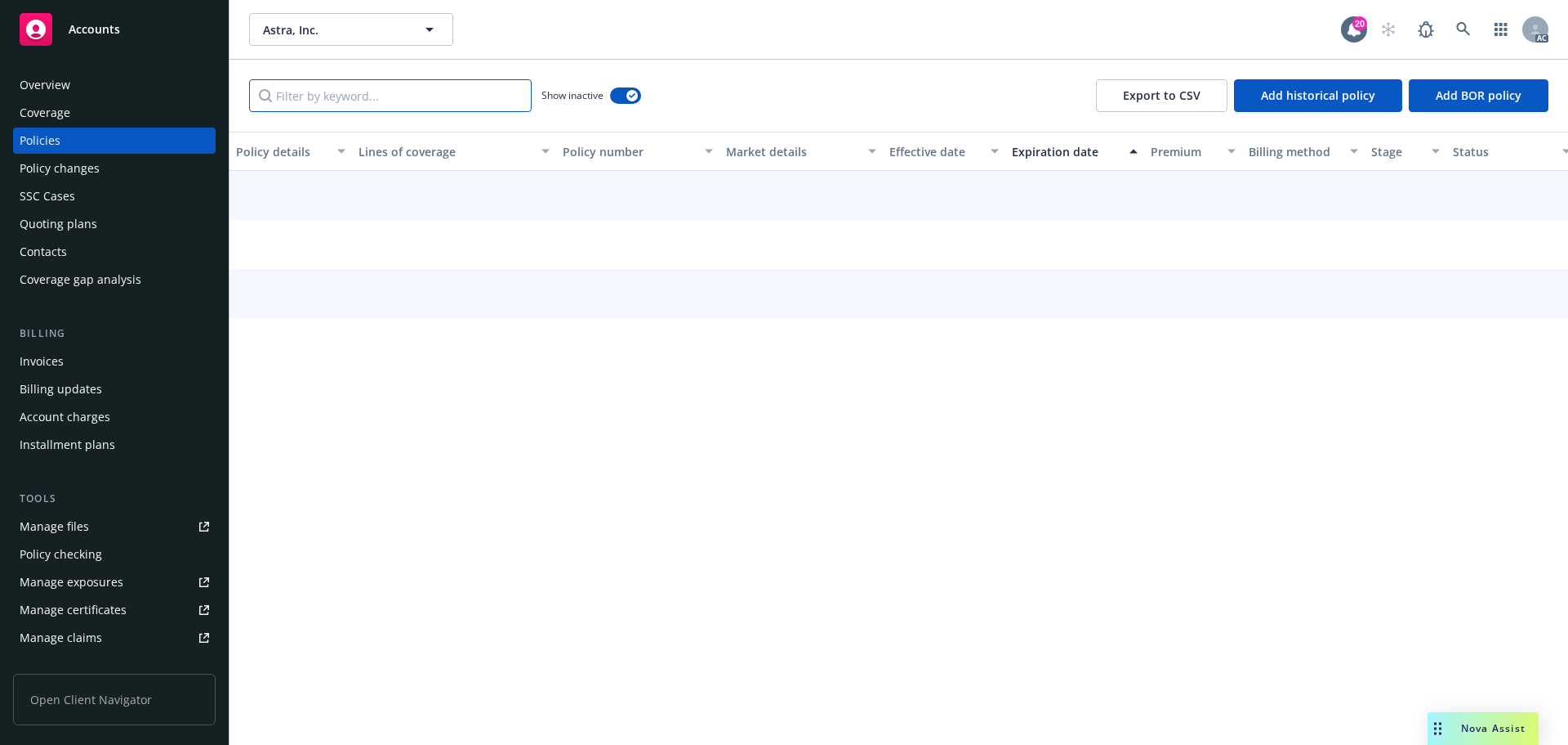
click at [428, 102] on input "Filter by keyword..." at bounding box center [390, 95] width 282 height 33
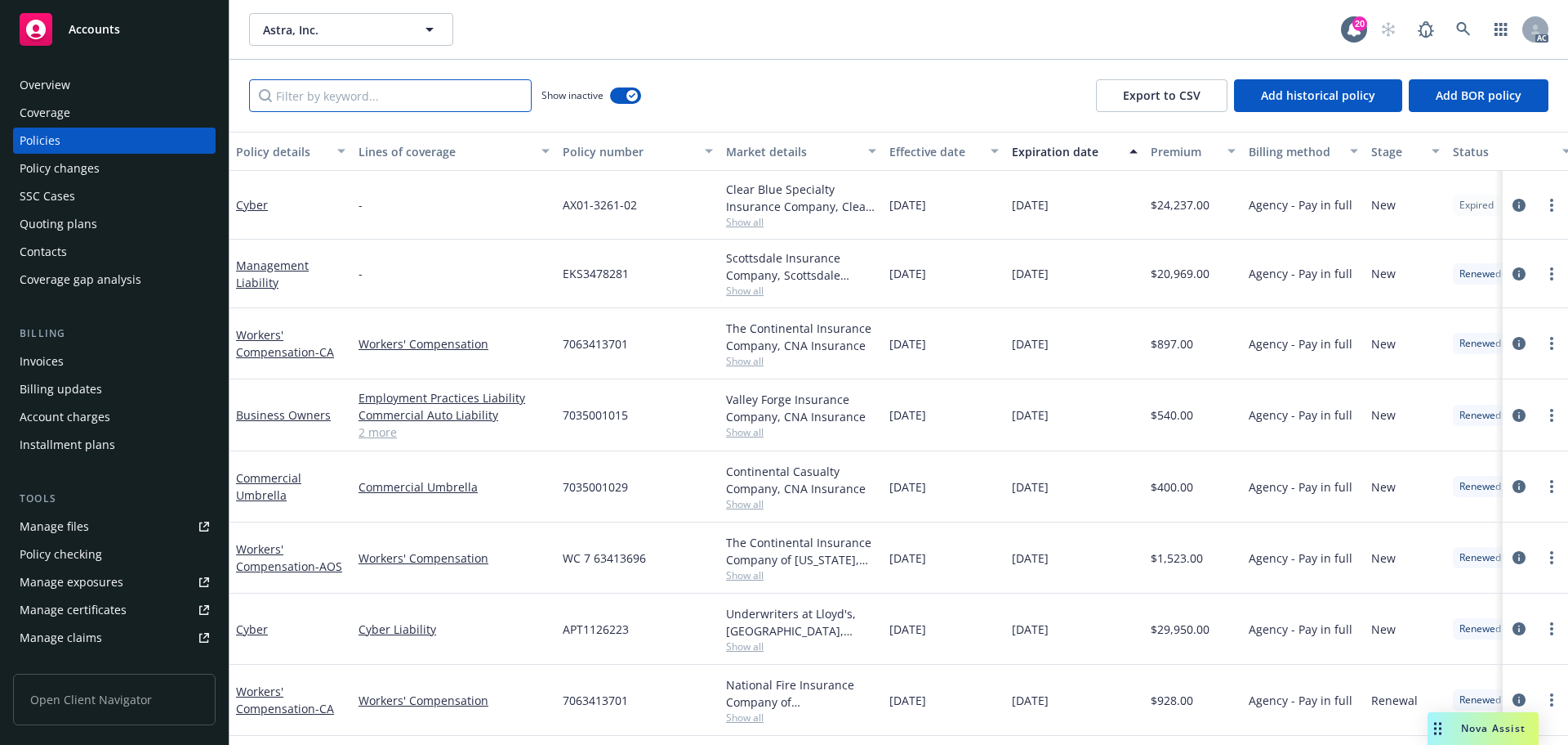
paste input "7035001015"
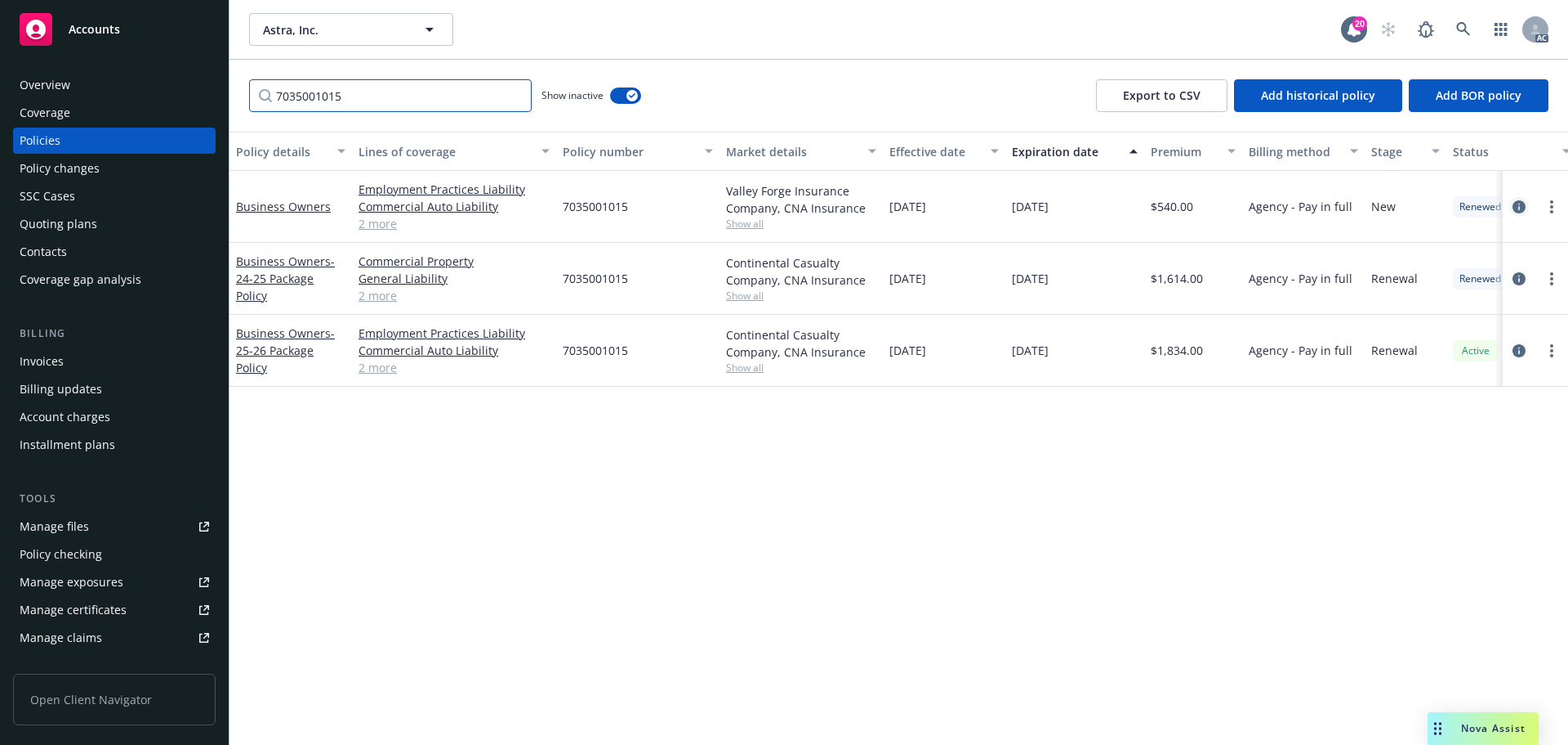
type input "7035001015"
click at [1519, 206] on icon "circleInformation" at bounding box center [1519, 206] width 13 height 13
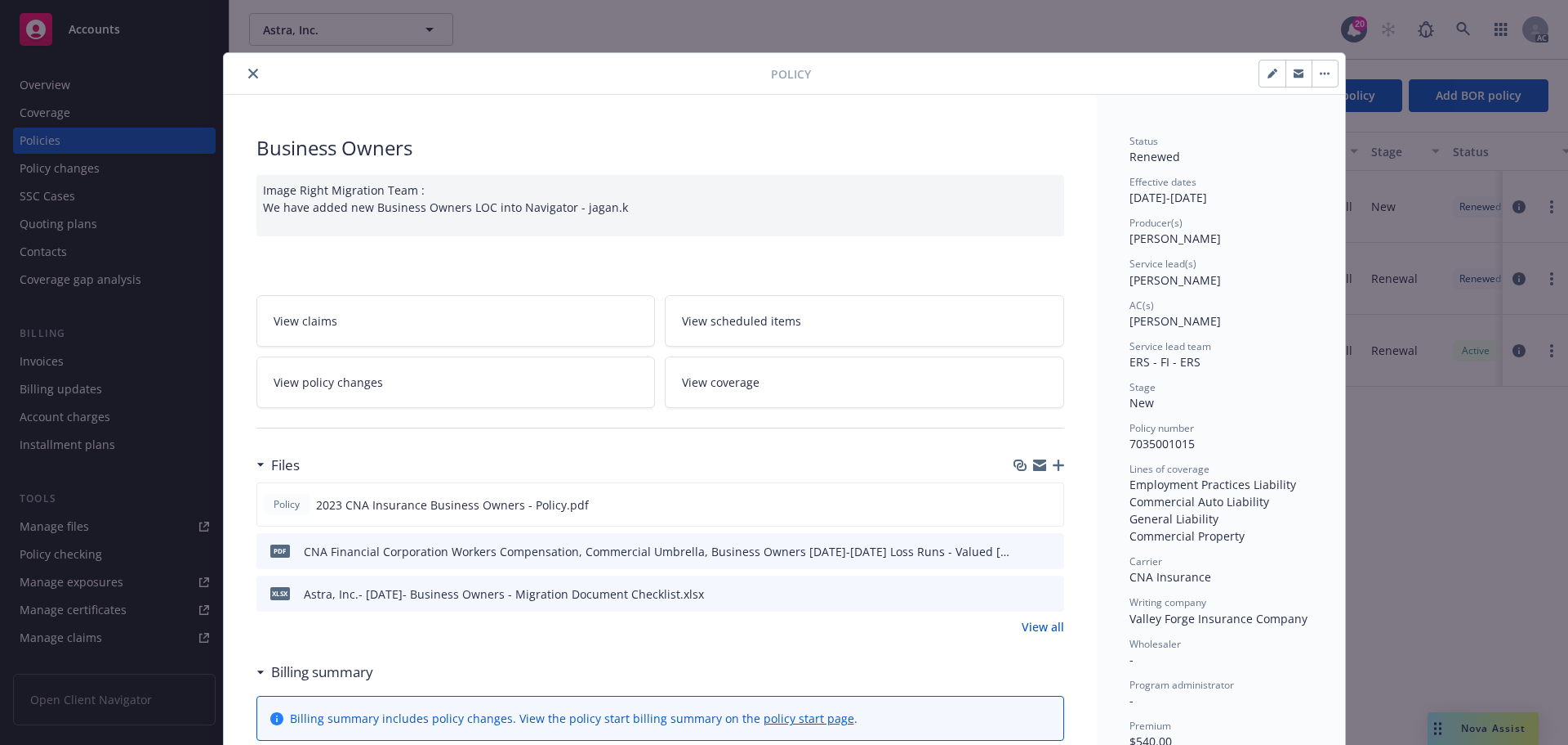
click at [256, 78] on div at bounding box center [501, 74] width 541 height 20
click at [251, 73] on icon "close" at bounding box center [253, 74] width 10 height 10
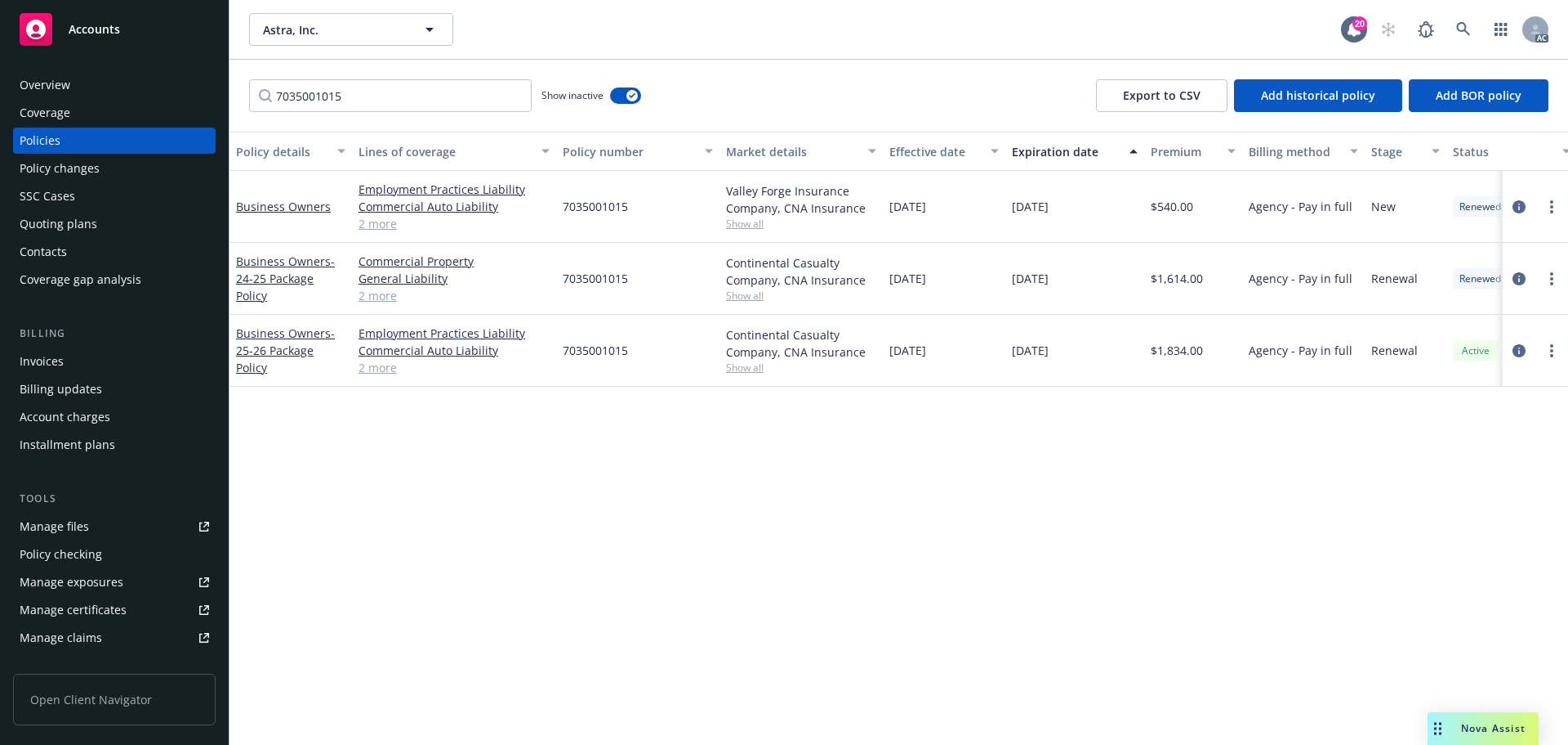
click at [137, 167] on div "Policy changes" at bounding box center [114, 168] width 190 height 26
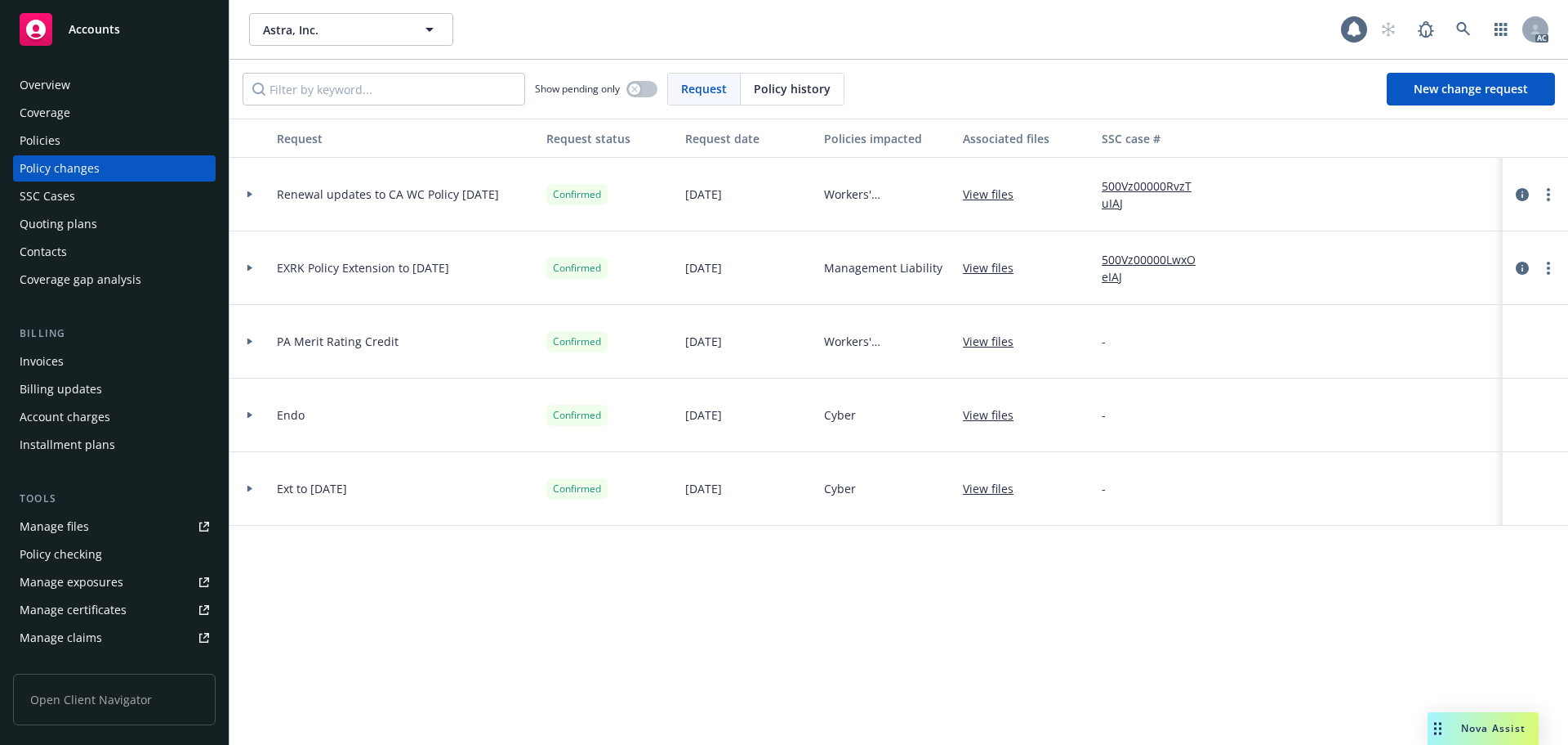
click at [794, 83] on span "Policy history" at bounding box center [792, 88] width 77 height 17
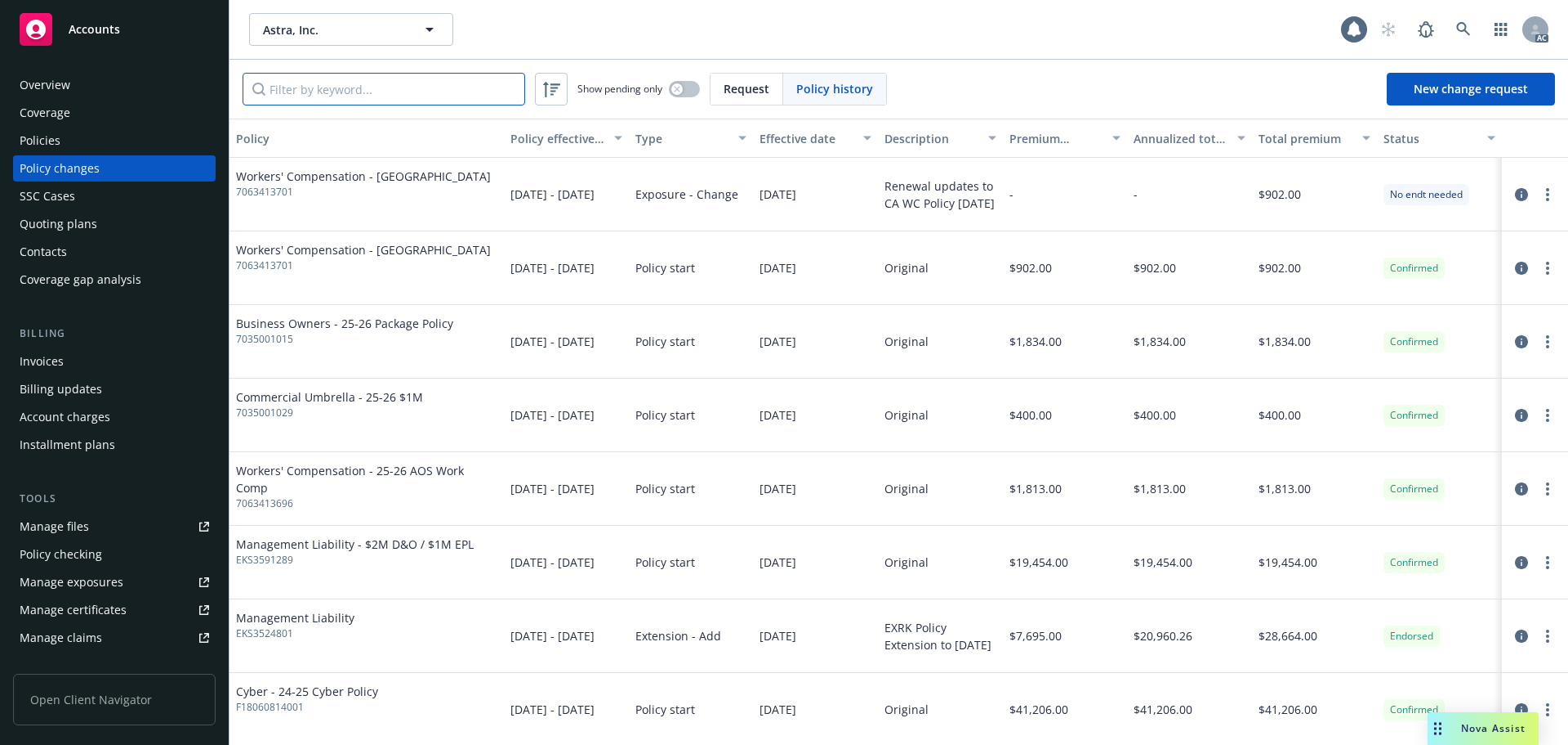
click at [384, 85] on input "Filter by keyword..." at bounding box center [383, 89] width 282 height 33
paste input "7035001015"
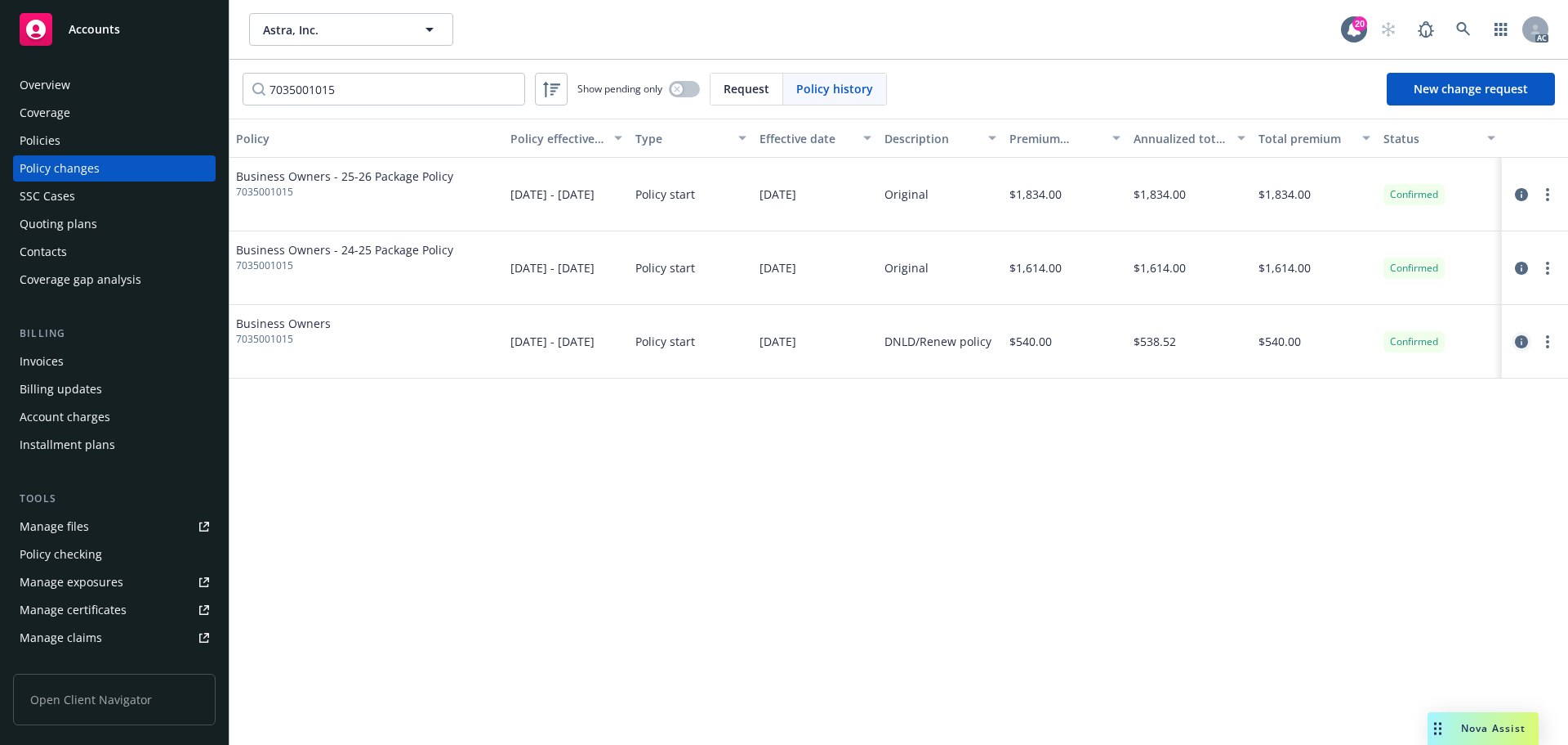
click at [1515, 344] on icon "circleInformation" at bounding box center [1522, 342] width 13 height 13
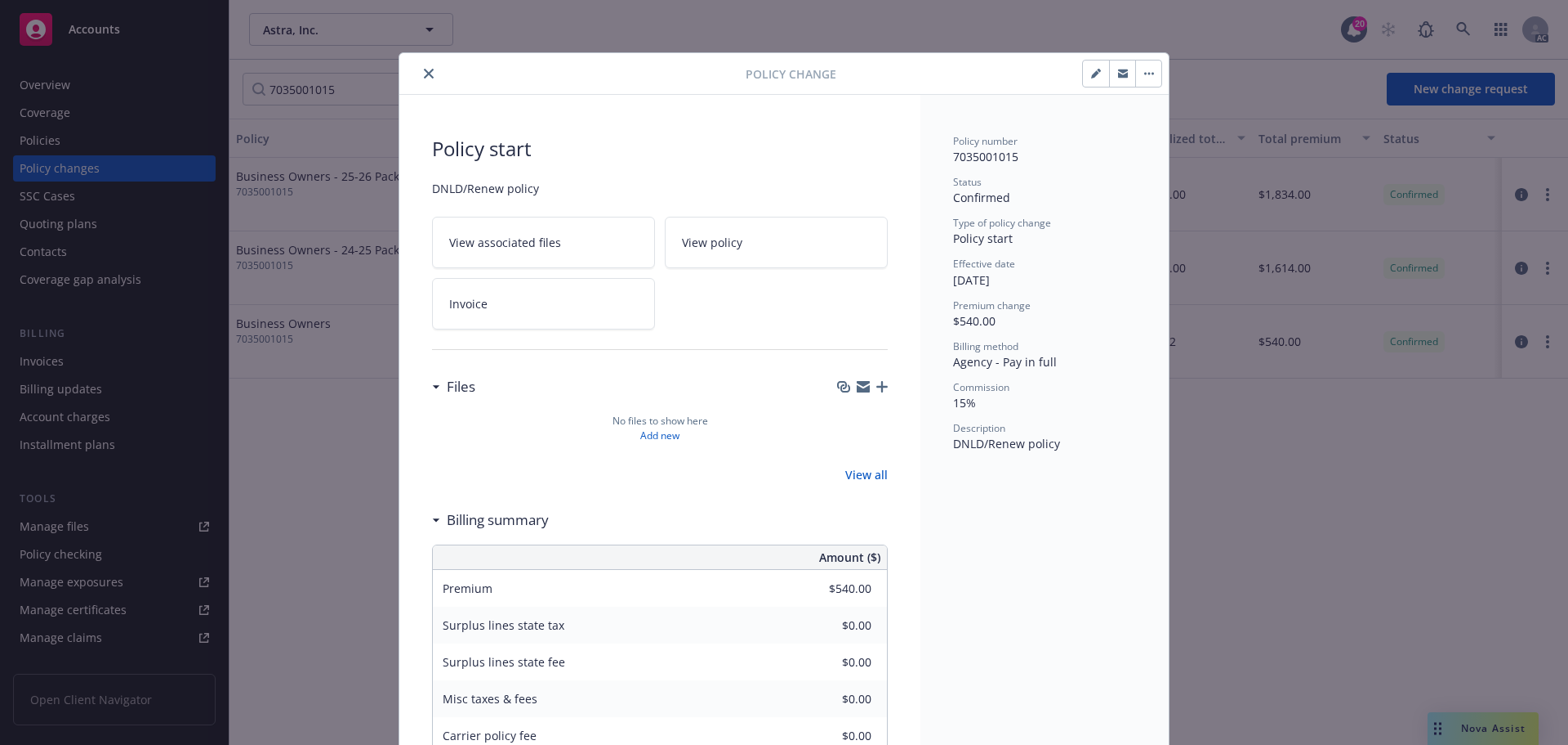
scroll to position [22, 0]
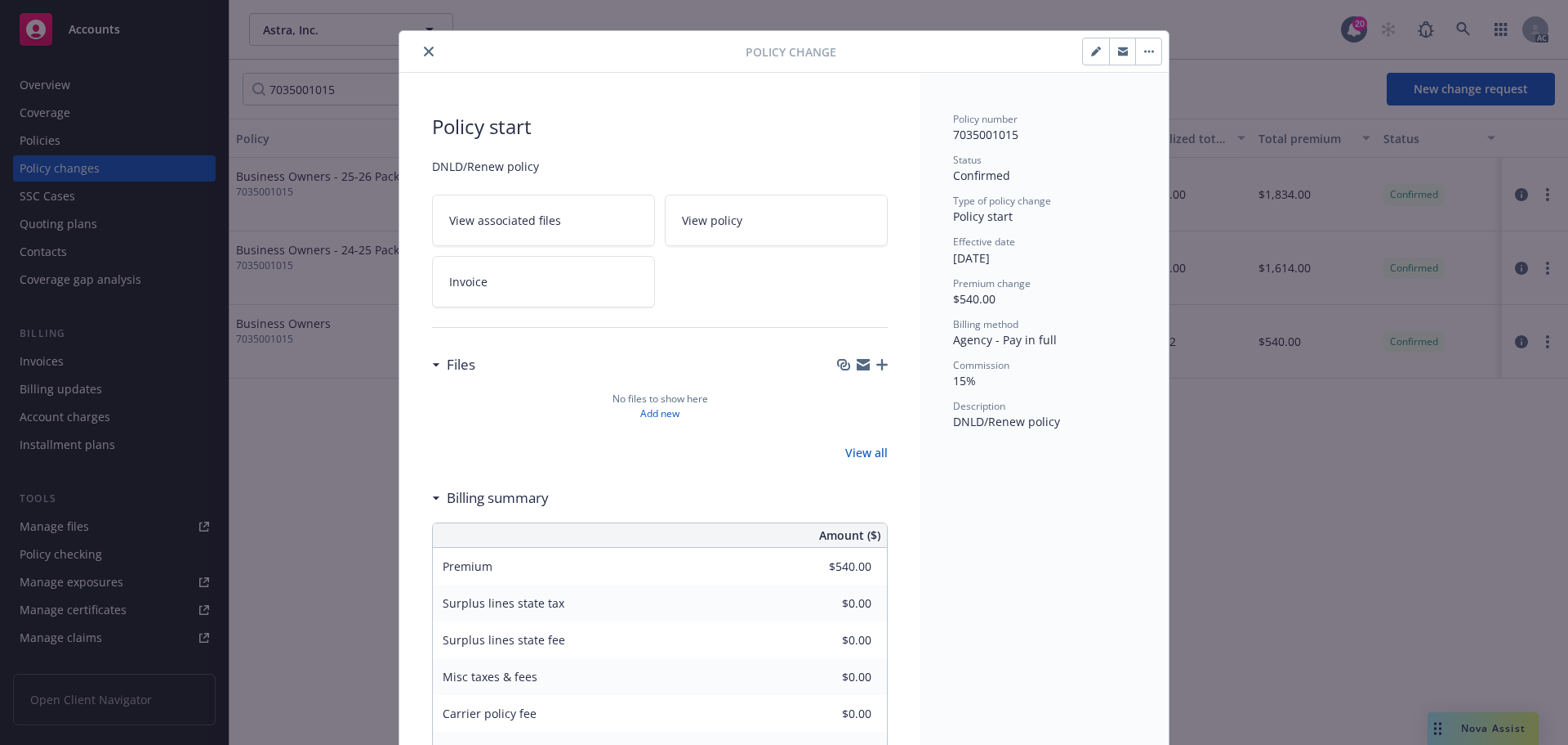
click at [620, 281] on link "Invoice" at bounding box center [544, 282] width 223 height 52
click at [424, 53] on icon "close" at bounding box center [429, 51] width 10 height 10
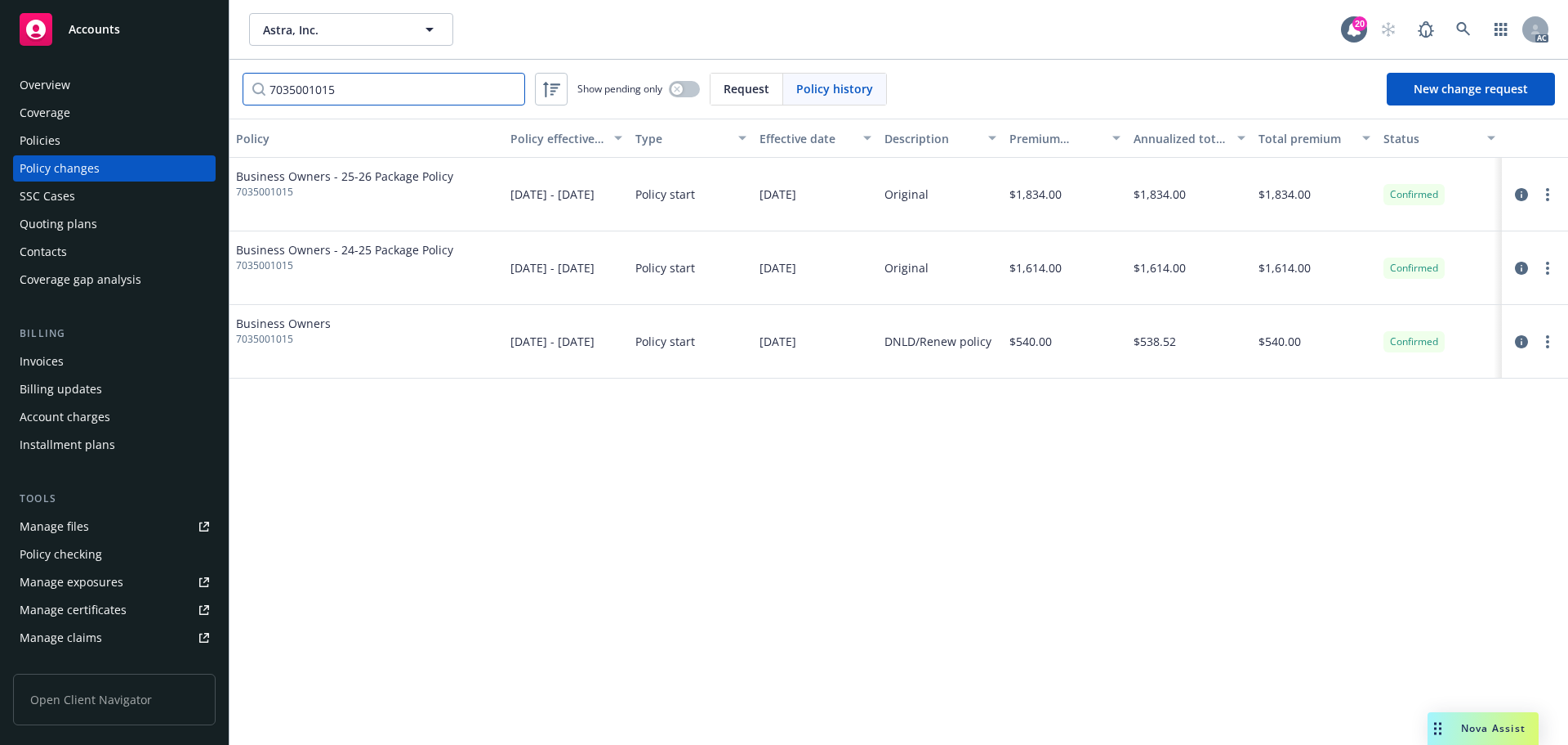
click at [387, 84] on input "7035001015" at bounding box center [383, 89] width 282 height 33
paste input "29"
click at [1516, 342] on icon "circleInformation" at bounding box center [1522, 342] width 13 height 13
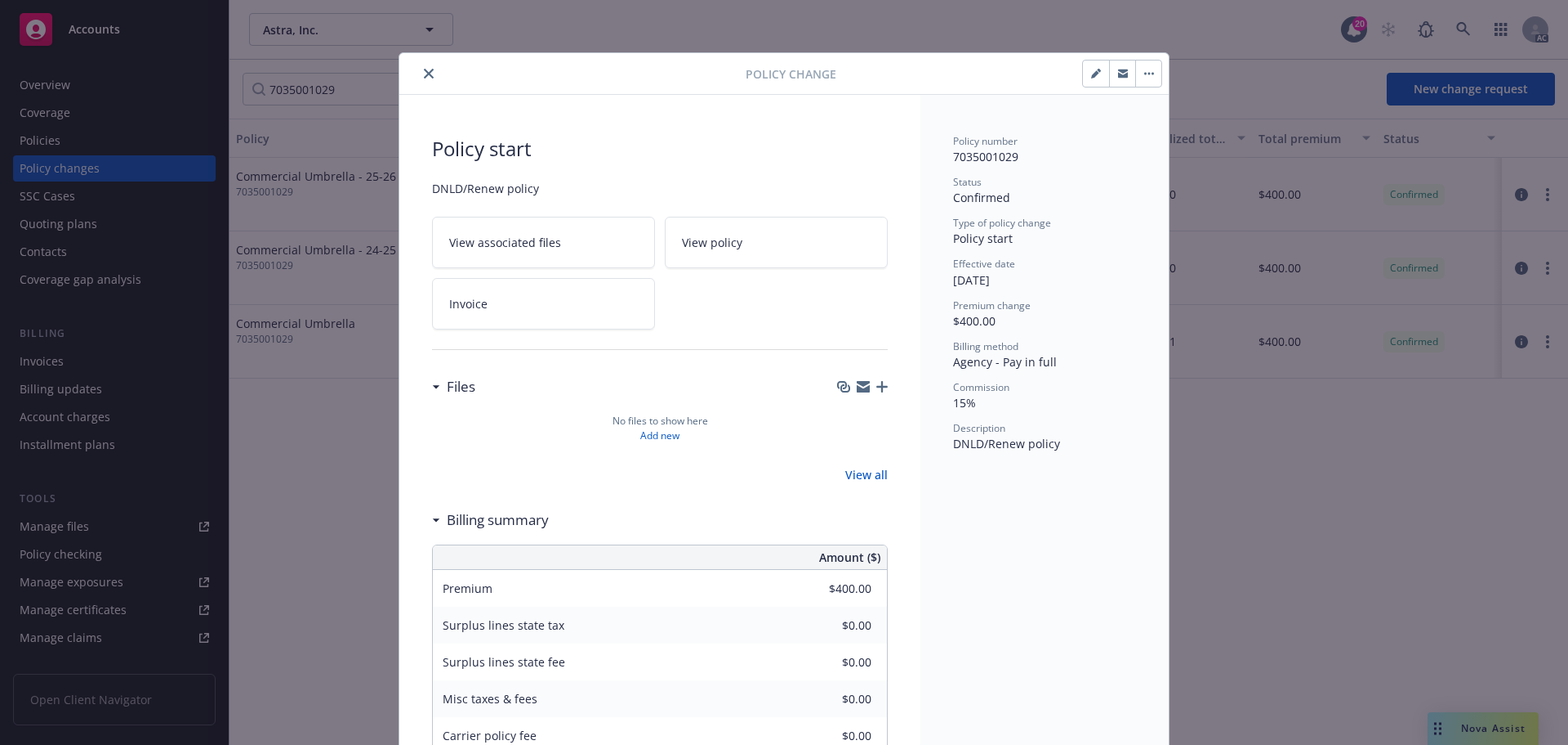
scroll to position [22, 0]
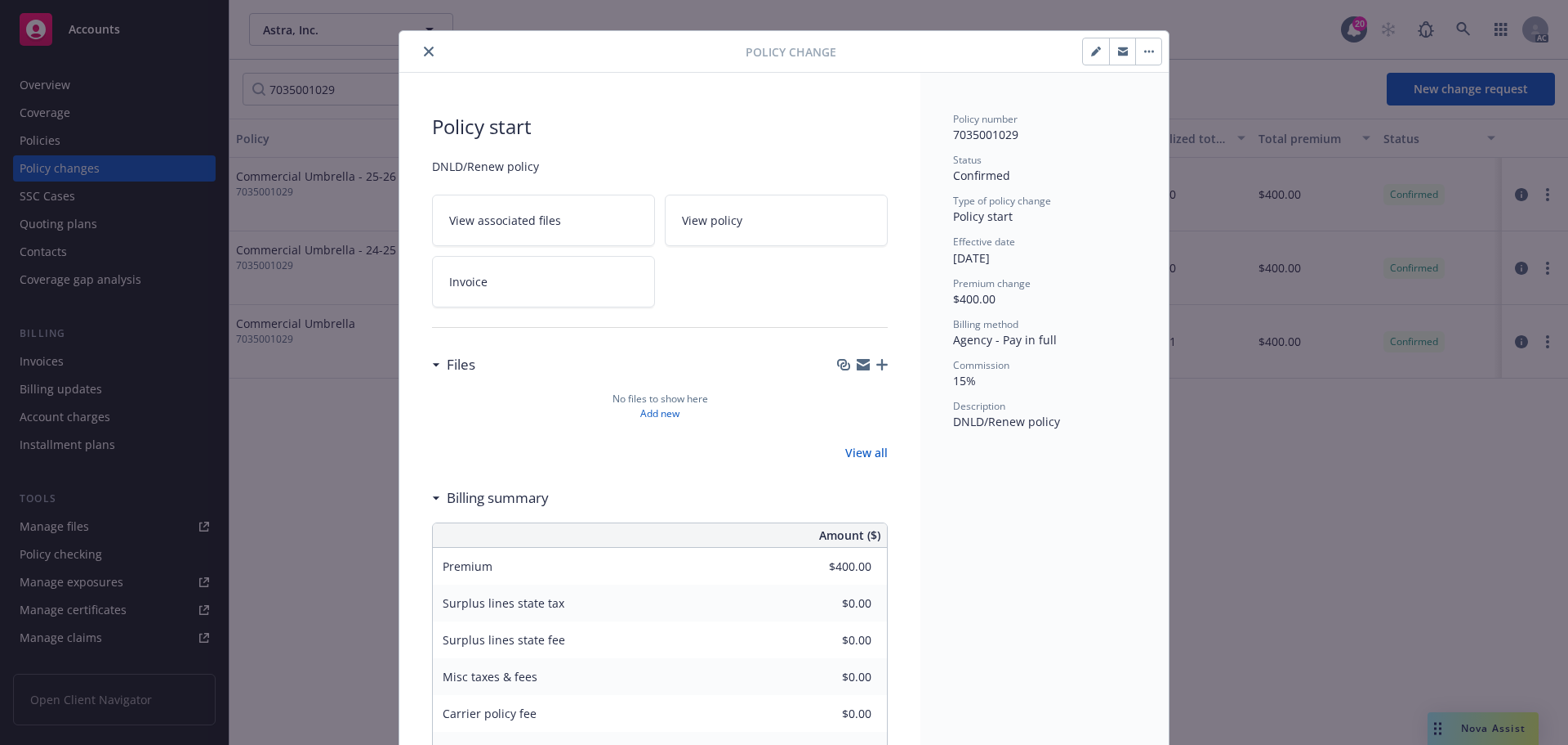
click at [628, 282] on icon at bounding box center [633, 282] width 9 height 9
click at [430, 54] on button "close" at bounding box center [429, 52] width 20 height 20
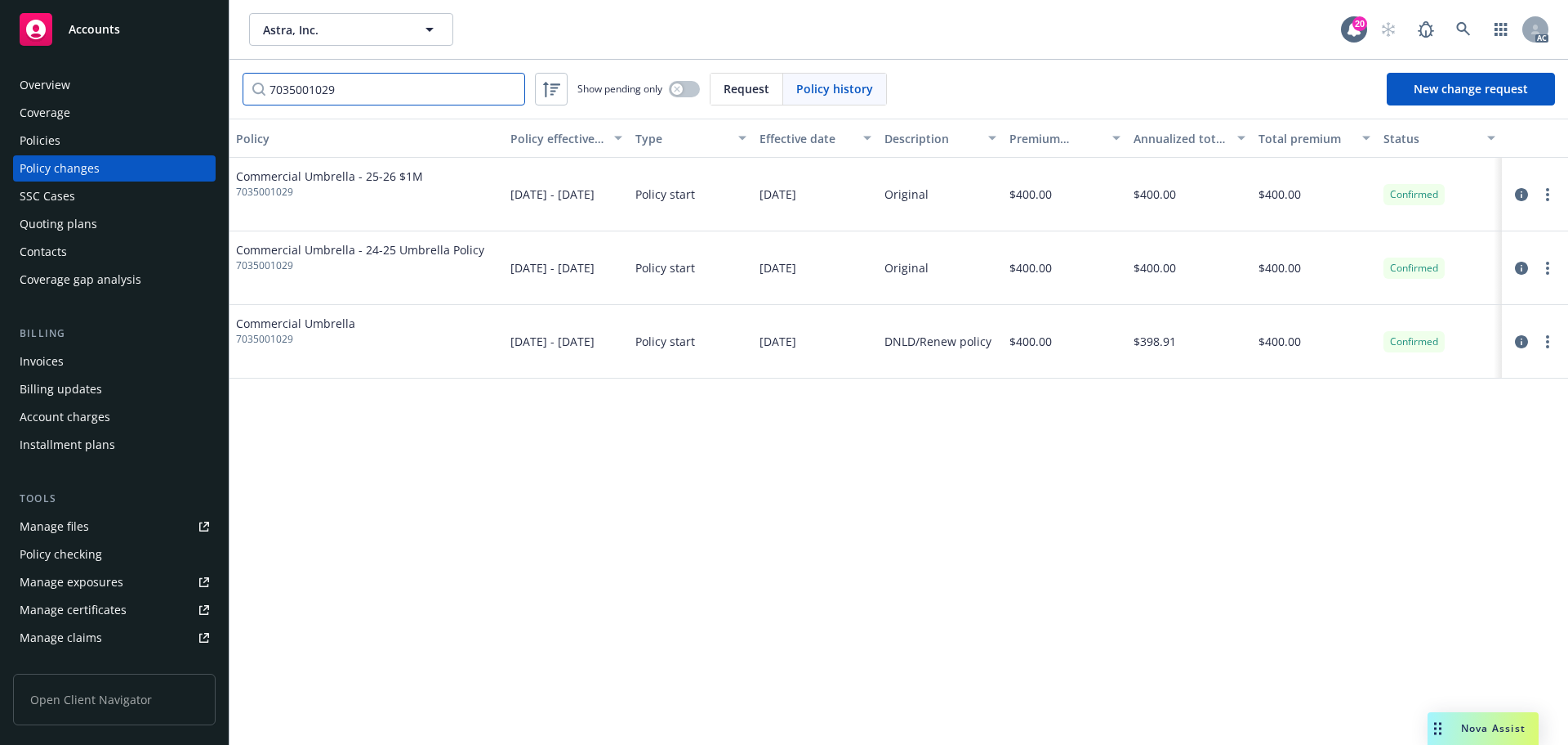
click at [373, 85] on input "7035001029" at bounding box center [383, 89] width 282 height 33
paste input "63413701"
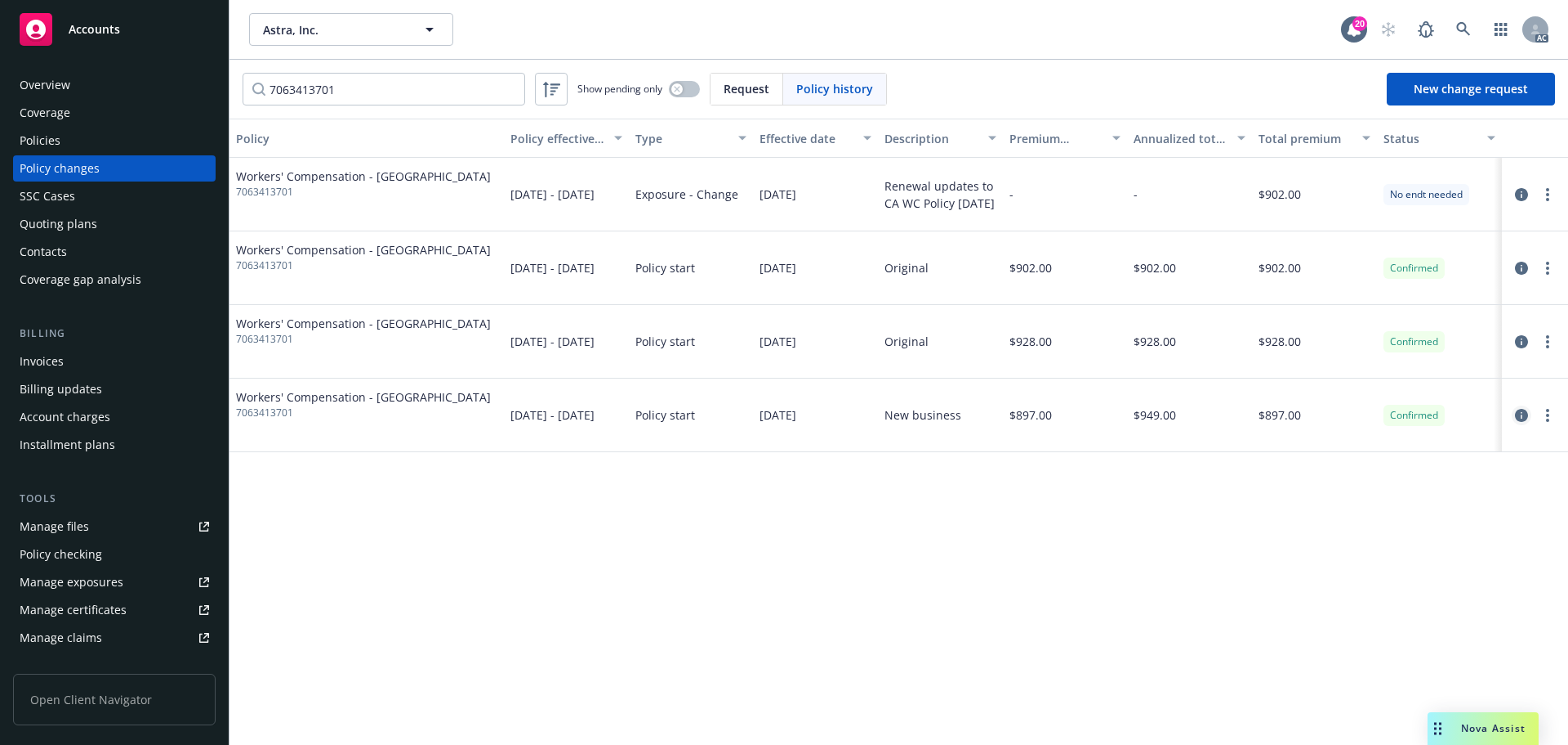
click at [1518, 420] on icon "circleInformation" at bounding box center [1522, 415] width 13 height 13
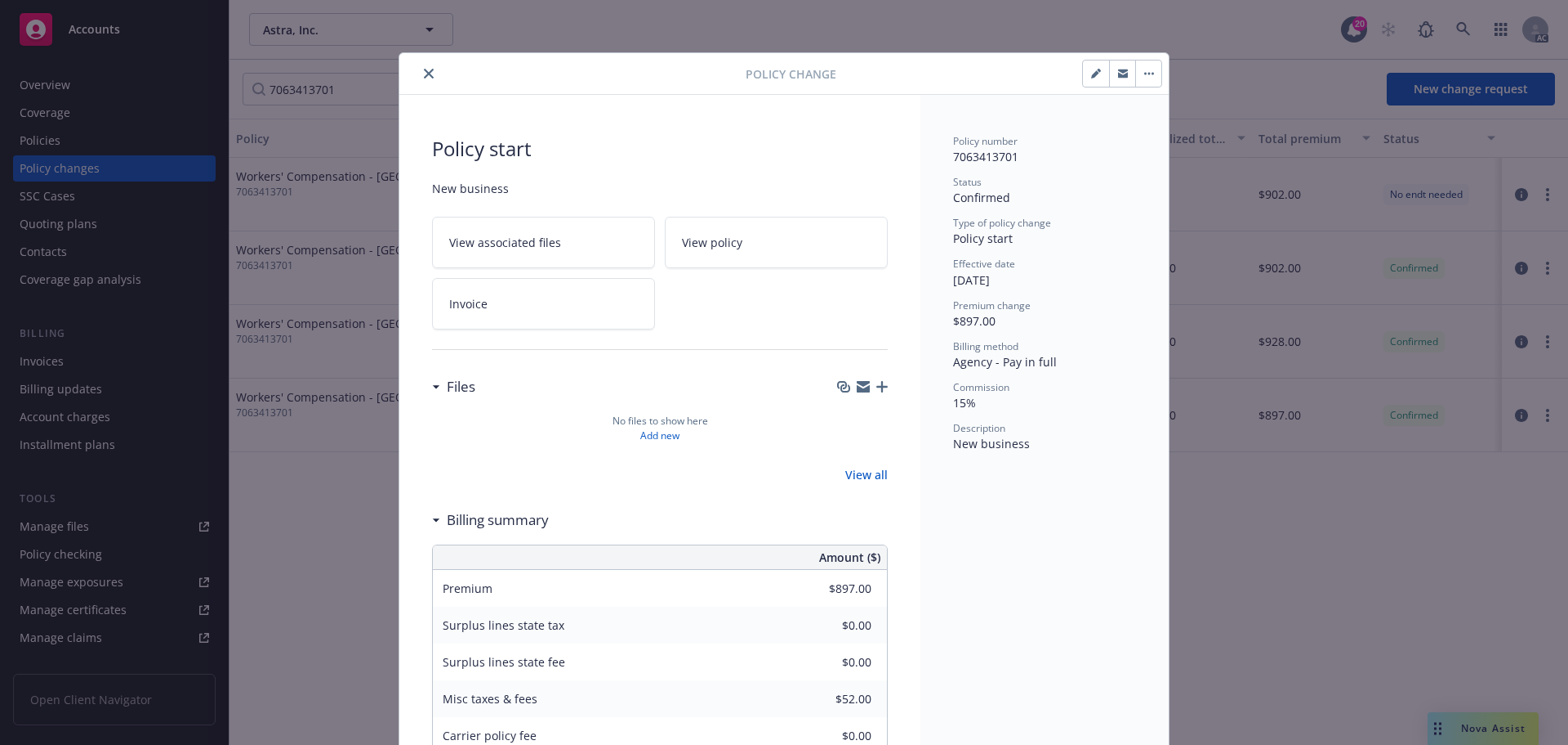
scroll to position [22, 0]
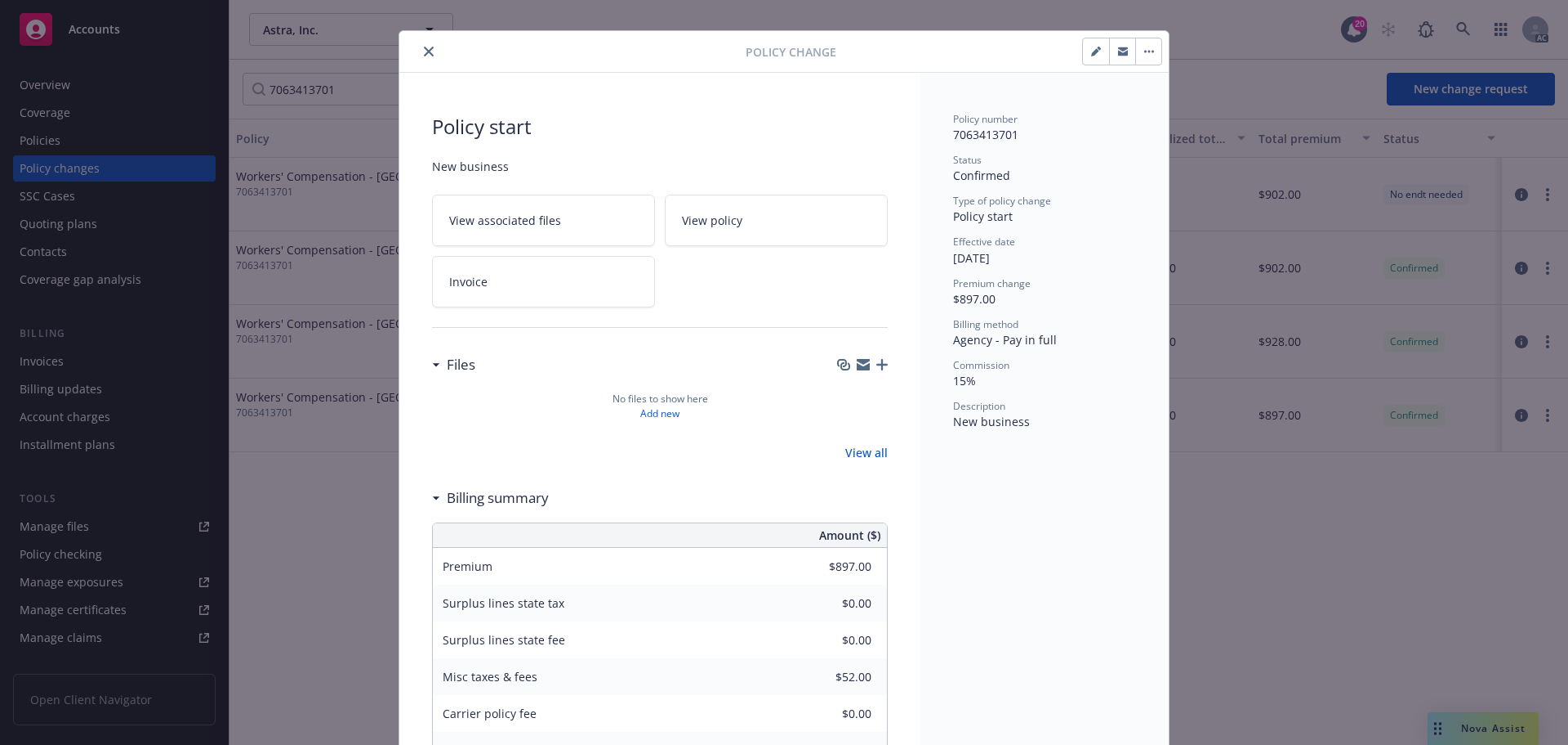
click at [628, 283] on icon at bounding box center [633, 282] width 10 height 10
drag, startPoint x: 425, startPoint y: 51, endPoint x: 419, endPoint y: 69, distance: 19.0
click at [425, 51] on icon "close" at bounding box center [429, 51] width 10 height 10
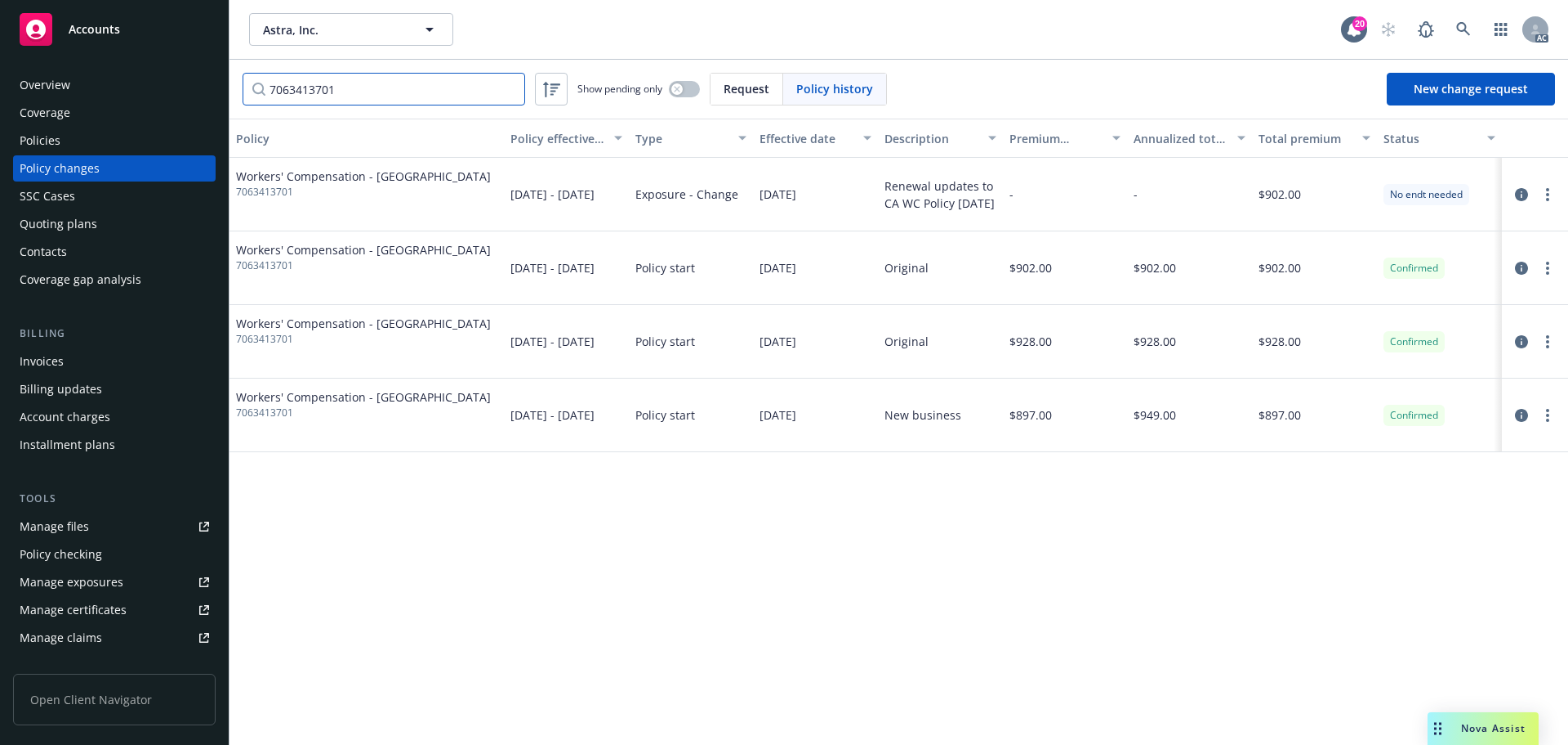
click at [363, 96] on input "7063413701" at bounding box center [383, 89] width 282 height 33
paste input "WC 7 63413696"
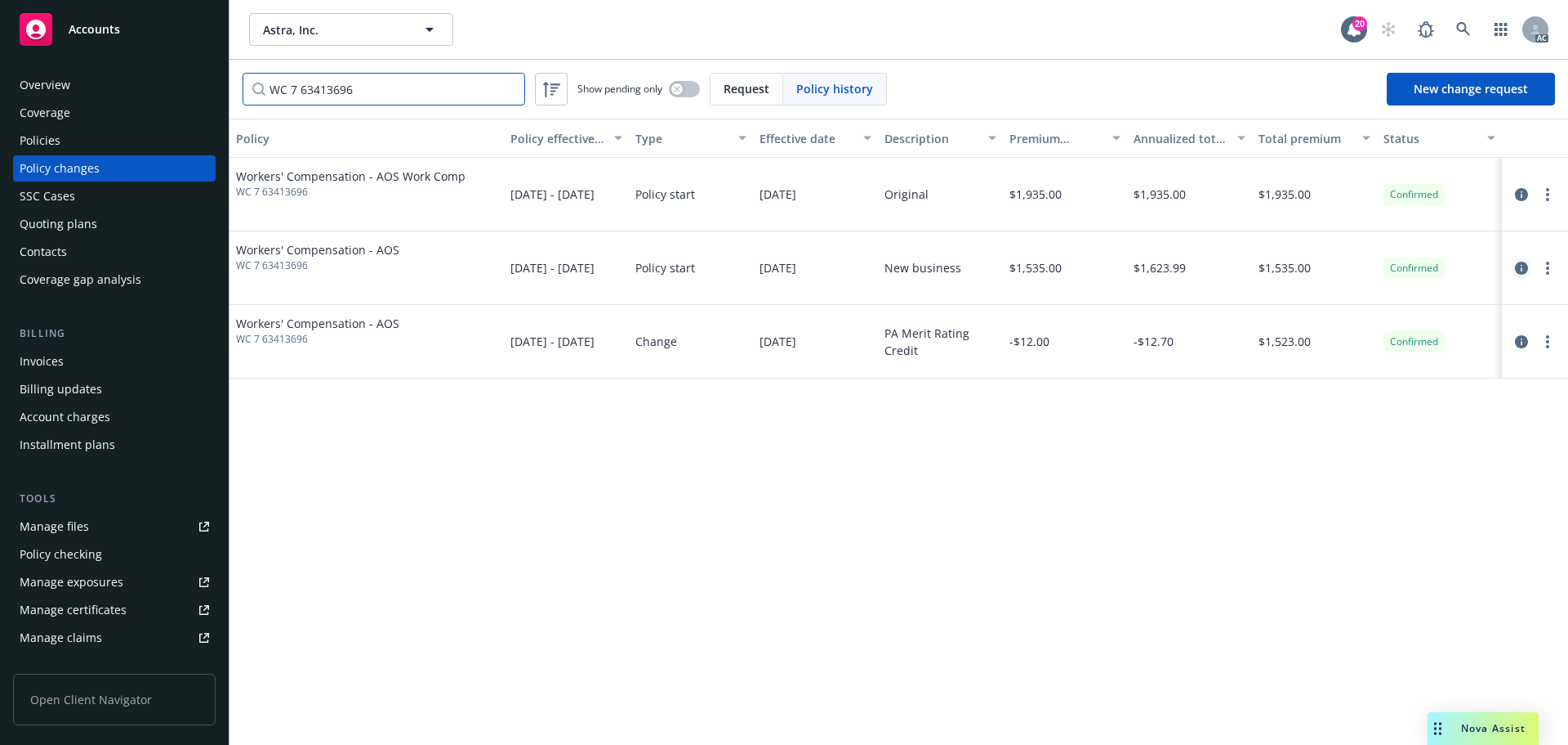
type input "WC 7 63413696"
click at [1514, 270] on link "circleInformation" at bounding box center [1522, 268] width 20 height 20
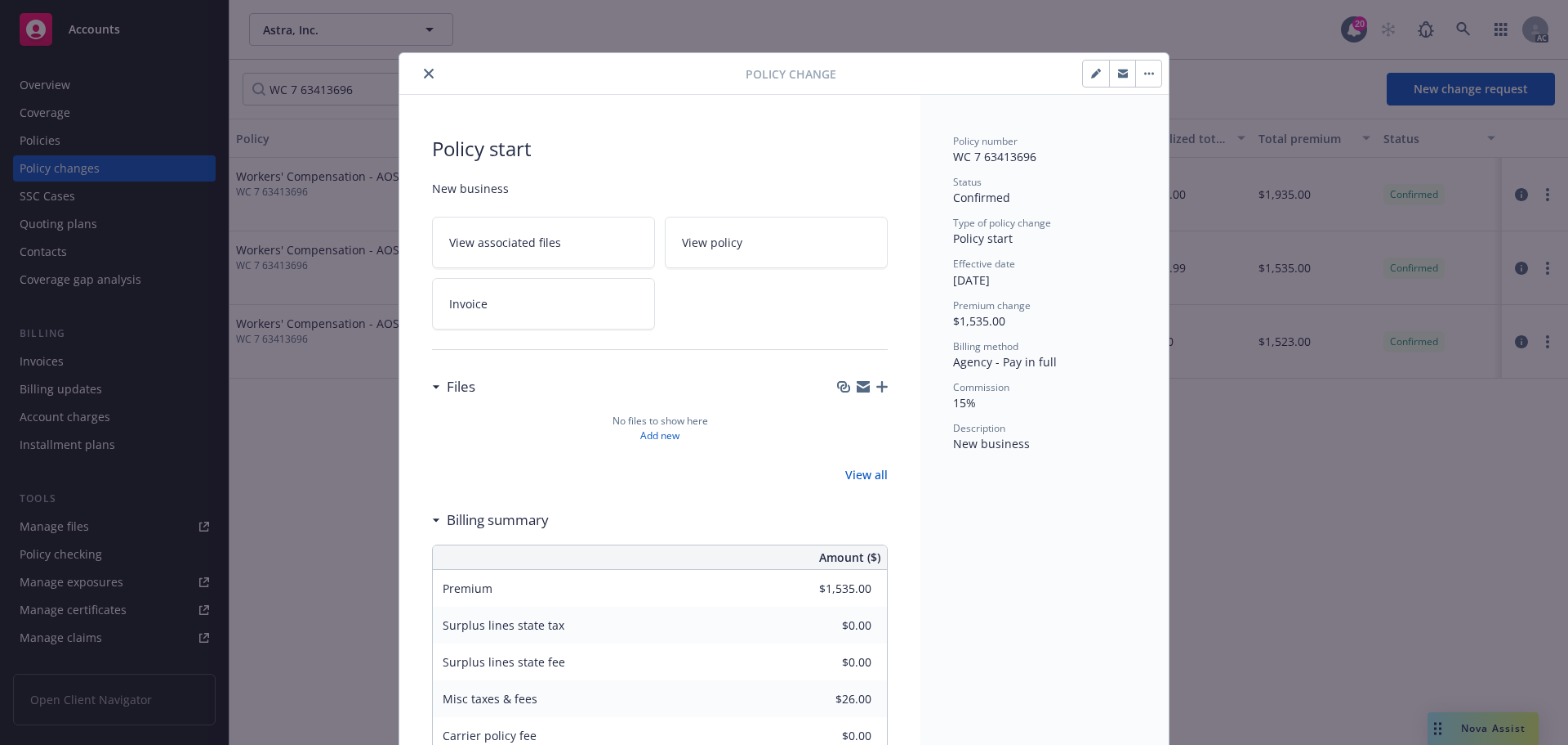
click at [633, 305] on link "Invoice" at bounding box center [544, 303] width 223 height 52
click at [427, 71] on icon "close" at bounding box center [429, 74] width 10 height 10
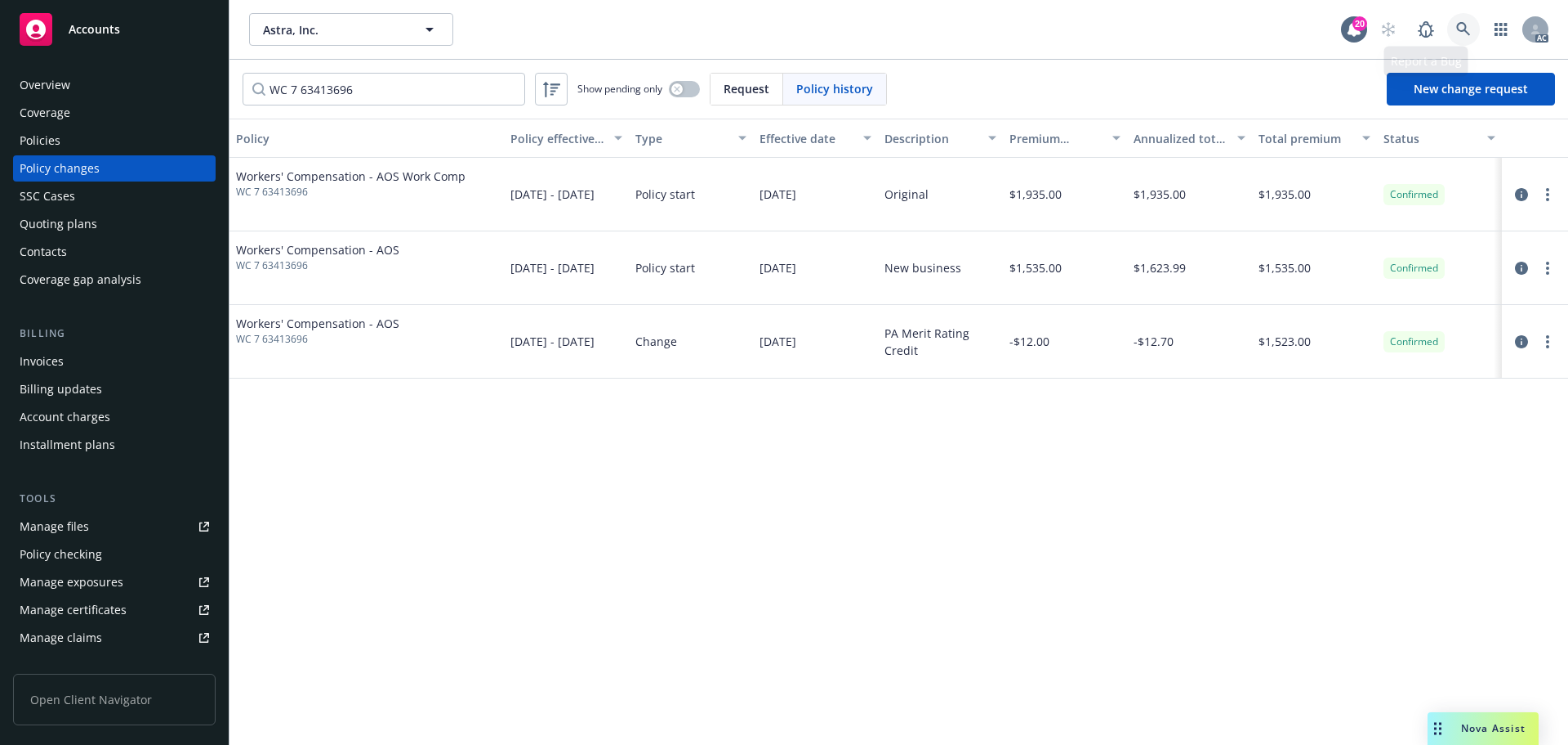
click at [1450, 19] on link at bounding box center [1464, 29] width 33 height 33
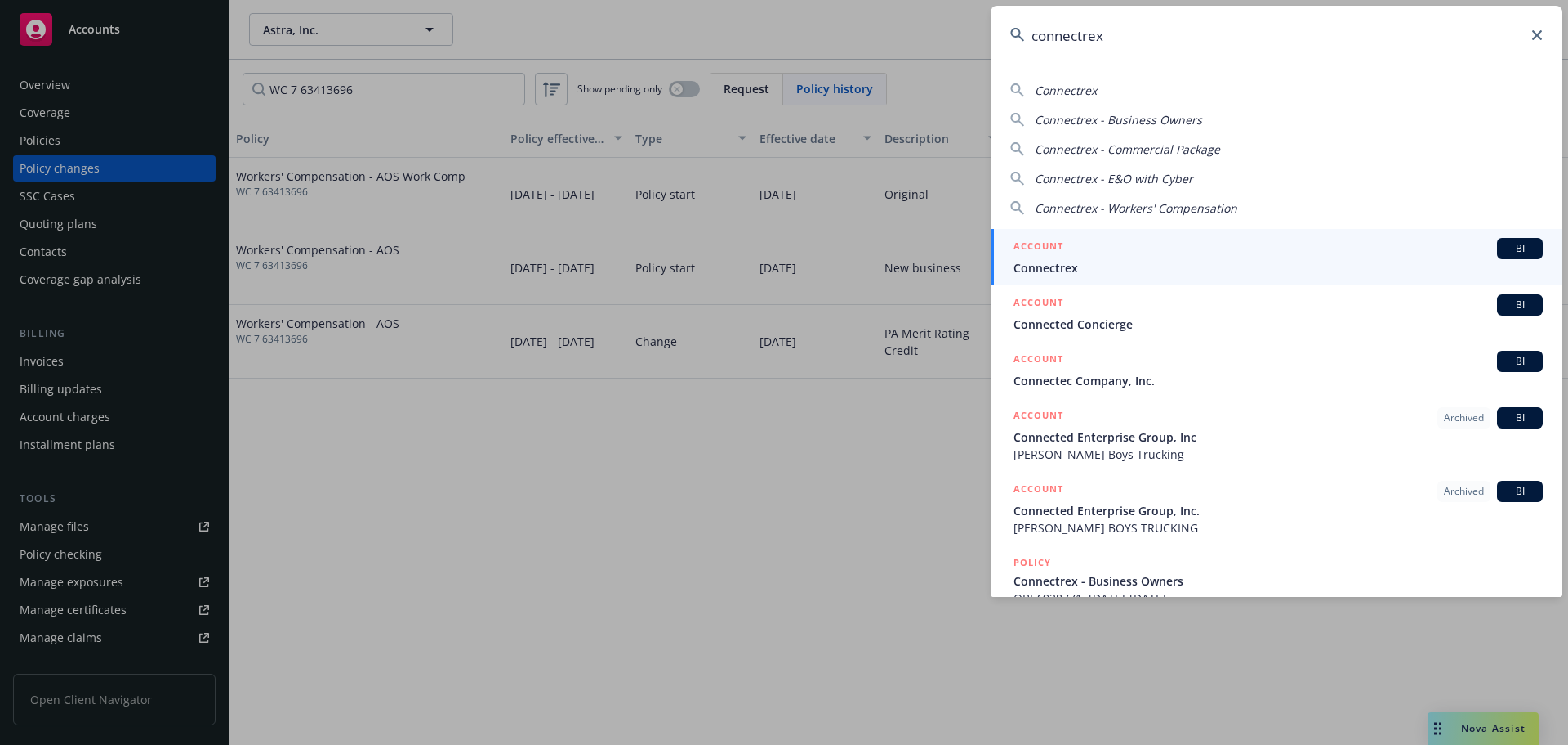
type input "connectrex"
click at [1240, 245] on div "ACCOUNT BI" at bounding box center [1277, 248] width 529 height 21
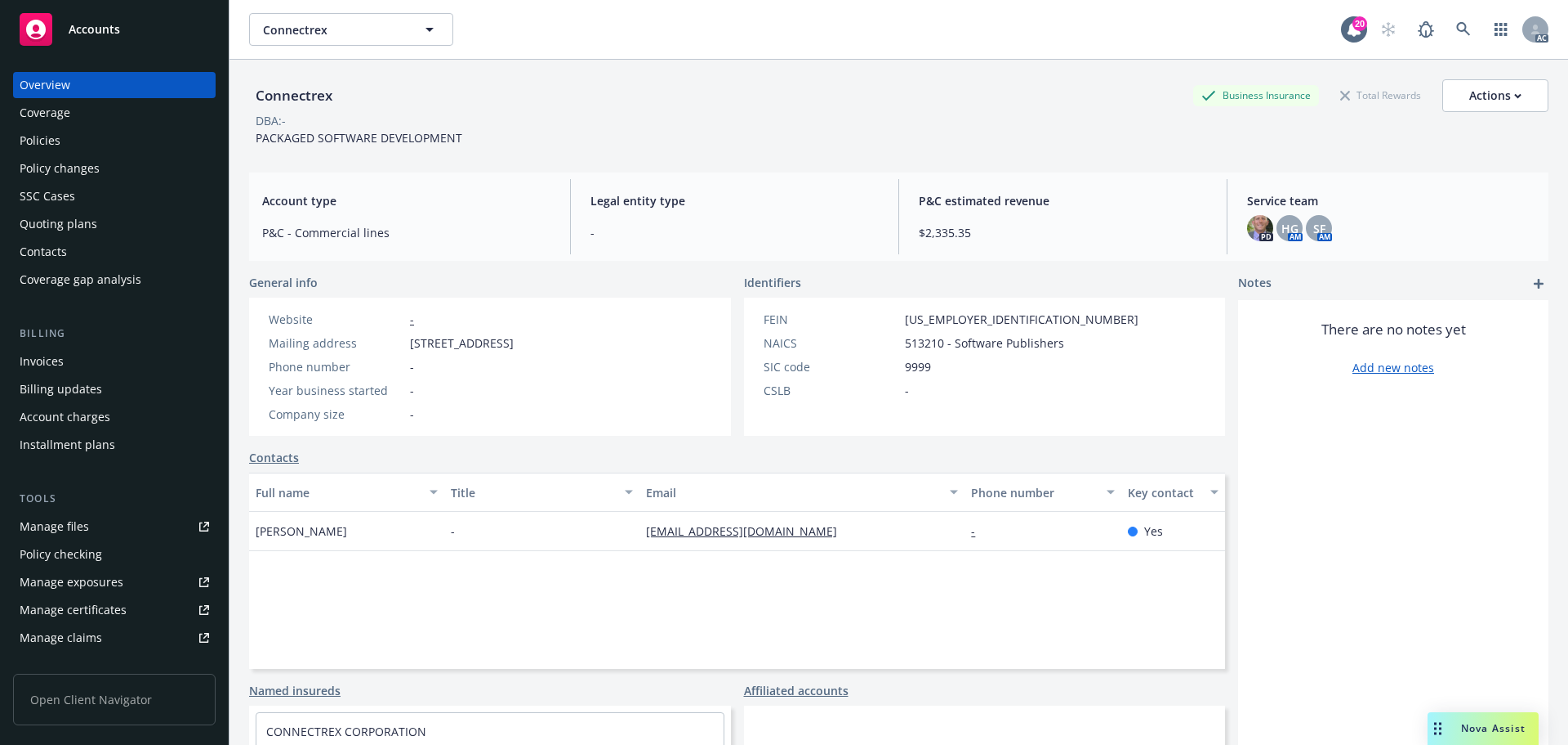
click at [132, 367] on div "Invoices" at bounding box center [114, 361] width 190 height 26
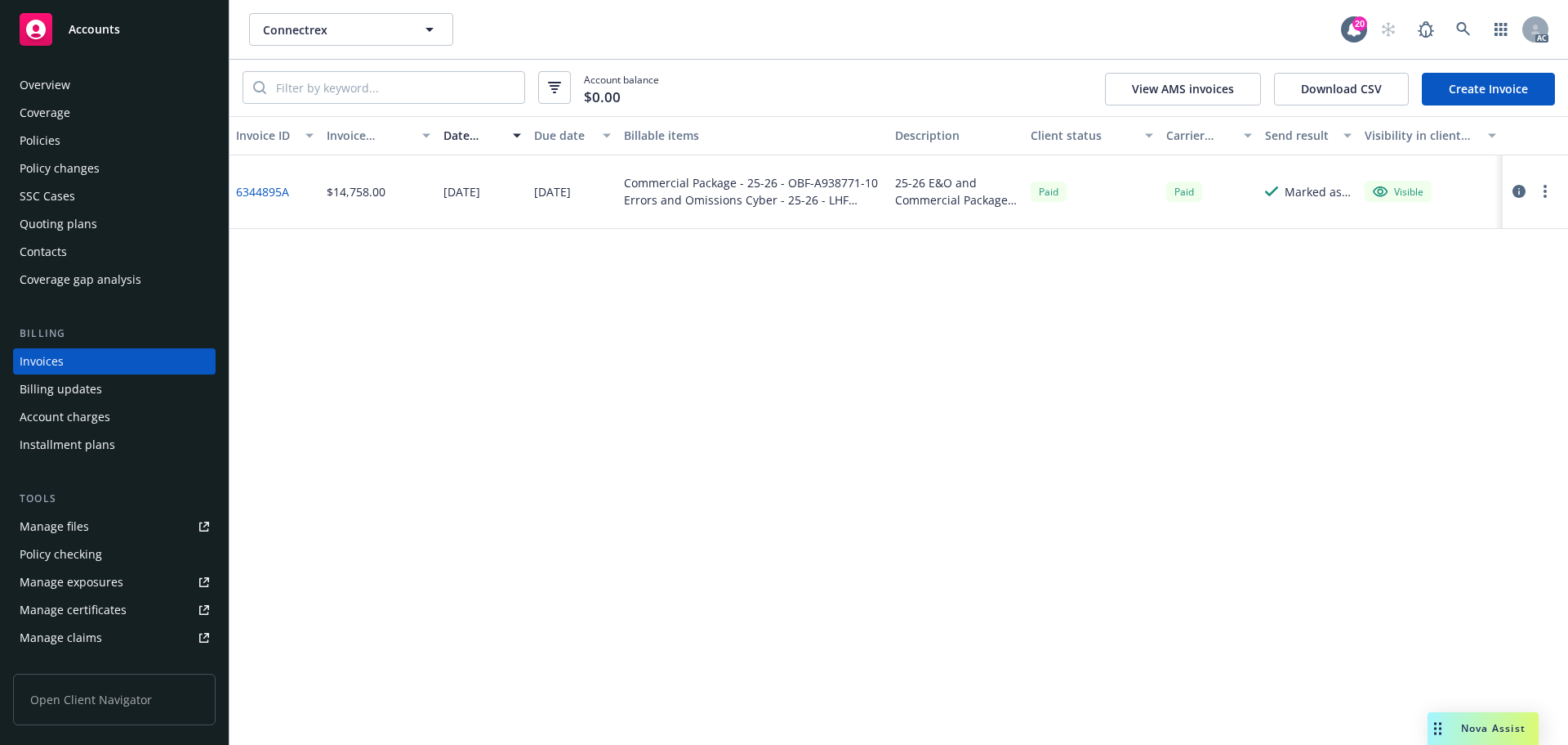
click at [274, 190] on link "6344895A" at bounding box center [262, 192] width 53 height 17
